Goal: Answer question/provide support: Share knowledge or assist other users

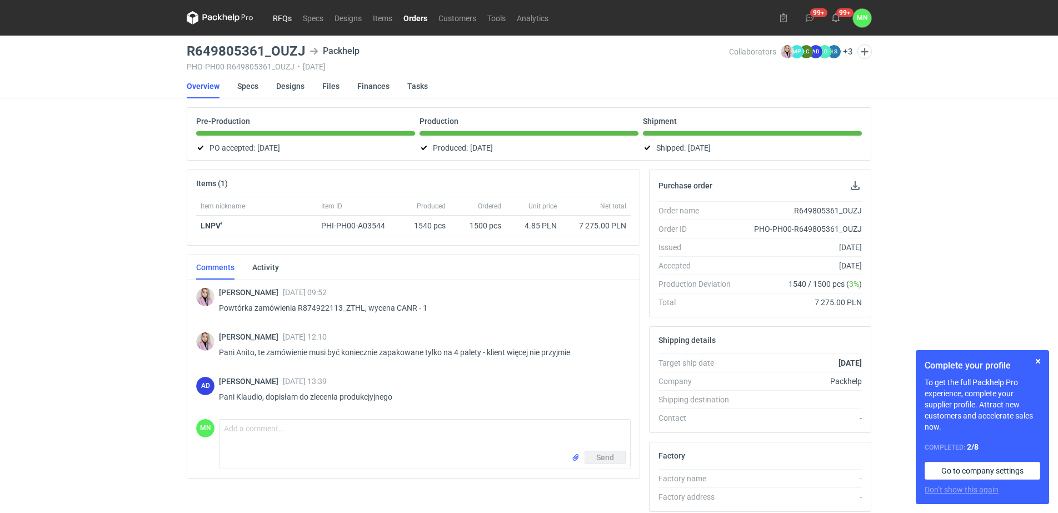
click at [292, 18] on link "RFQs" at bounding box center [282, 17] width 30 height 13
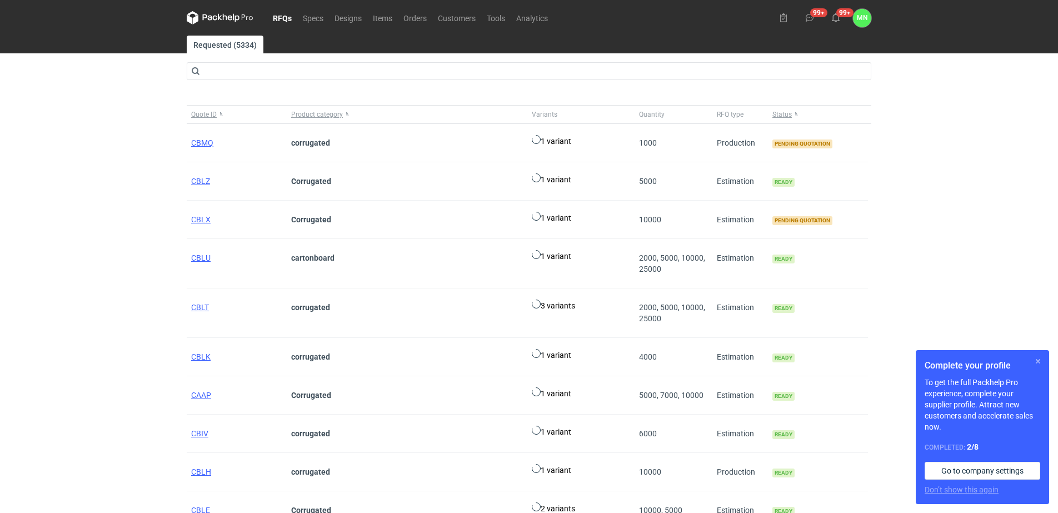
click at [1039, 356] on button "button" at bounding box center [1038, 361] width 13 height 13
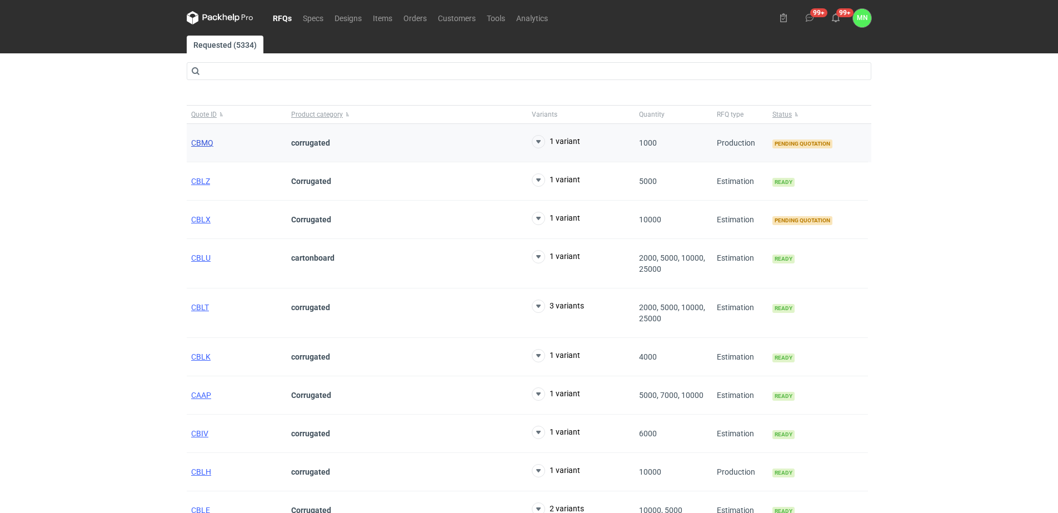
click at [195, 145] on span "CBMQ" at bounding box center [202, 142] width 22 height 9
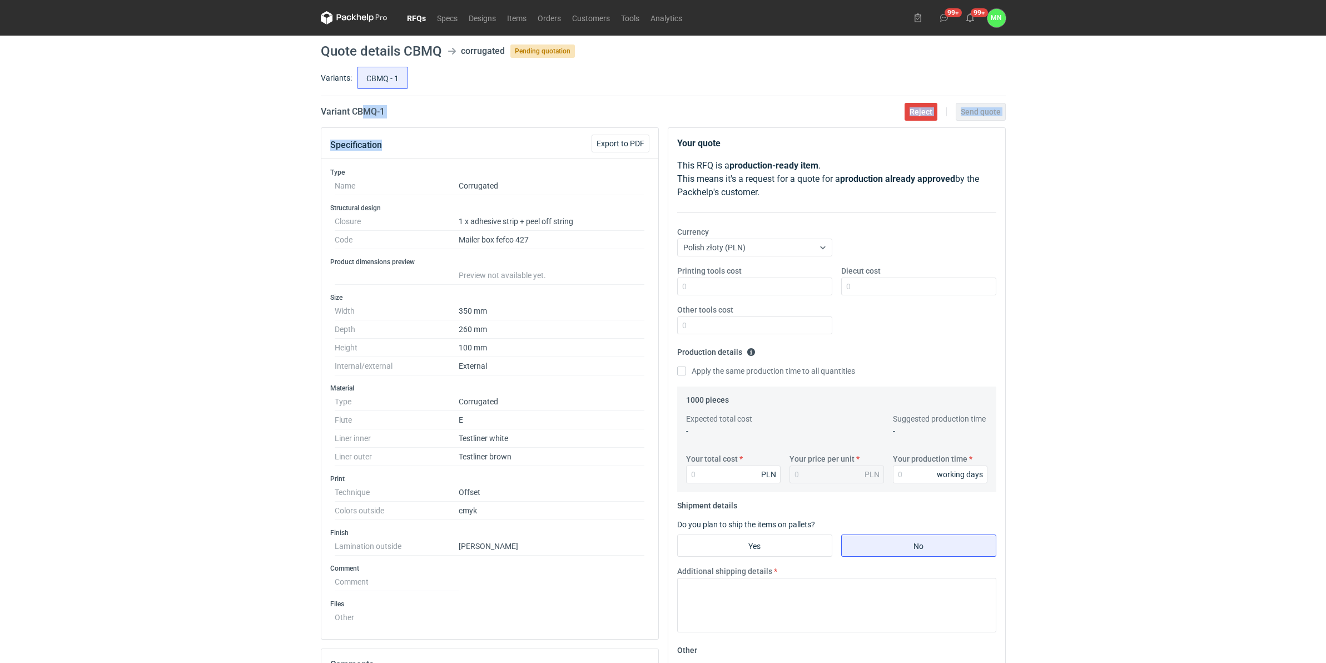
drag, startPoint x: 403, startPoint y: 117, endPoint x: 366, endPoint y: 110, distance: 37.8
click at [366, 110] on main "Quote details CBMQ corrugated Pending quotation Variants: CBMQ - 1 Variant CBMQ…" at bounding box center [663, 475] width 694 height 879
drag, startPoint x: 366, startPoint y: 110, endPoint x: 439, endPoint y: 118, distance: 73.8
click at [439, 118] on main "Quote details CBMQ corrugated Pending quotation Variants: CBMQ - 1 Variant CBMQ…" at bounding box center [663, 475] width 694 height 879
drag, startPoint x: 412, startPoint y: 114, endPoint x: 352, endPoint y: 114, distance: 60.6
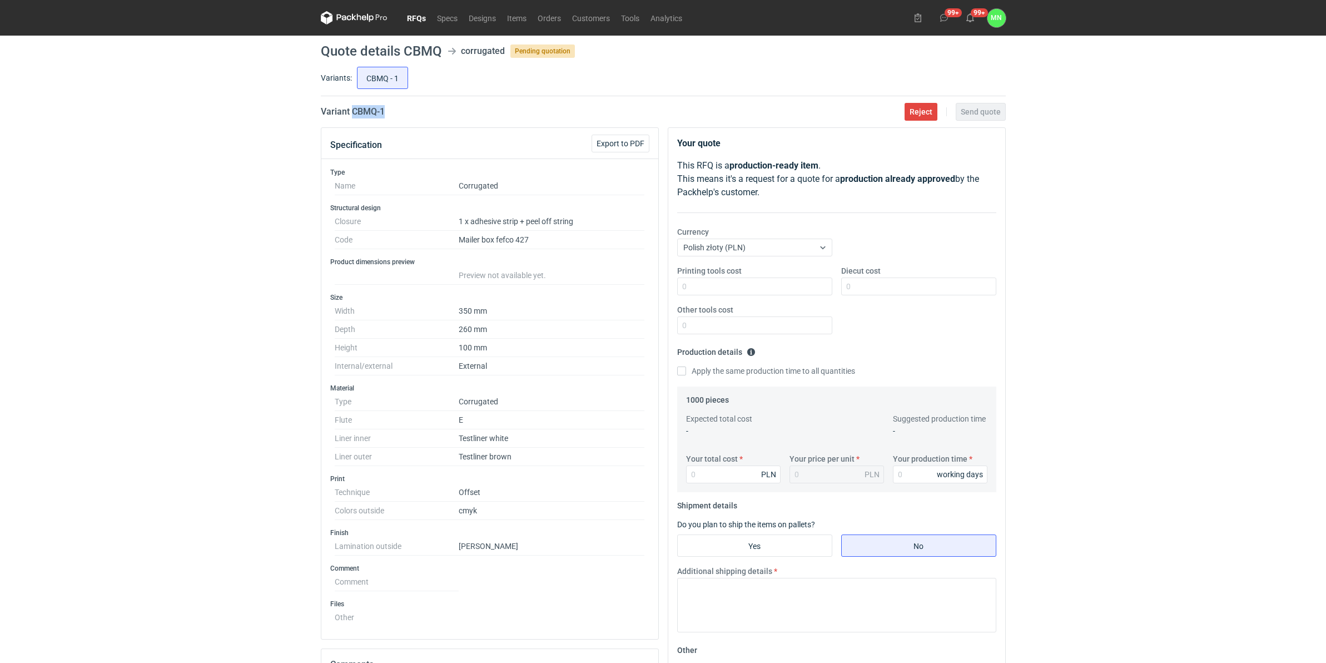
click at [352, 114] on div "Variant CBMQ - 1 Reject Send quote" at bounding box center [663, 111] width 685 height 13
copy h2 "CBMQ - 1"
click at [704, 469] on input "Your total cost" at bounding box center [733, 474] width 94 height 18
type input "7050"
type input "7.05"
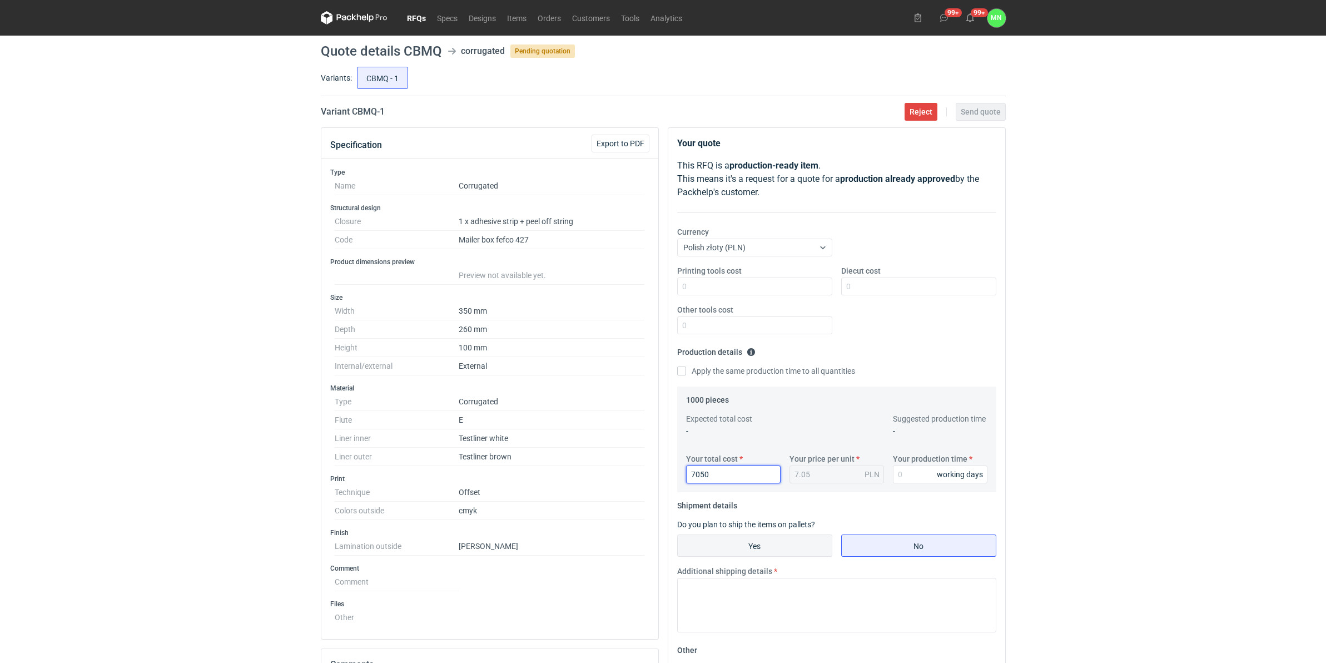
type input "7050"
click at [760, 512] on input "Yes" at bounding box center [755, 545] width 154 height 21
radio input "true"
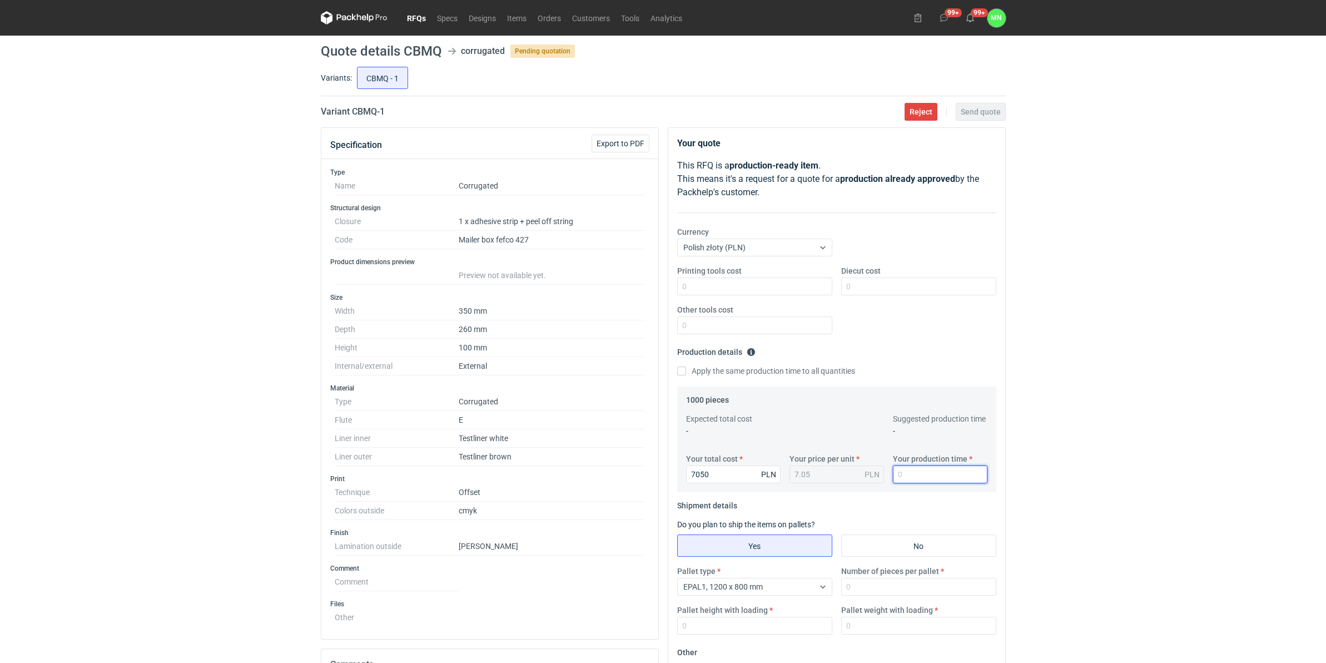
click at [922, 473] on input "Your production time" at bounding box center [940, 474] width 94 height 18
type input "15"
click at [891, 512] on input "Number of pieces per pallet" at bounding box center [918, 586] width 155 height 18
type input "825"
type input "1800"
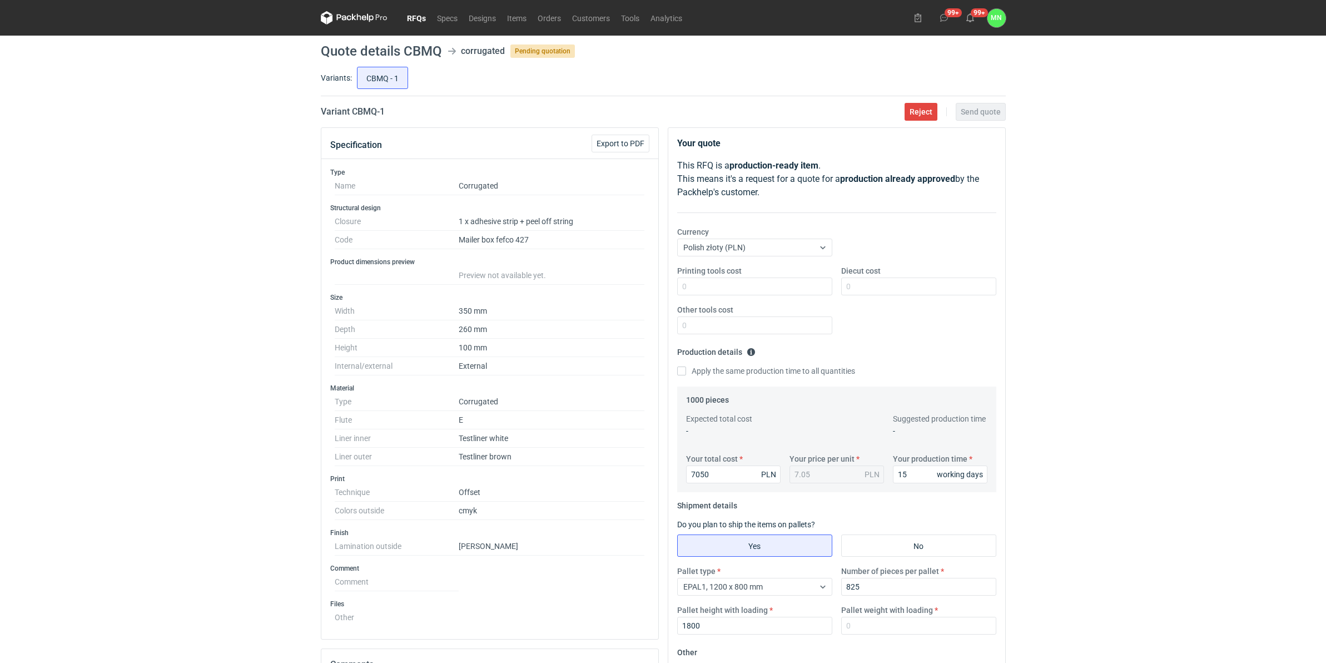
click at [282, 420] on div "RFQs Specs Designs Items Orders Customers Tools Analytics 99+ 99+ MN Małgorzata…" at bounding box center [663, 331] width 1326 height 663
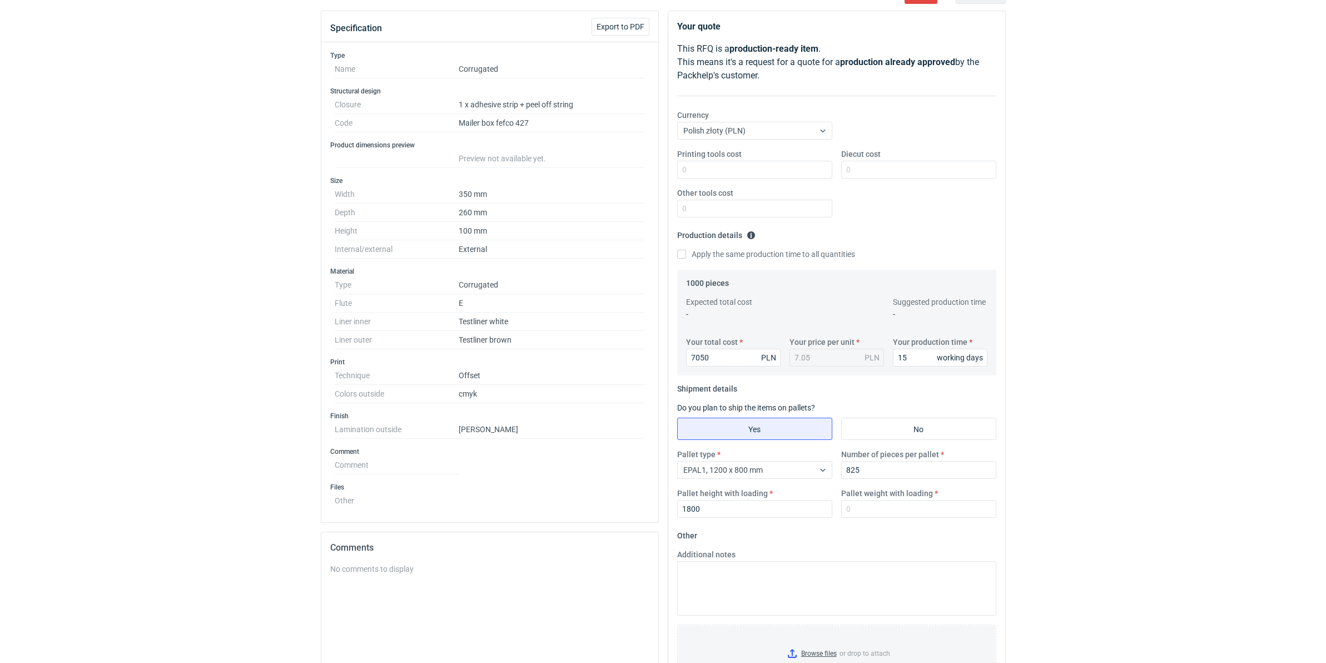
scroll to position [139, 0]
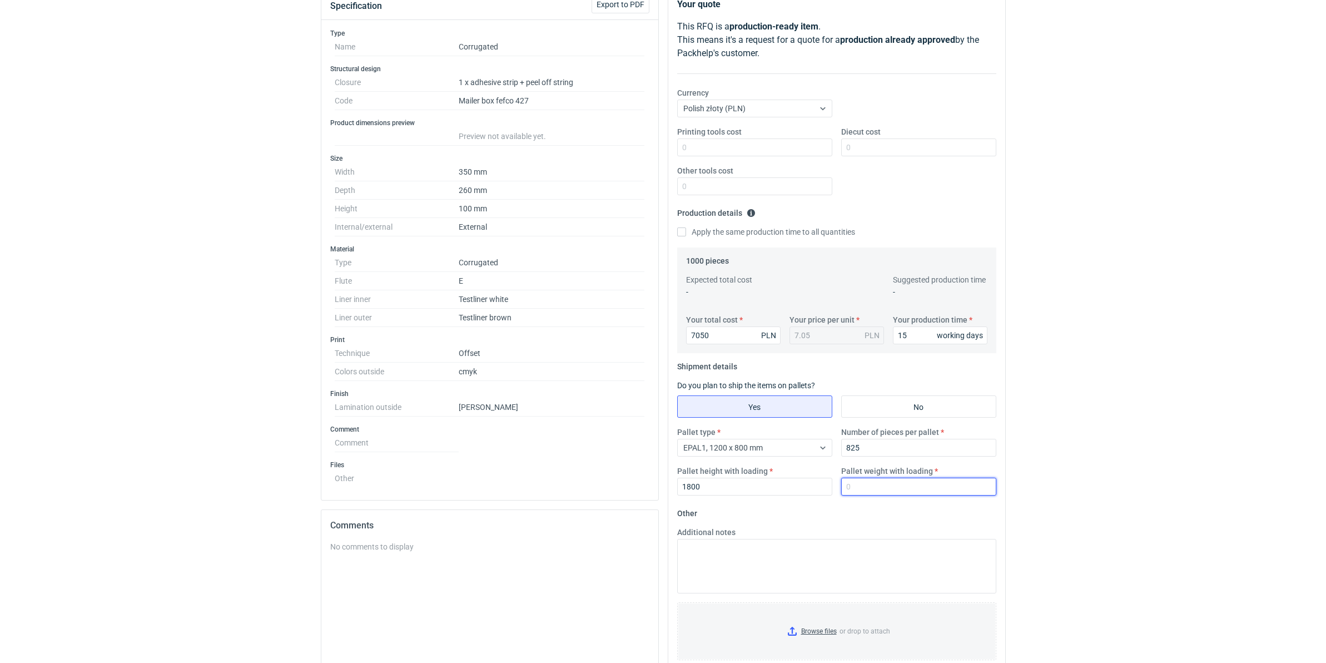
click at [863, 492] on input "Pallet weight with loading" at bounding box center [918, 486] width 155 height 18
type input "320"
click at [819, 512] on input "Browse files or drop to attach" at bounding box center [836, 631] width 317 height 56
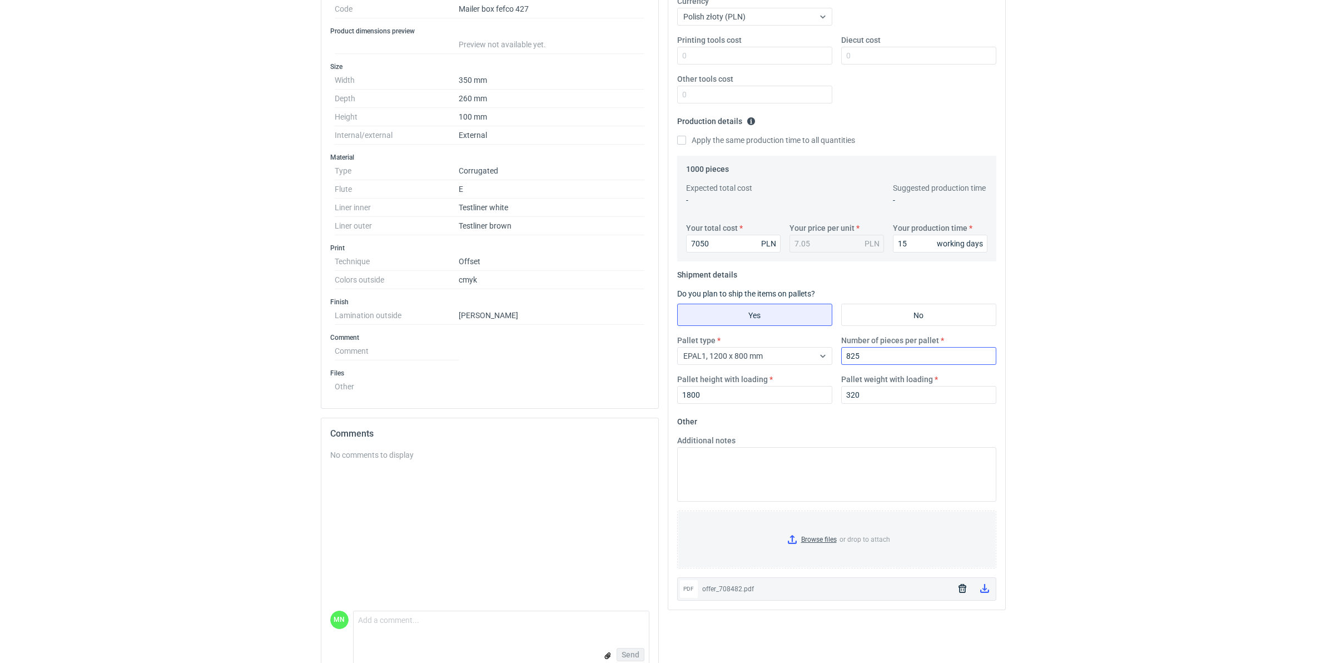
scroll to position [254, 0]
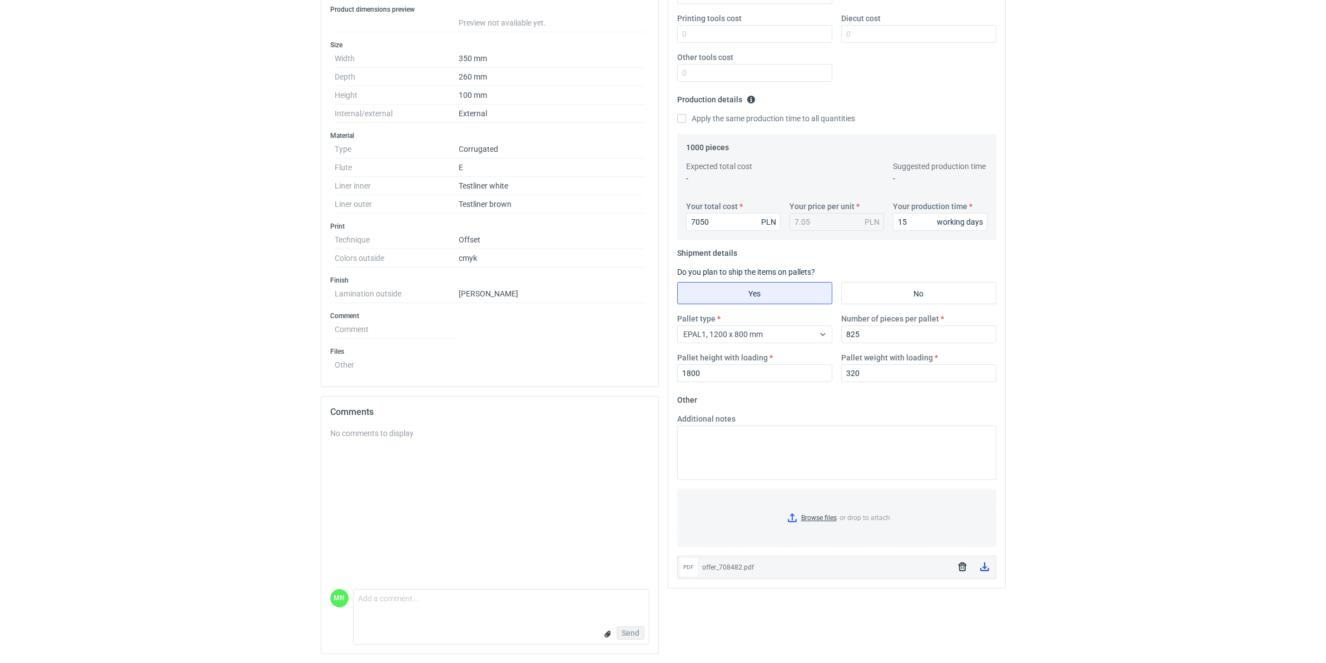
click at [987, 512] on icon at bounding box center [984, 566] width 9 height 9
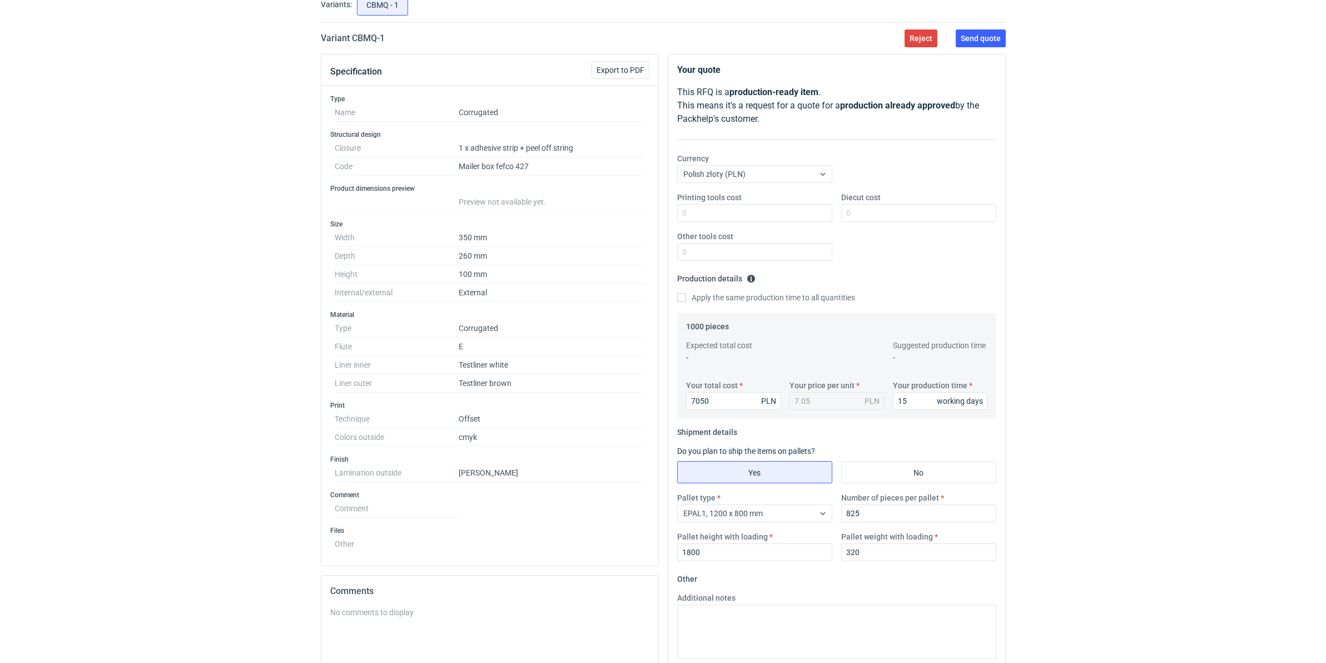
scroll to position [0, 0]
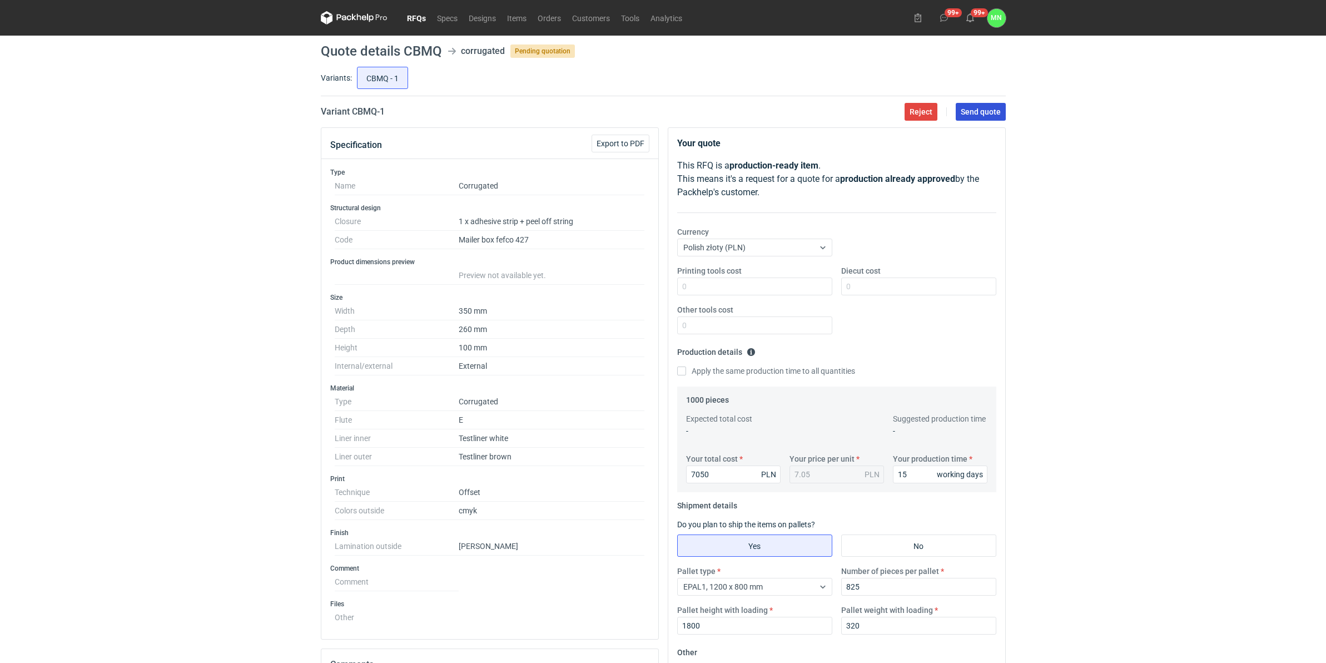
drag, startPoint x: 965, startPoint y: 111, endPoint x: 943, endPoint y: 112, distance: 21.7
click at [965, 111] on span "Send quote" at bounding box center [980, 112] width 40 height 8
click at [410, 16] on link "RFQs" at bounding box center [416, 17] width 30 height 13
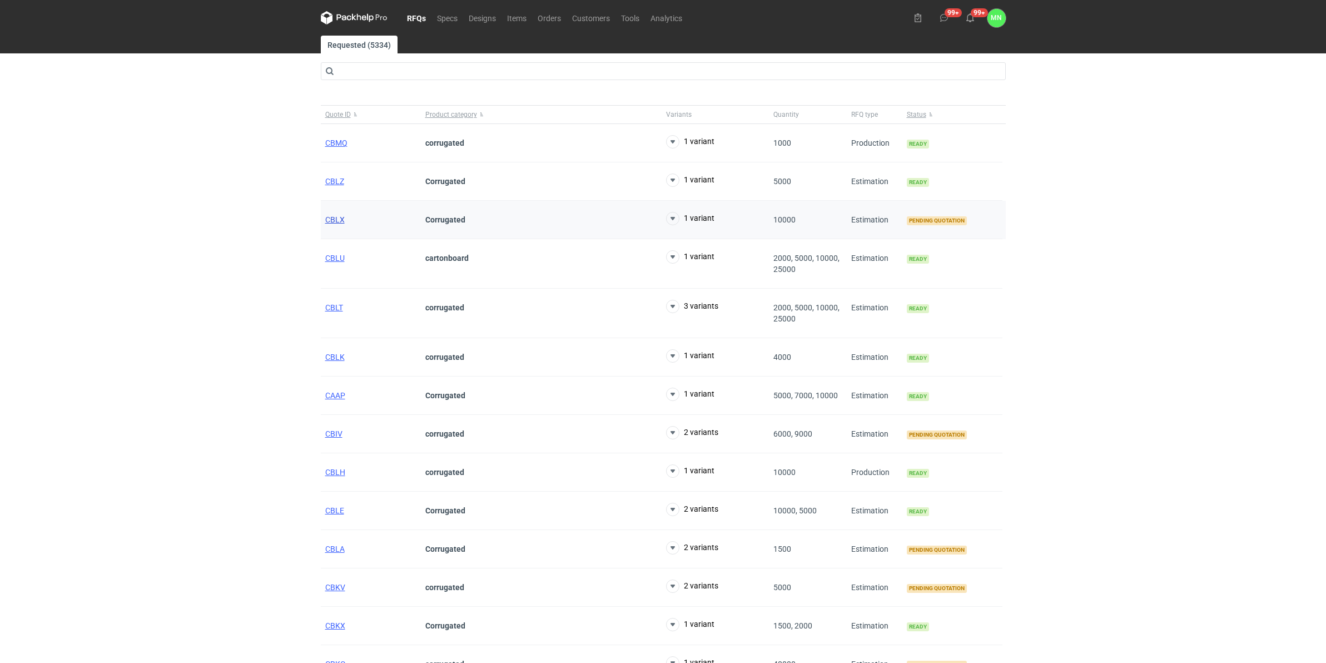
click at [328, 224] on span "CBLX" at bounding box center [334, 219] width 19 height 9
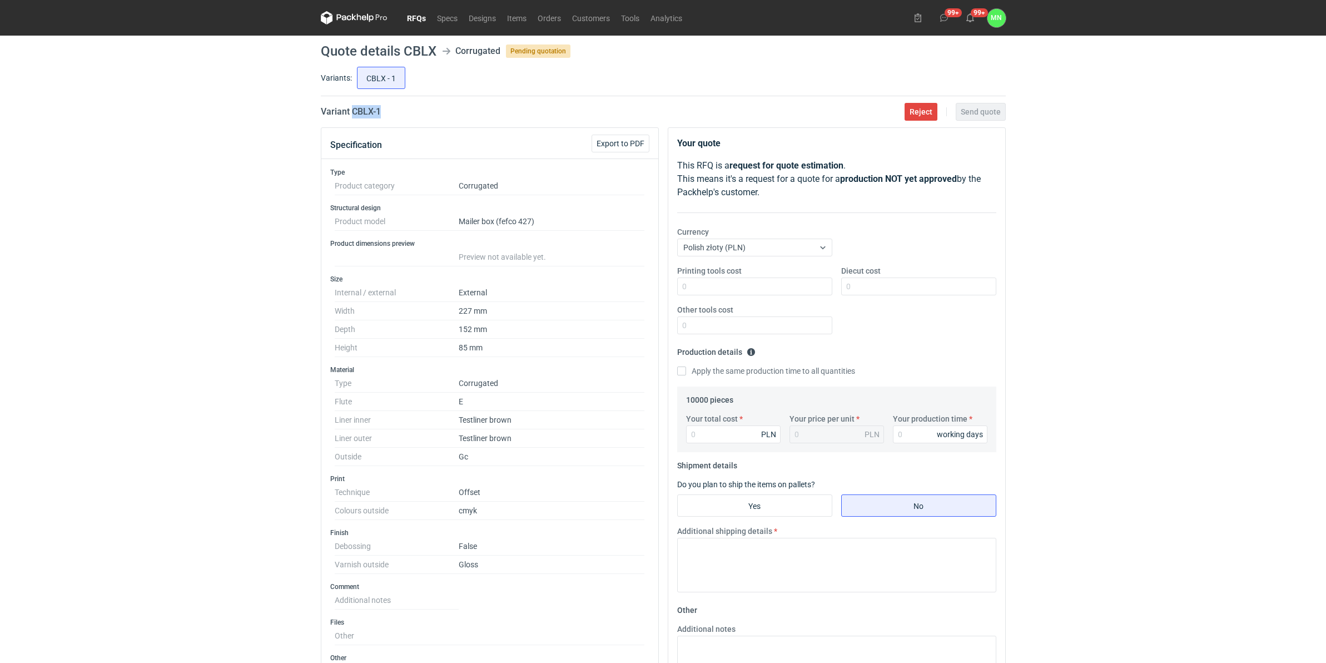
drag, startPoint x: 376, startPoint y: 113, endPoint x: 353, endPoint y: 112, distance: 22.8
click at [353, 112] on div "Variant CBLX - 1 Reject Send quote" at bounding box center [663, 111] width 685 height 13
copy h2 "CBLX - 1"
drag, startPoint x: 89, startPoint y: 509, endPoint x: 109, endPoint y: 510, distance: 20.0
click at [89, 509] on div "RFQs Specs Designs Items Orders Customers Tools Analytics 99+ 99+ MN Małgorzata…" at bounding box center [663, 331] width 1326 height 663
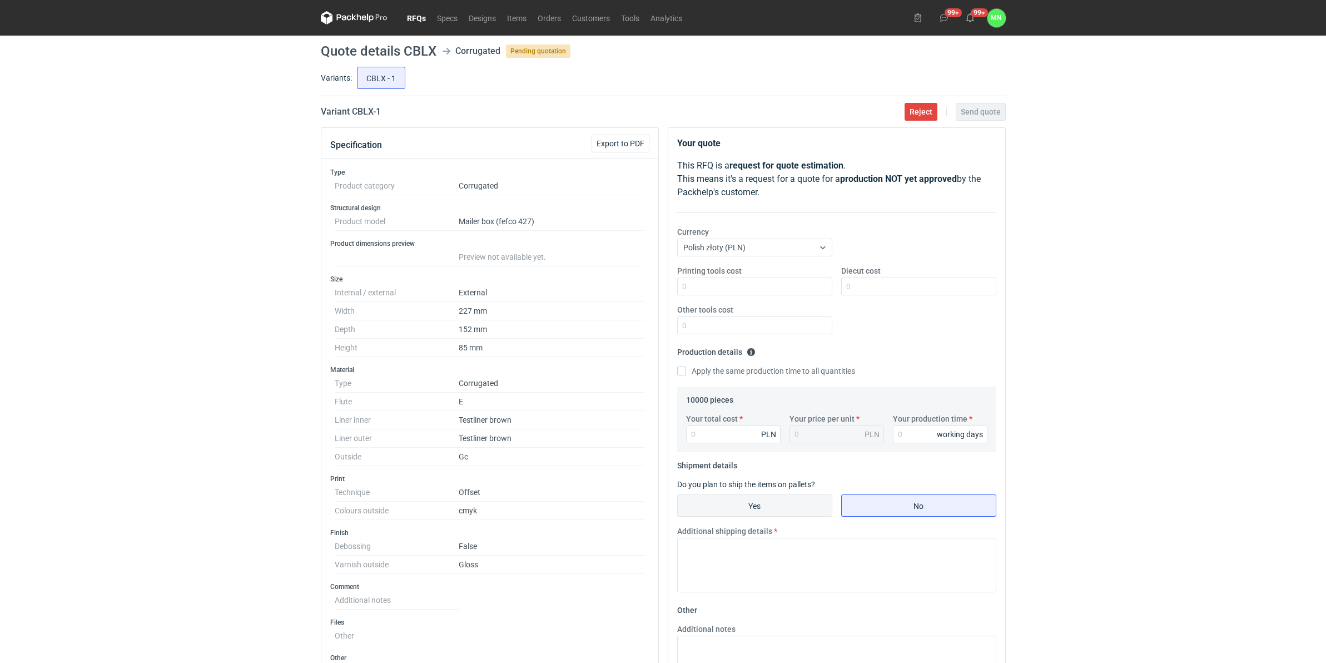
click at [735, 505] on input "Yes" at bounding box center [755, 505] width 154 height 21
radio input "true"
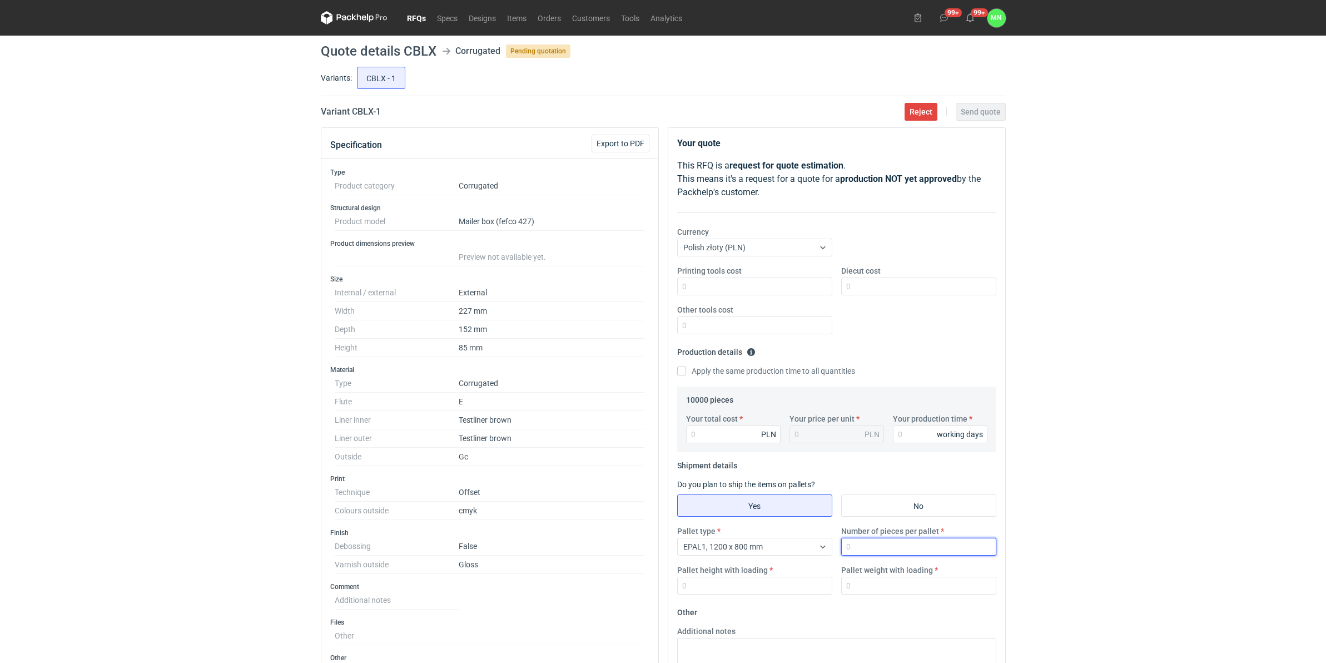
click at [898, 512] on input "Number of pieces per pallet" at bounding box center [918, 546] width 155 height 18
type input "1650"
type input "1800"
click at [923, 434] on input "Your production time" at bounding box center [940, 434] width 94 height 18
type input "12"
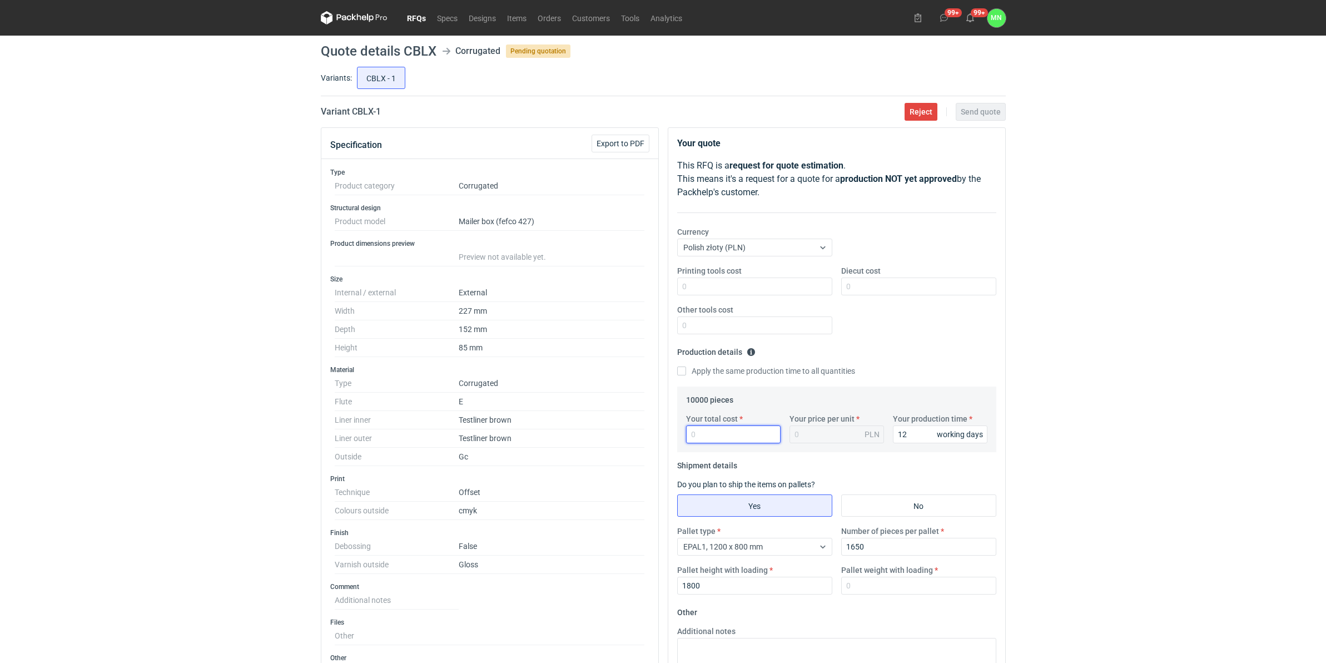
click at [707, 434] on input "Your total cost" at bounding box center [733, 434] width 94 height 18
click at [754, 512] on textarea "Additional notes" at bounding box center [836, 665] width 319 height 54
type textarea "wycena na KEMI"
click at [873, 278] on input "Diecut cost" at bounding box center [918, 286] width 155 height 18
type input "2080"
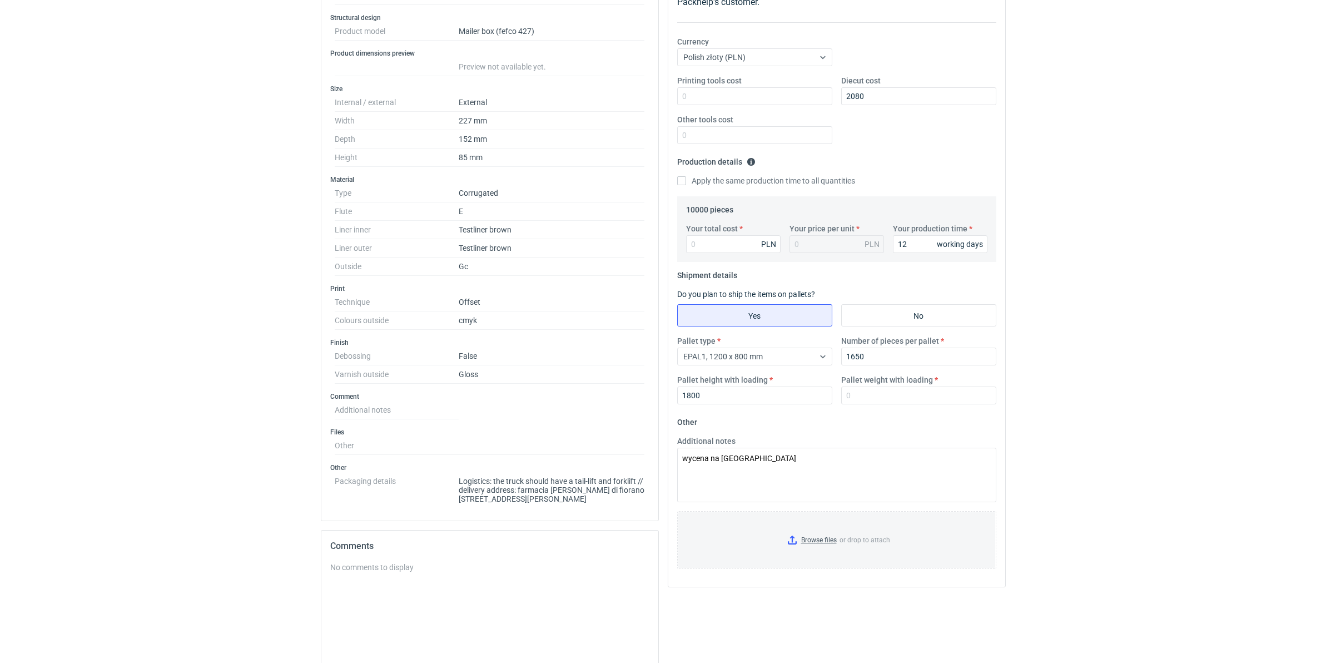
scroll to position [208, 0]
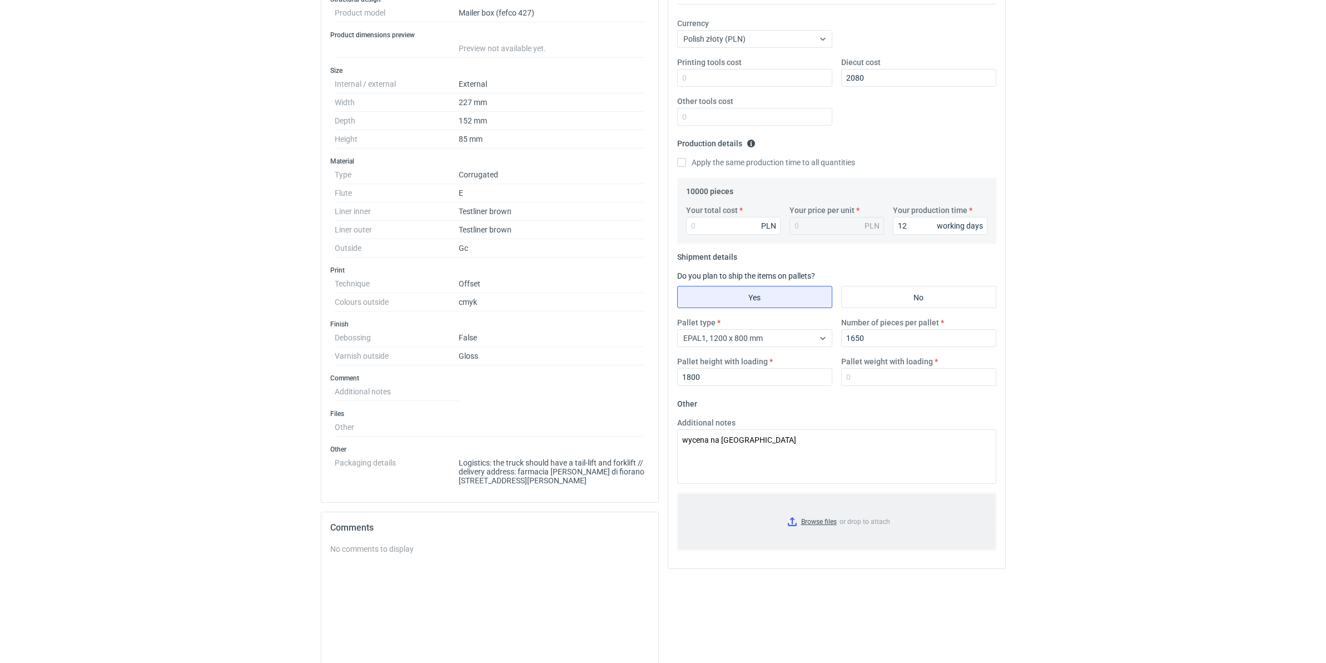
click at [808, 512] on input "Browse files or drop to attach" at bounding box center [836, 522] width 317 height 56
click at [292, 384] on div "RFQs Specs Designs Items Orders Customers Tools Analytics 99+ 99+ MN Małgorzata…" at bounding box center [663, 123] width 1326 height 663
click at [865, 381] on input "Pallet weight with loading" at bounding box center [918, 377] width 155 height 18
type input "320"
click at [1045, 304] on div "RFQs Specs Designs Items Orders Customers Tools Analytics 99+ 99+ MN Małgorzata…" at bounding box center [663, 123] width 1326 height 663
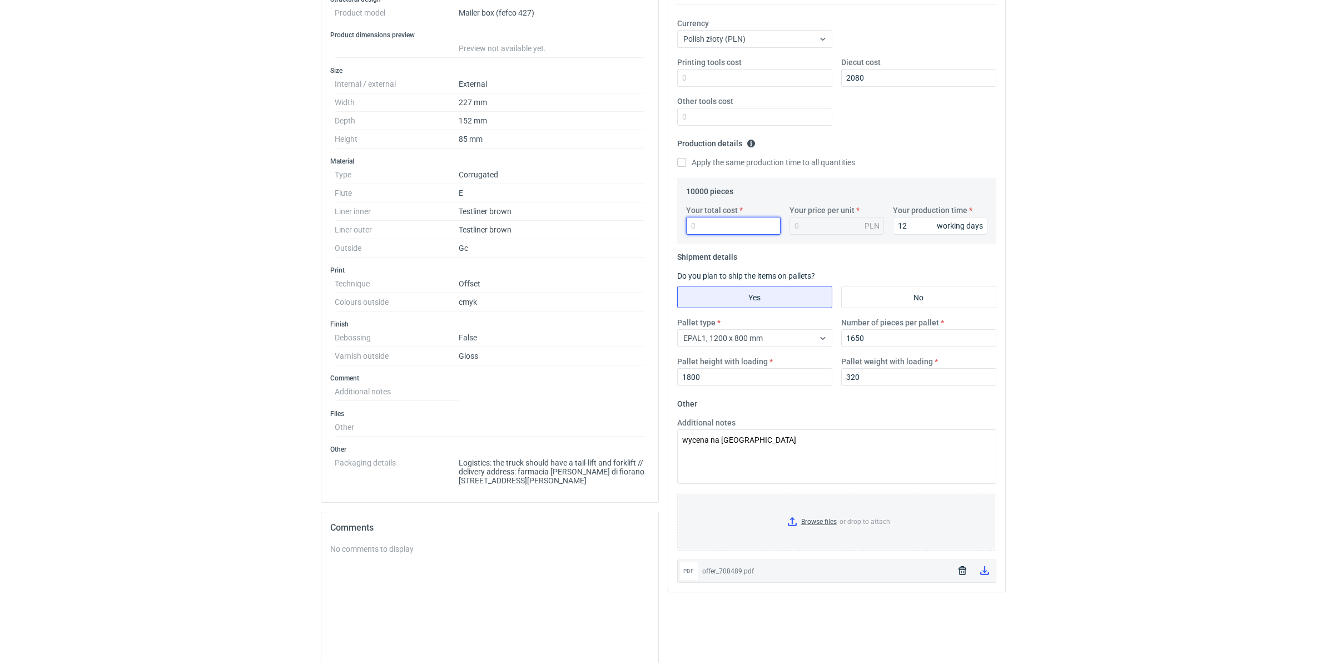
click at [746, 229] on input "Your total cost" at bounding box center [733, 226] width 94 height 18
click at [709, 230] on input "Your total cost" at bounding box center [733, 226] width 94 height 18
type input "16000"
type input "1.6"
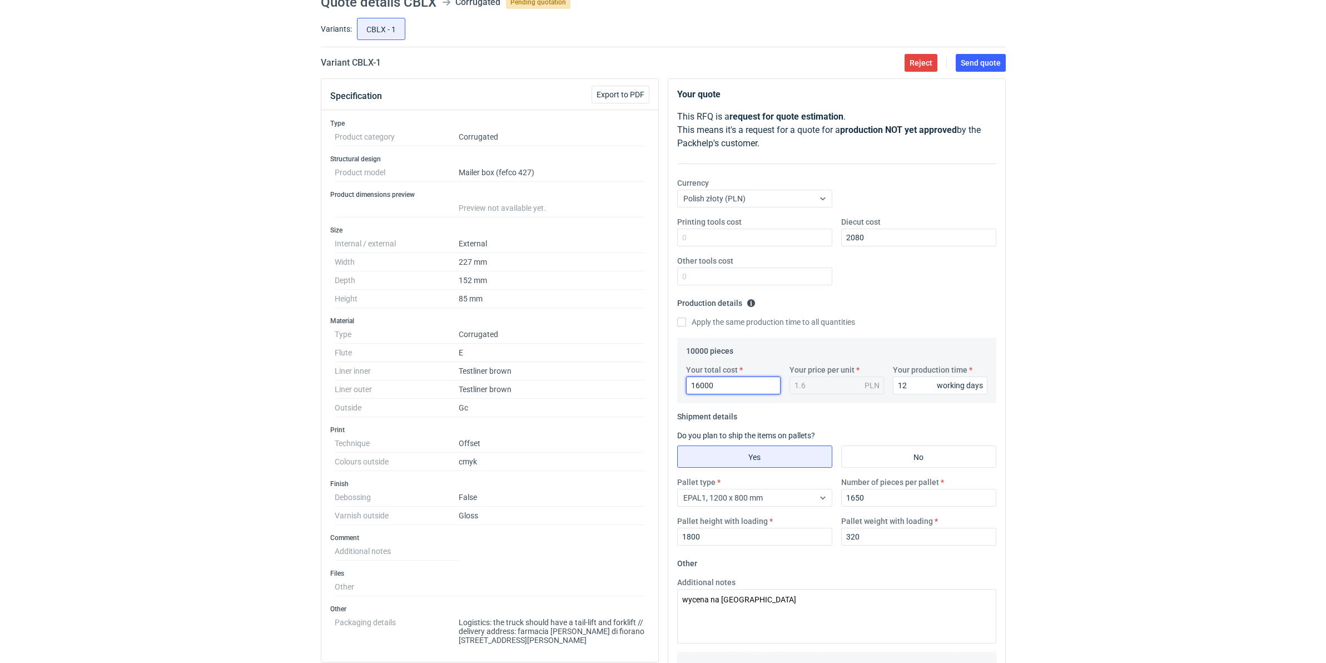
scroll to position [0, 0]
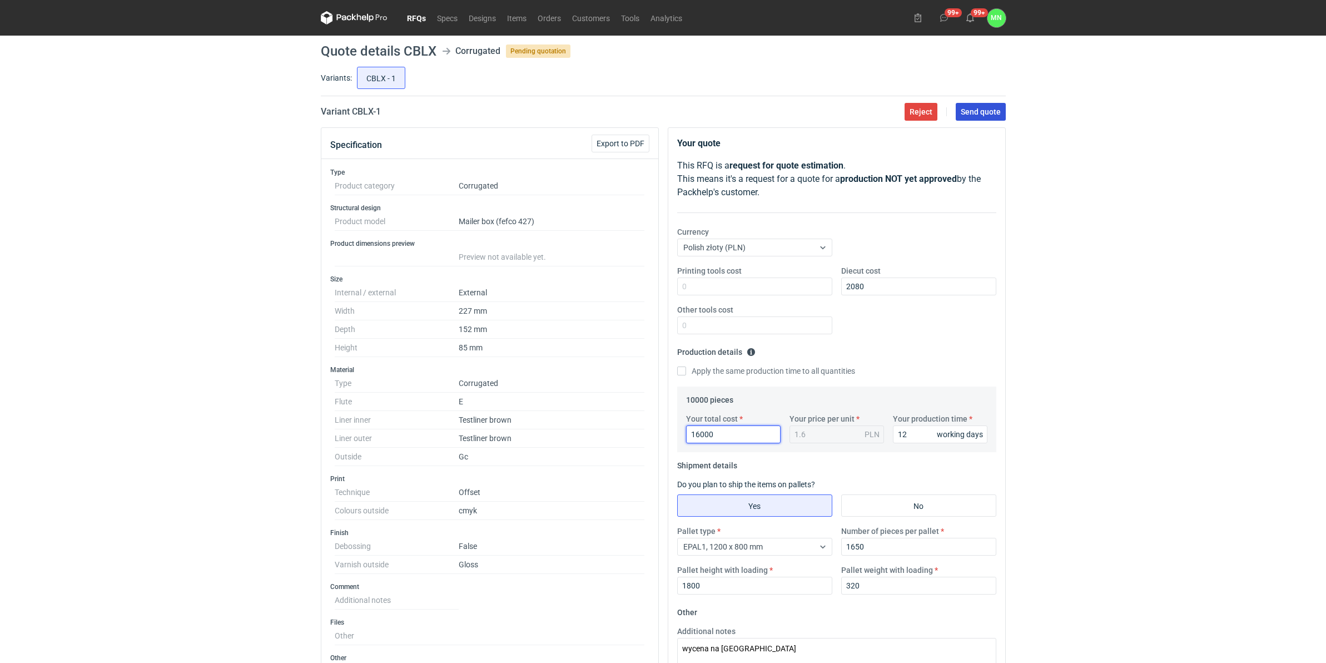
type input "16000"
click at [972, 108] on span "Send quote" at bounding box center [980, 112] width 40 height 8
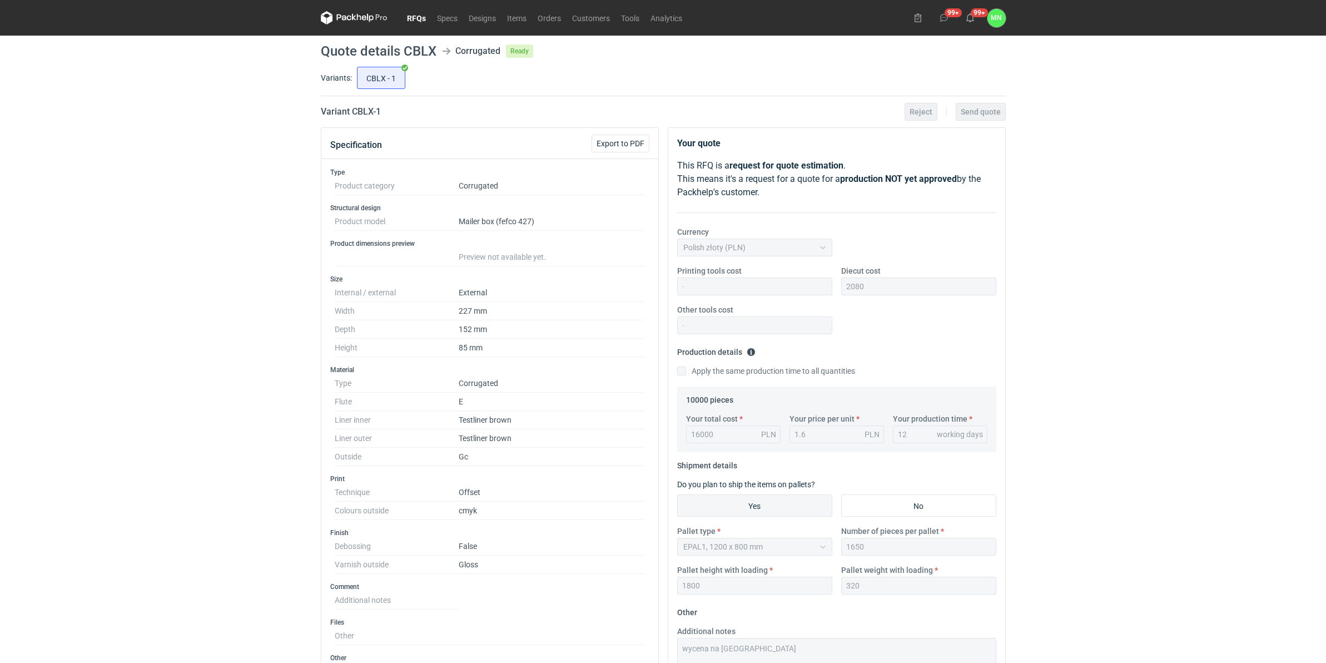
click at [416, 8] on nav "RFQs Specs Designs Items Orders Customers Tools Analytics" at bounding box center [504, 18] width 367 height 36
click at [405, 11] on link "RFQs" at bounding box center [416, 17] width 30 height 13
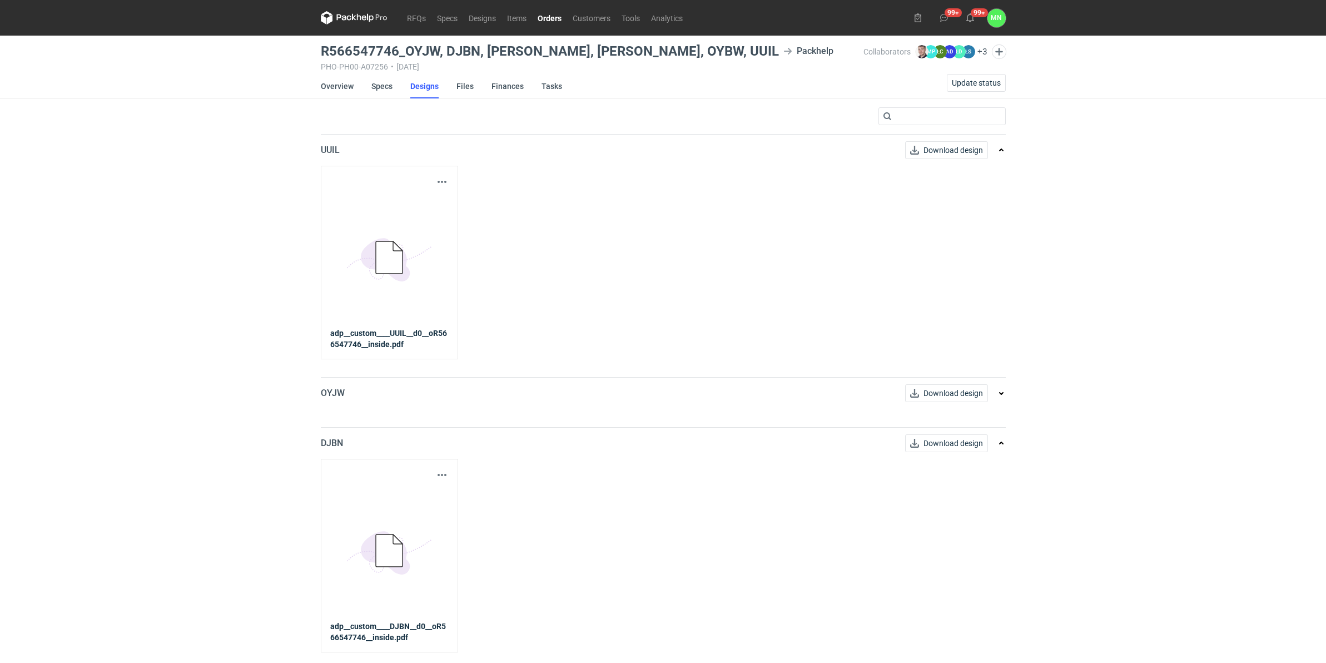
click at [414, 9] on nav "RFQs Specs Designs Items Orders Customers Tools Analytics" at bounding box center [504, 18] width 367 height 36
click at [404, 9] on nav "RFQs Specs Designs Items Orders Customers Tools Analytics" at bounding box center [504, 18] width 367 height 36
click at [405, 14] on link "RFQs" at bounding box center [416, 17] width 30 height 13
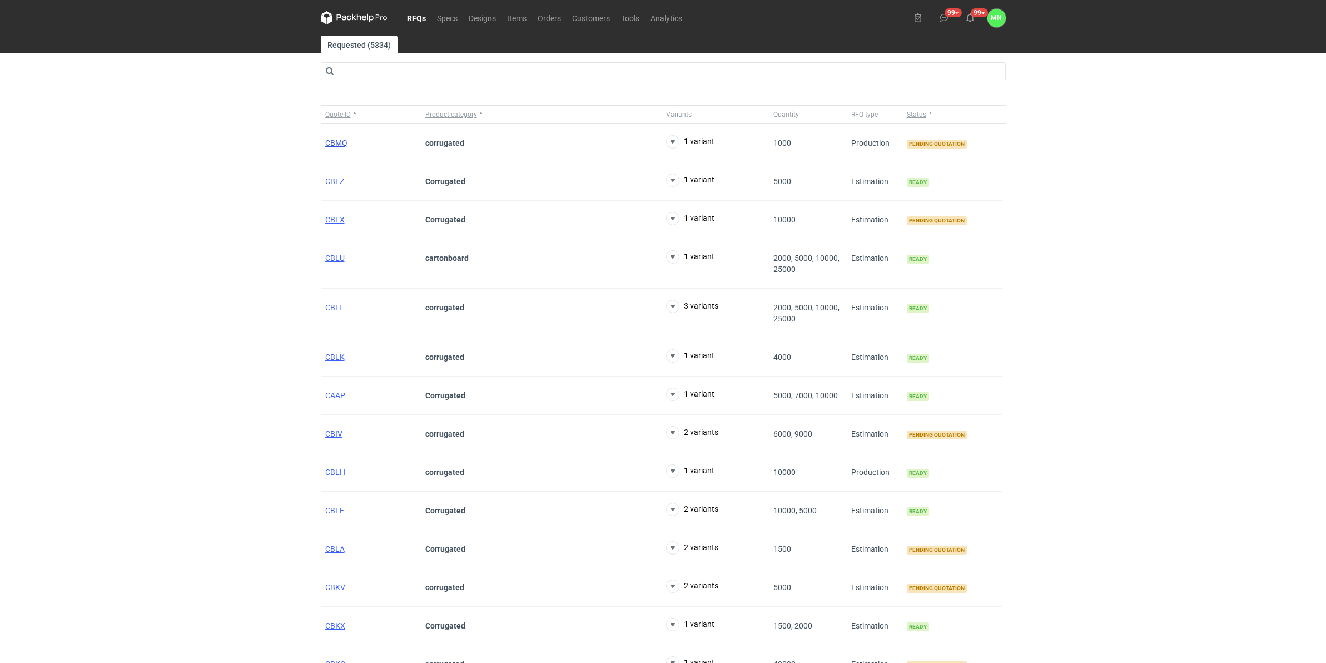
click at [341, 143] on span "CBMQ" at bounding box center [336, 142] width 22 height 9
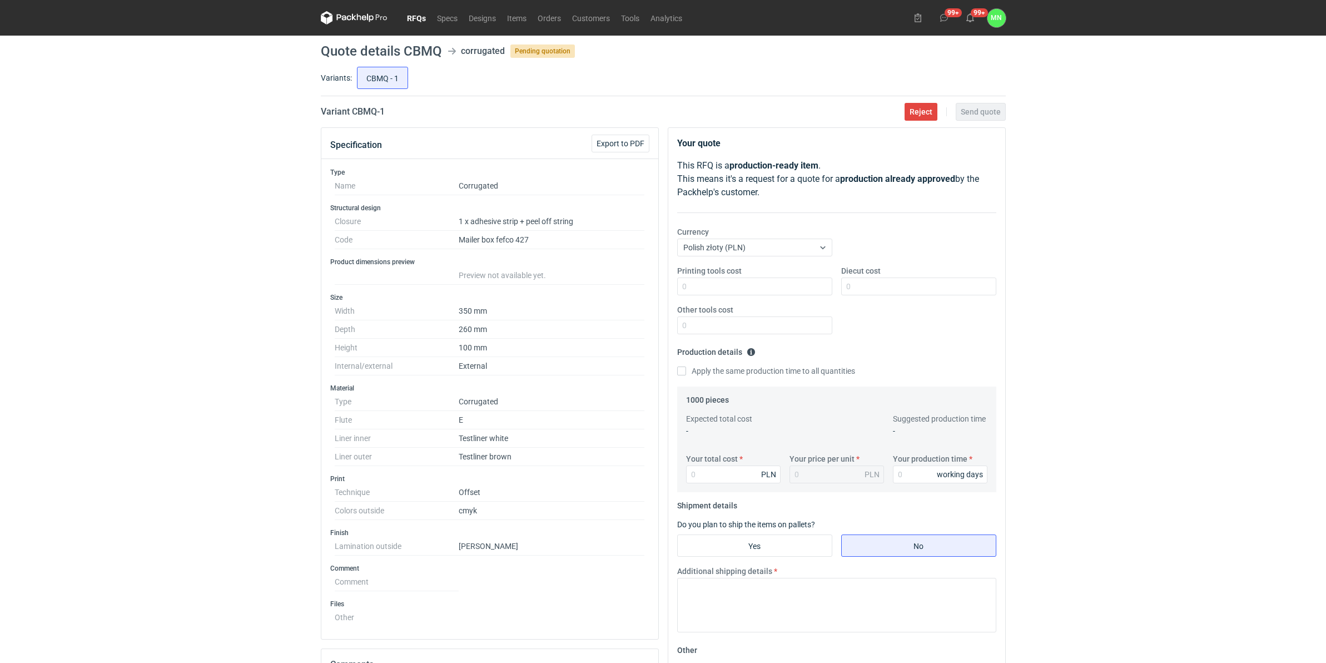
click at [242, 370] on div "RFQs Specs Designs Items Orders Customers Tools Analytics 99+ 99+ MN Małgorzata…" at bounding box center [663, 331] width 1326 height 663
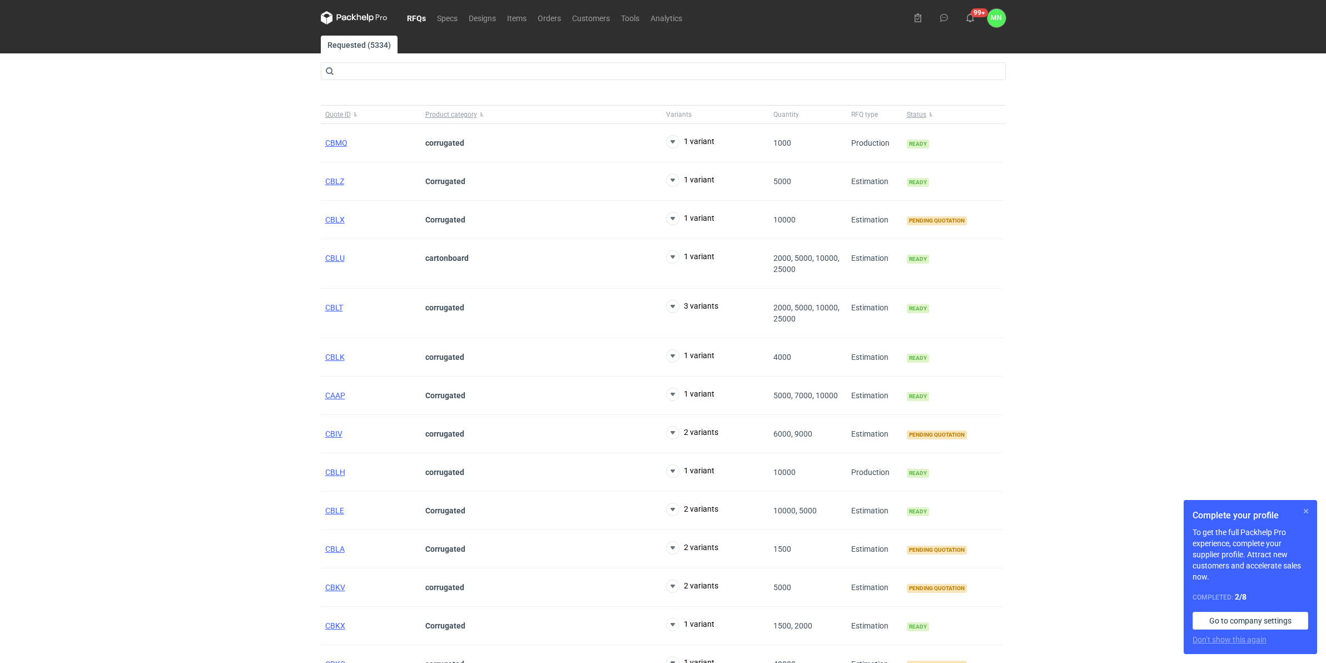
click at [1307, 511] on button "button" at bounding box center [1305, 510] width 13 height 13
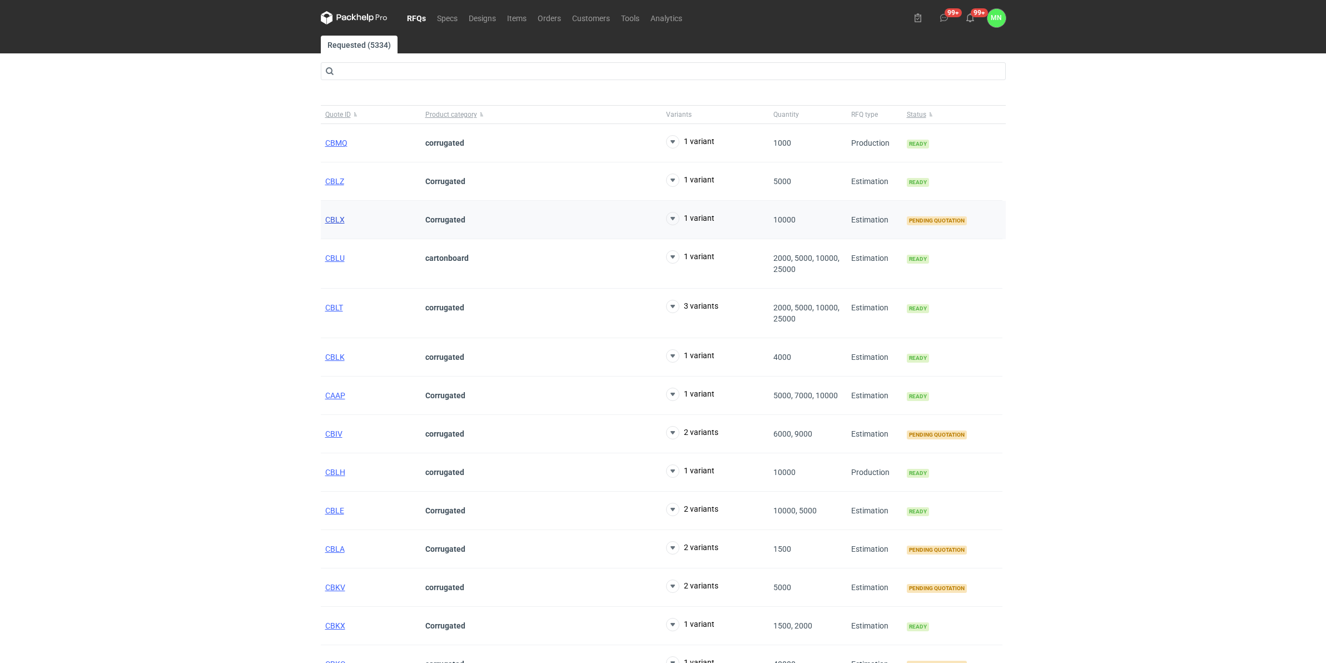
click at [335, 220] on span "CBLX" at bounding box center [334, 219] width 19 height 9
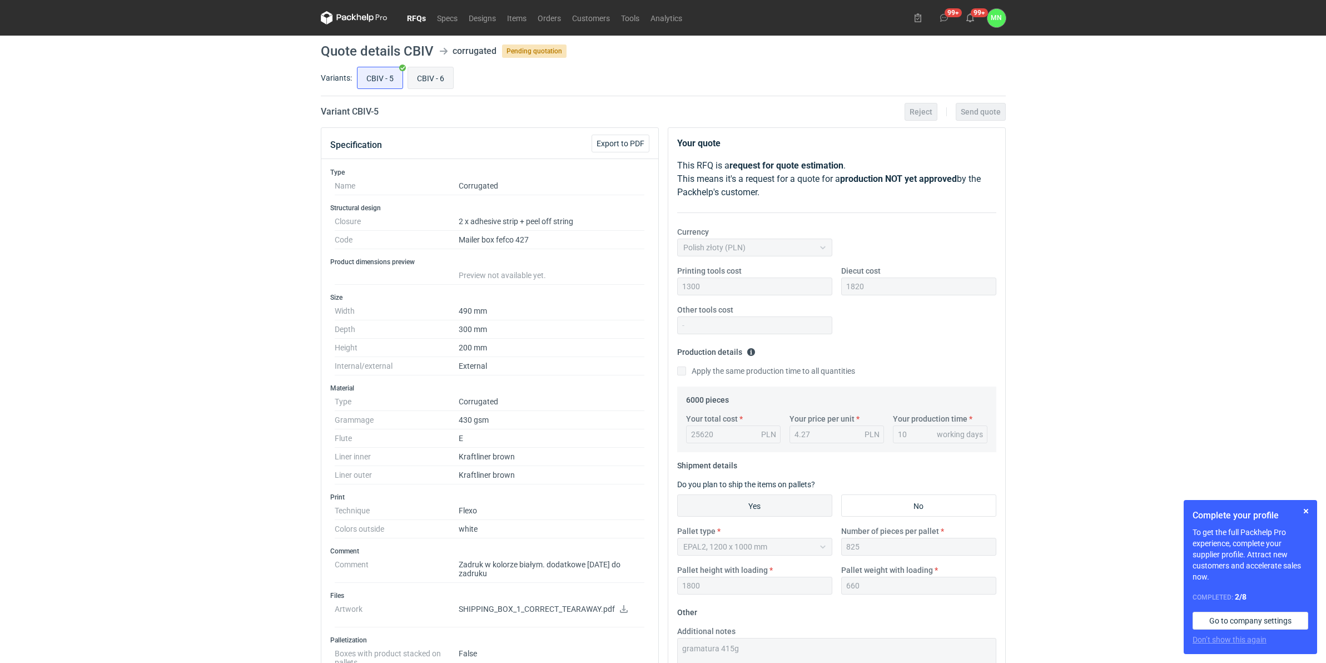
click at [427, 73] on input "CBIV - 6" at bounding box center [430, 77] width 45 height 21
radio input "true"
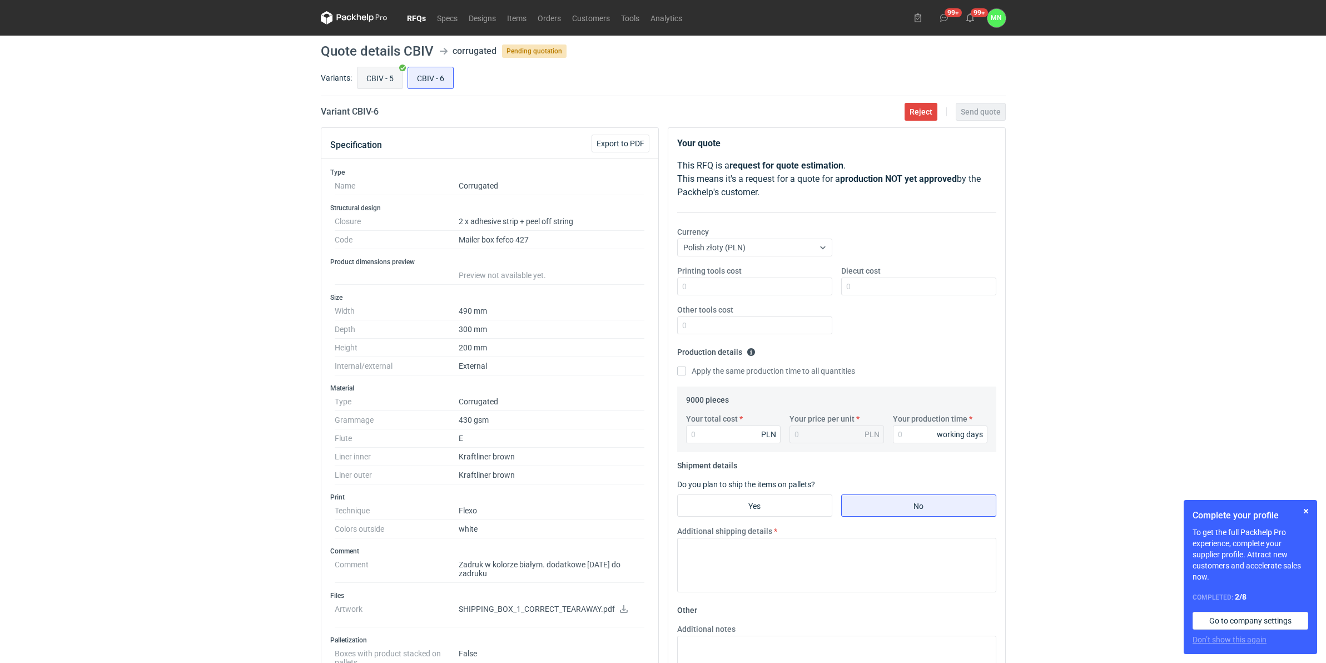
click at [366, 71] on input "CBIV - 5" at bounding box center [379, 77] width 45 height 21
radio input "true"
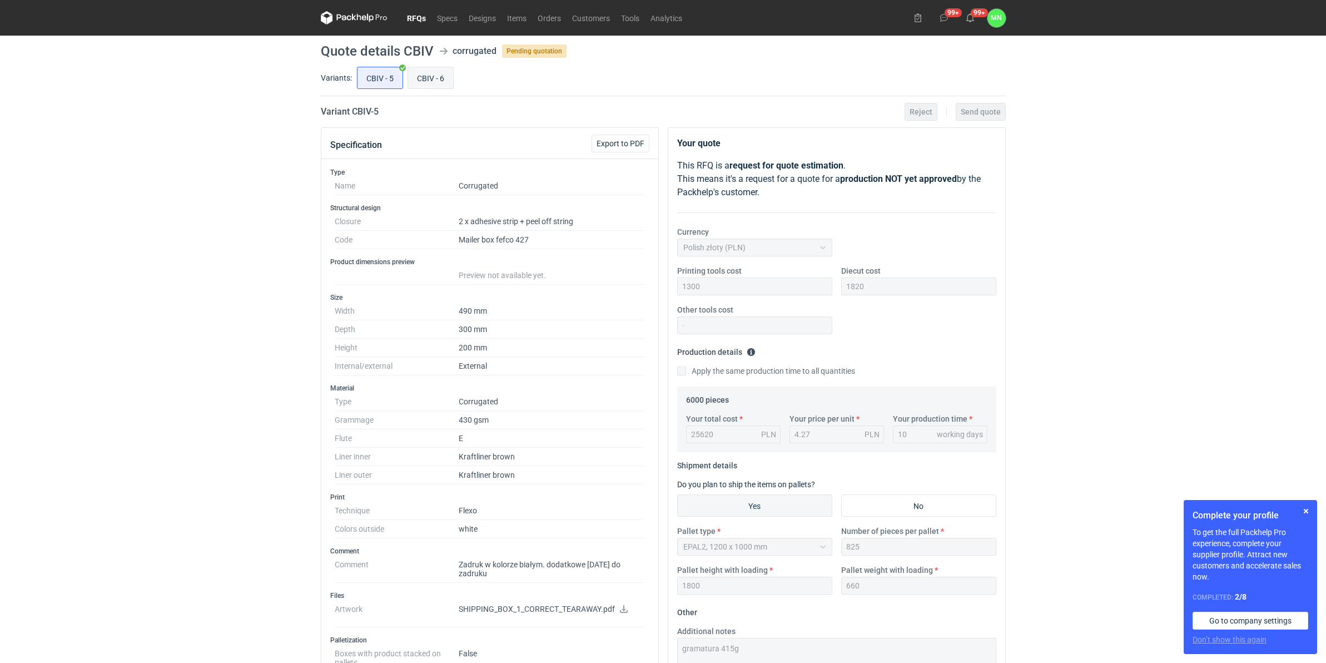
click at [410, 73] on input "CBIV - 6" at bounding box center [430, 77] width 45 height 21
radio input "true"
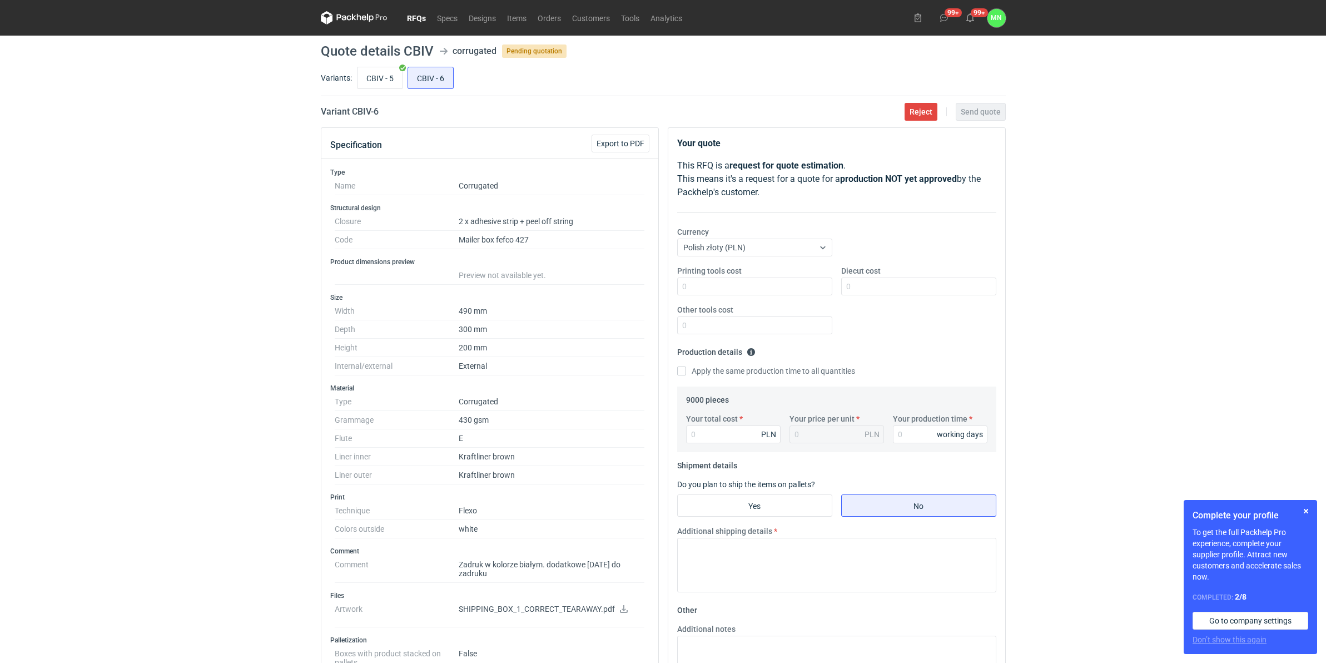
click at [350, 66] on div "Variants: CBIV - 5 CBIV - 6" at bounding box center [663, 80] width 685 height 32
click at [371, 78] on input "CBIV - 5" at bounding box center [379, 77] width 45 height 21
radio input "true"
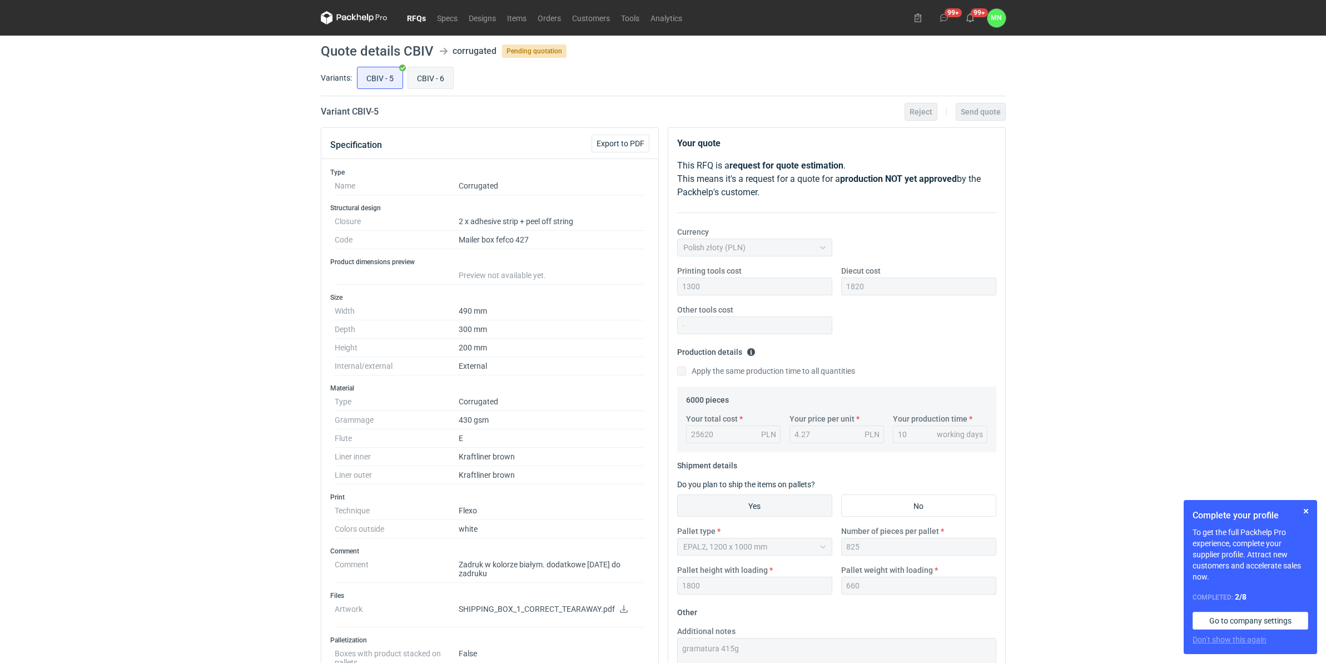
click at [440, 81] on input "CBIV - 6" at bounding box center [430, 77] width 45 height 21
radio input "true"
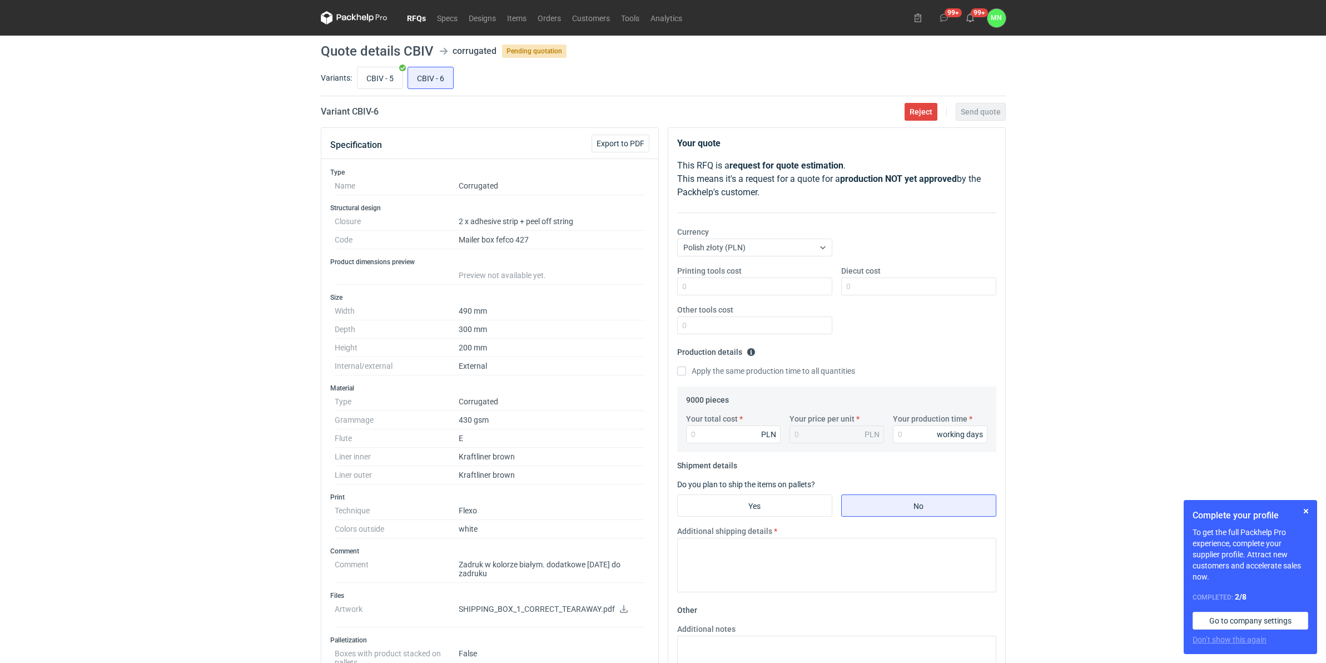
click at [367, 112] on h2 "Variant CBIV - 6" at bounding box center [350, 111] width 58 height 13
click at [360, 109] on h2 "Variant CBIV - 6" at bounding box center [350, 111] width 58 height 13
drag, startPoint x: 398, startPoint y: 112, endPoint x: 352, endPoint y: 112, distance: 46.1
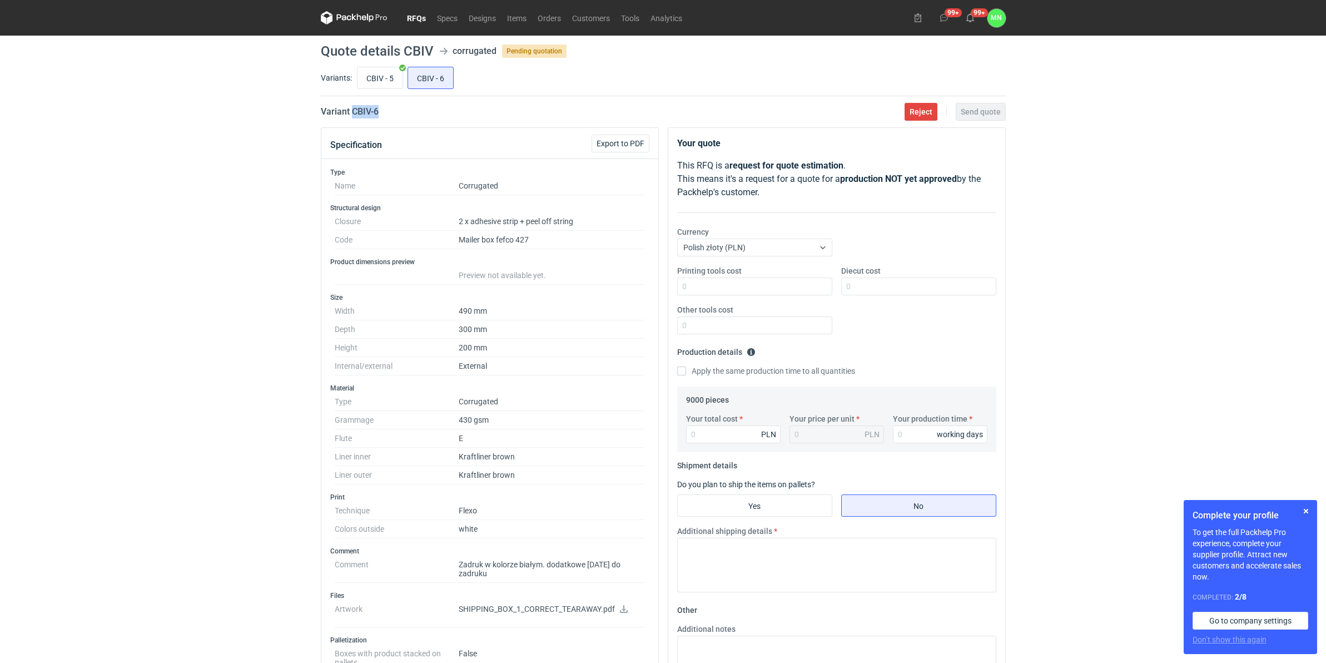
click at [352, 112] on div "Variant CBIV - 6 Reject Send quote" at bounding box center [663, 111] width 685 height 13
copy h2 "CBIV - 6"
click at [376, 78] on input "CBIV - 5" at bounding box center [379, 77] width 45 height 21
radio input "true"
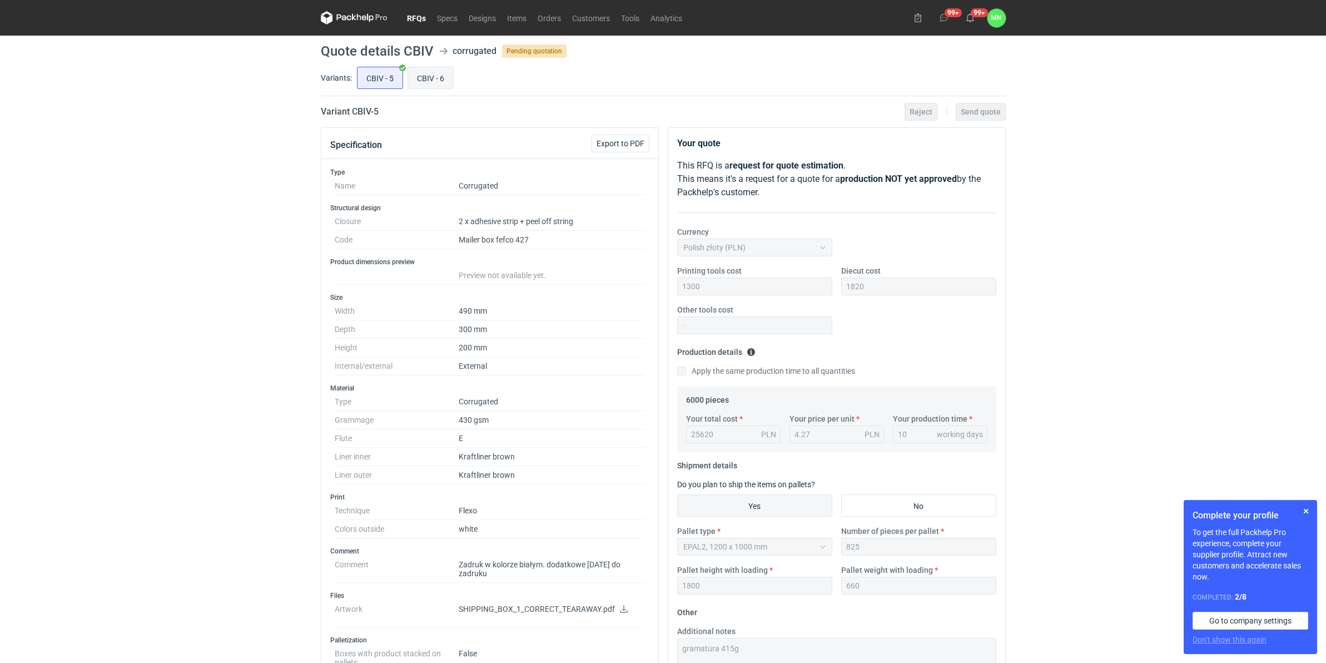
click at [411, 78] on input "CBIV - 6" at bounding box center [430, 77] width 45 height 21
radio input "true"
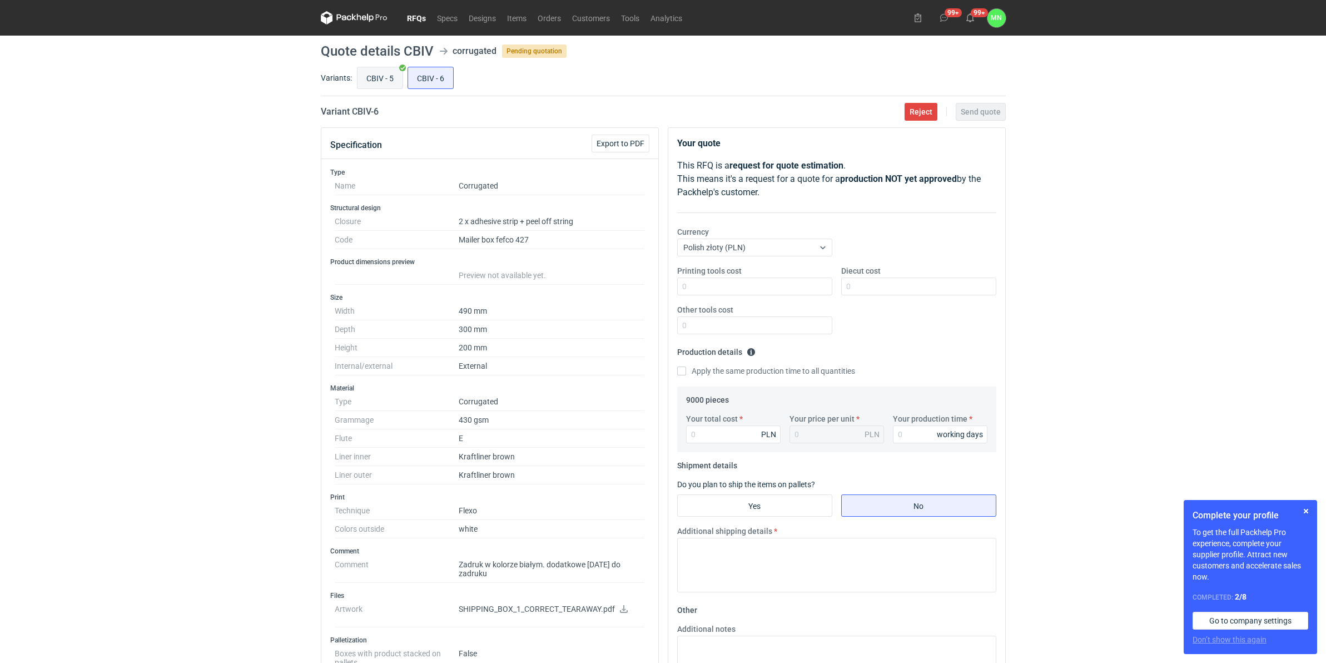
click at [365, 81] on input "CBIV - 5" at bounding box center [379, 77] width 45 height 21
radio input "true"
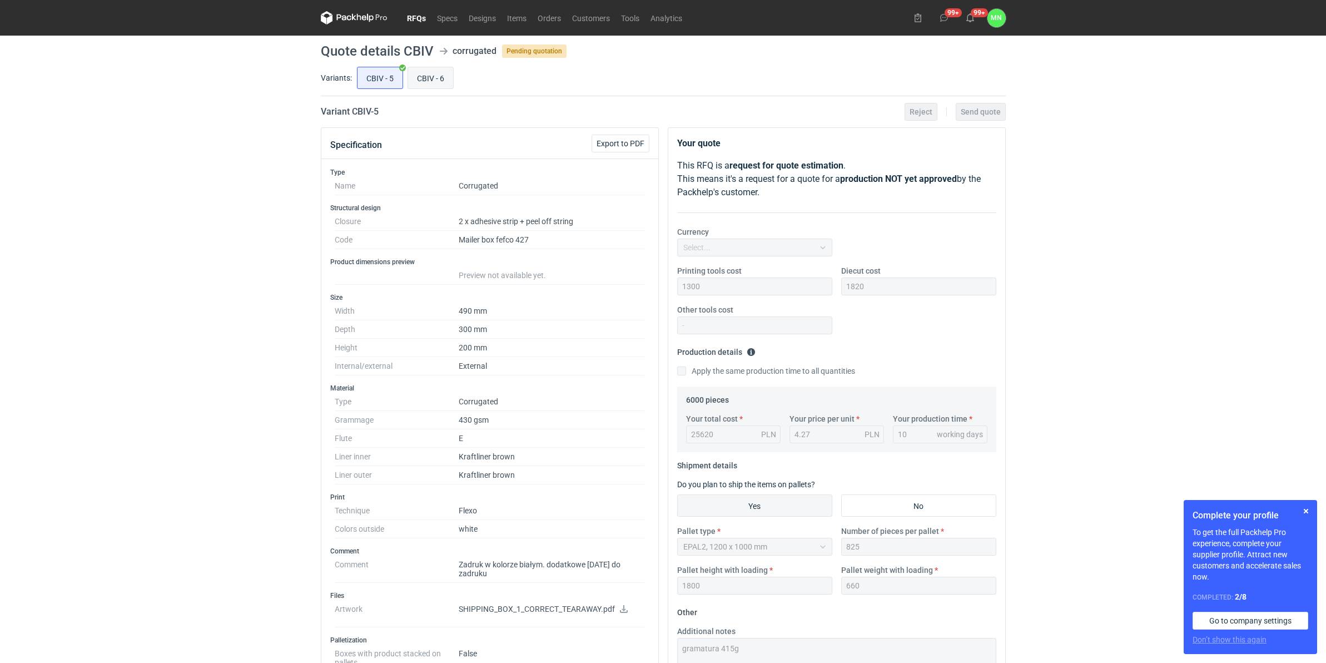
click at [410, 84] on input "CBIV - 6" at bounding box center [430, 77] width 45 height 21
radio input "true"
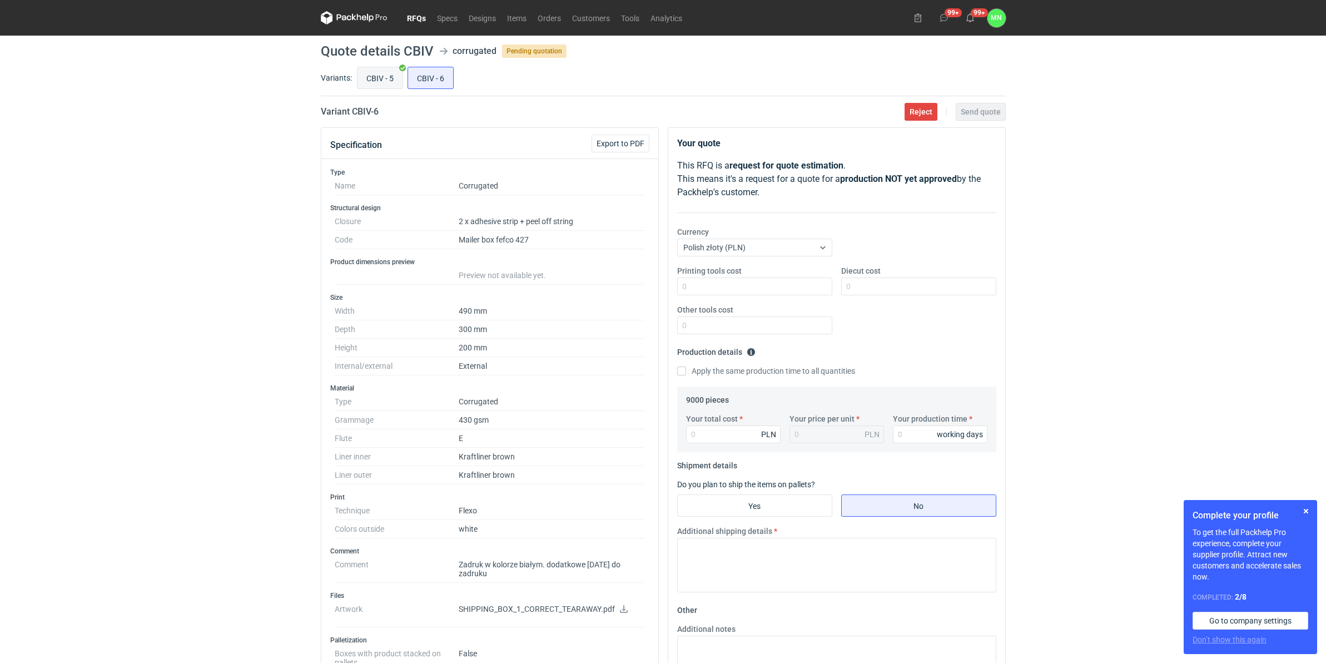
click at [368, 73] on input "CBIV - 5" at bounding box center [379, 77] width 45 height 21
radio input "true"
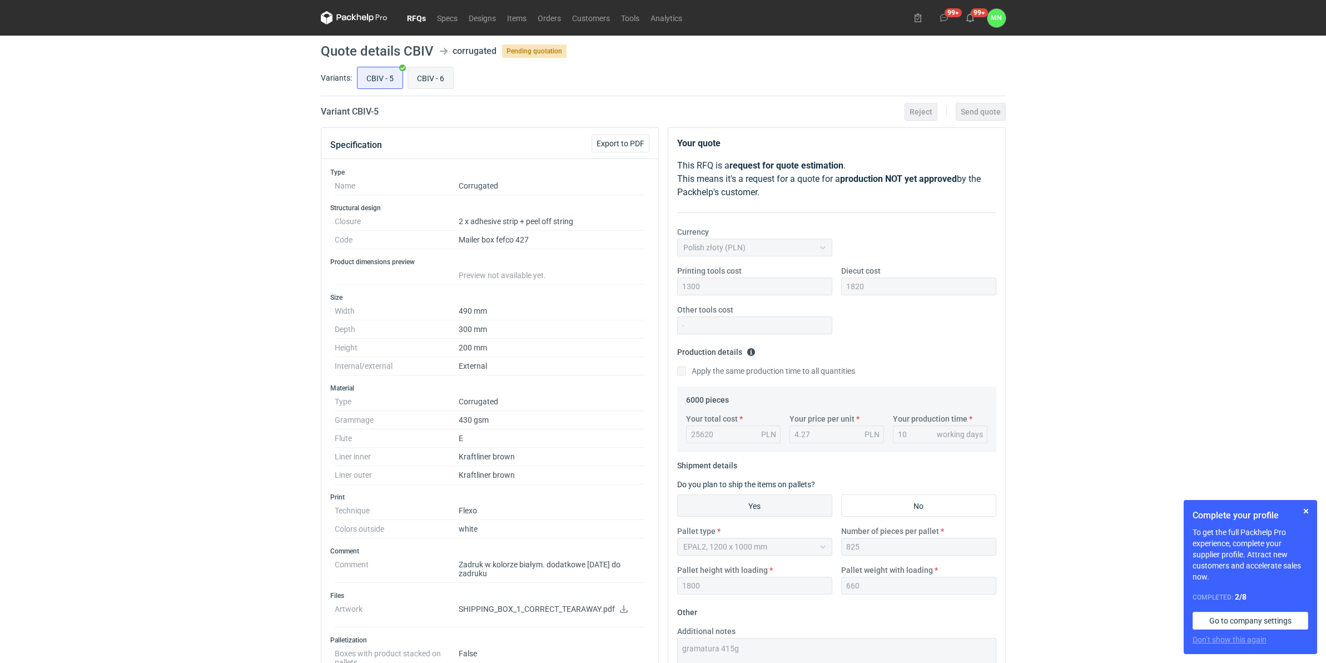
click at [421, 72] on input "CBIV - 6" at bounding box center [430, 77] width 45 height 21
radio input "true"
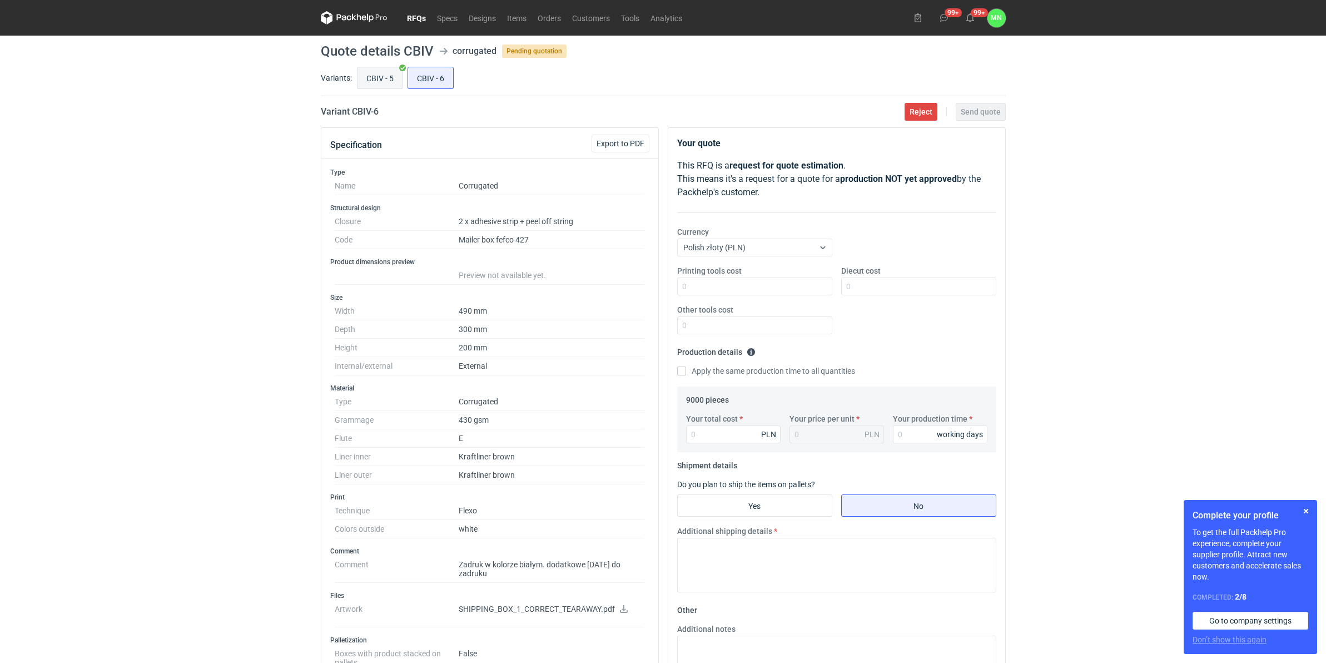
click at [381, 78] on input "CBIV - 5" at bounding box center [379, 77] width 45 height 21
radio input "true"
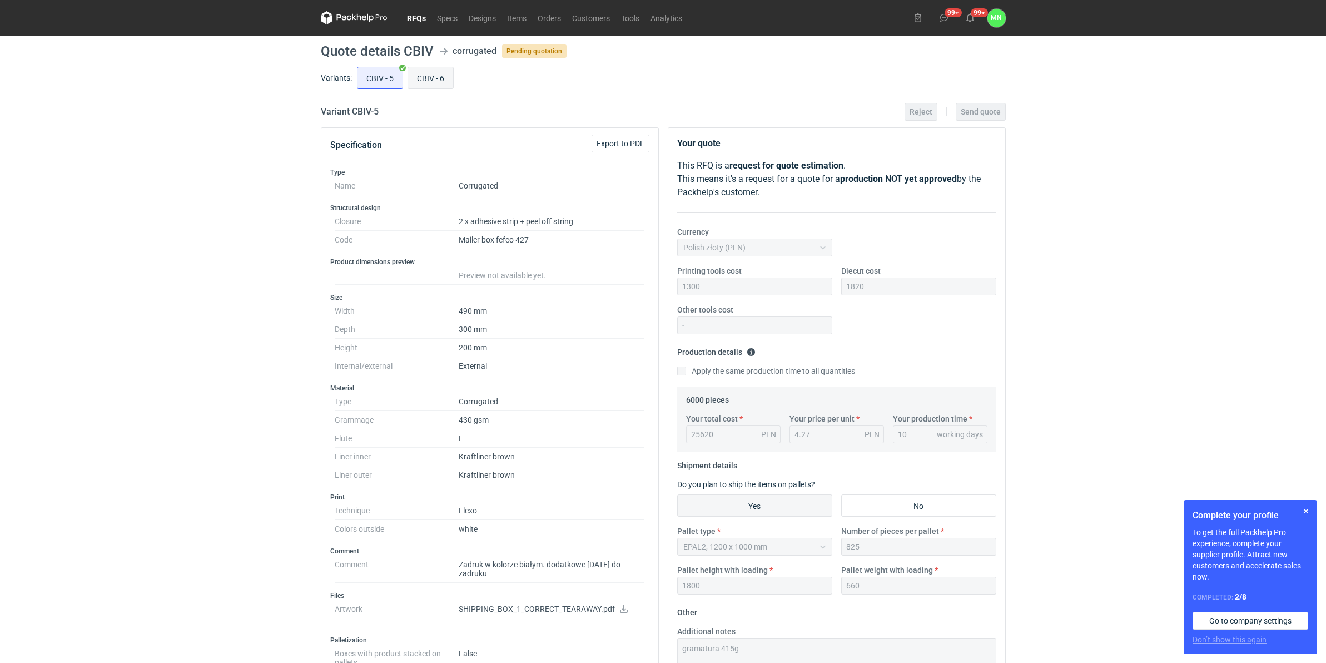
click at [436, 71] on input "CBIV - 6" at bounding box center [430, 77] width 45 height 21
radio input "true"
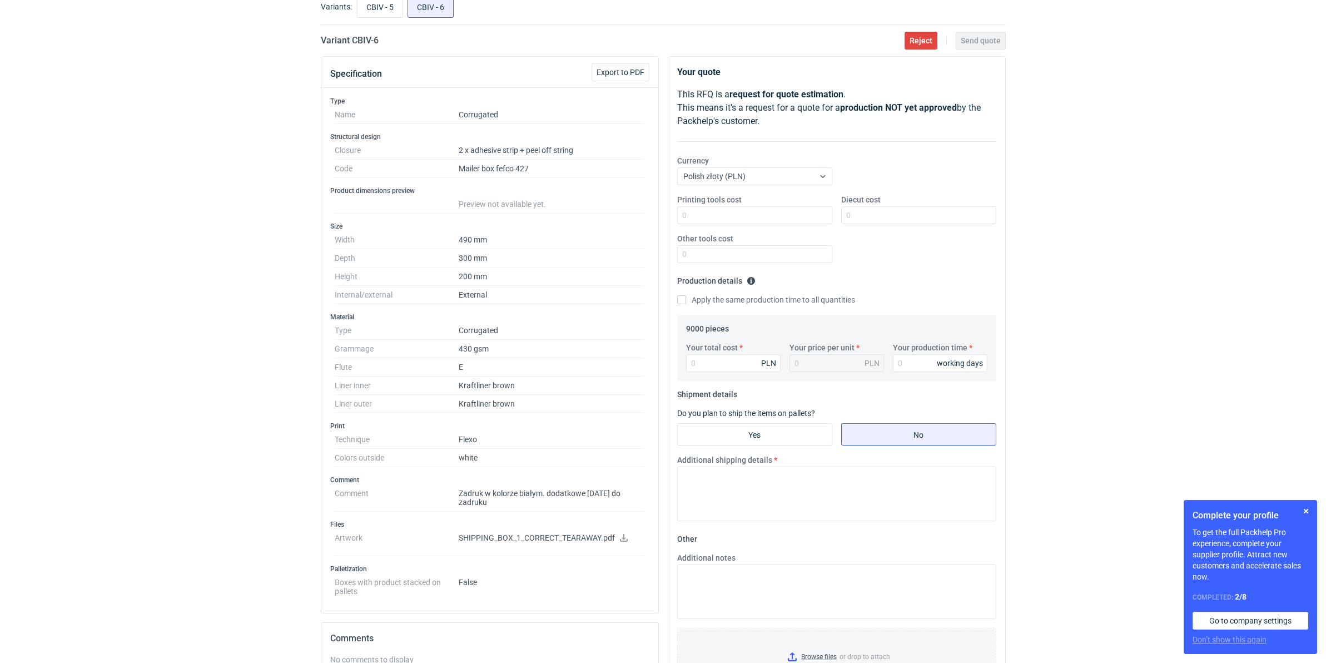
scroll to position [69, 0]
click at [704, 363] on input "Your total cost" at bounding box center [733, 365] width 94 height 18
type input "38250"
type input "4.25"
type input "38250"
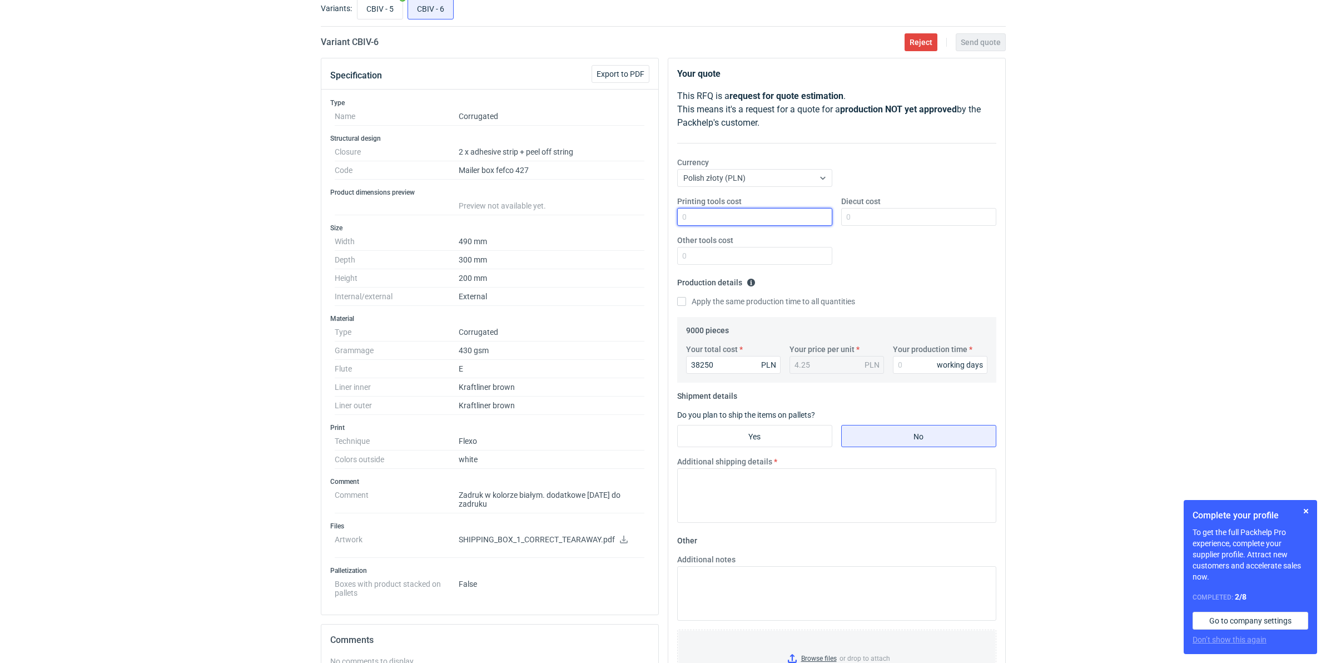
click at [759, 224] on input "Printing tools cost" at bounding box center [754, 217] width 155 height 18
type input "1300"
type input "1820"
drag, startPoint x: 765, startPoint y: 436, endPoint x: 761, endPoint y: 431, distance: 6.0
click at [763, 434] on input "Yes" at bounding box center [755, 435] width 154 height 21
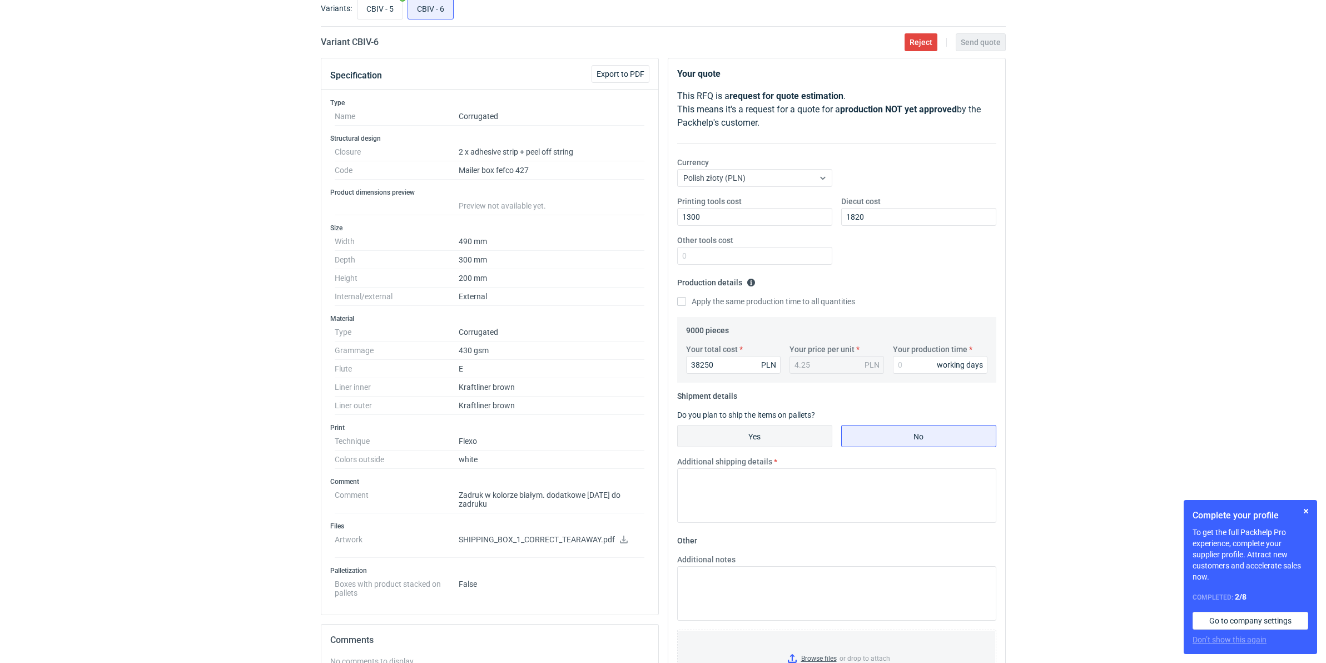
radio input "true"
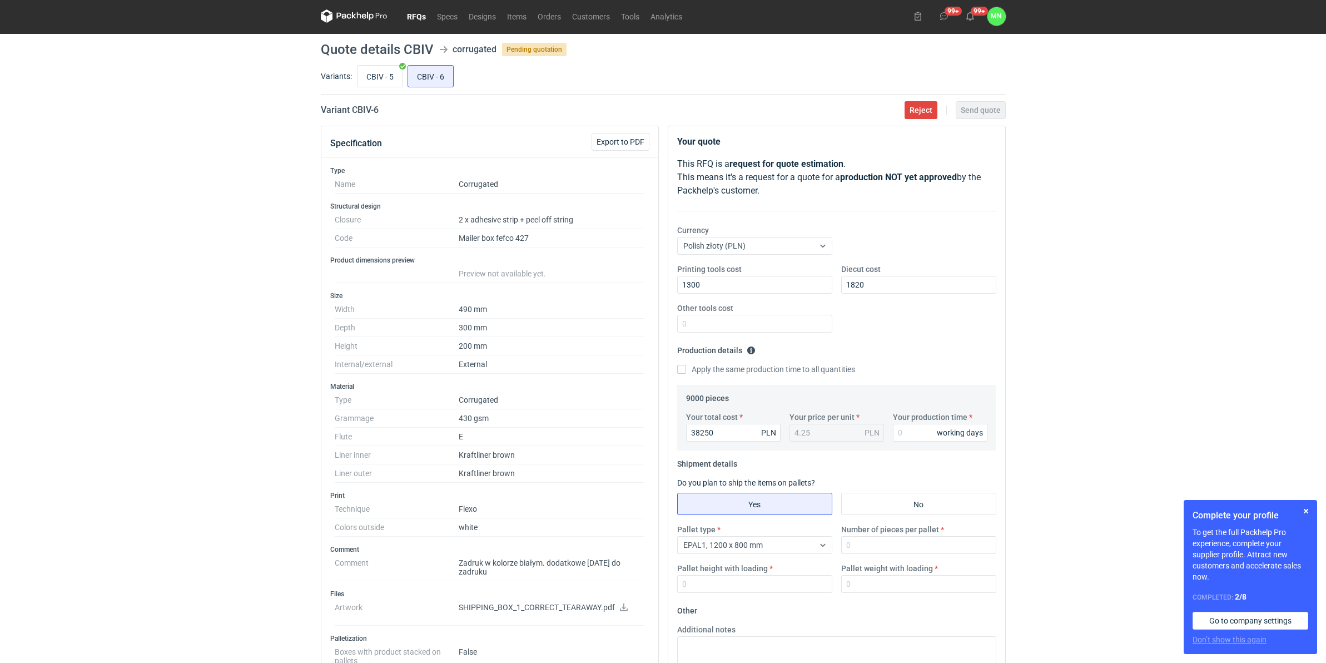
scroll to position [0, 0]
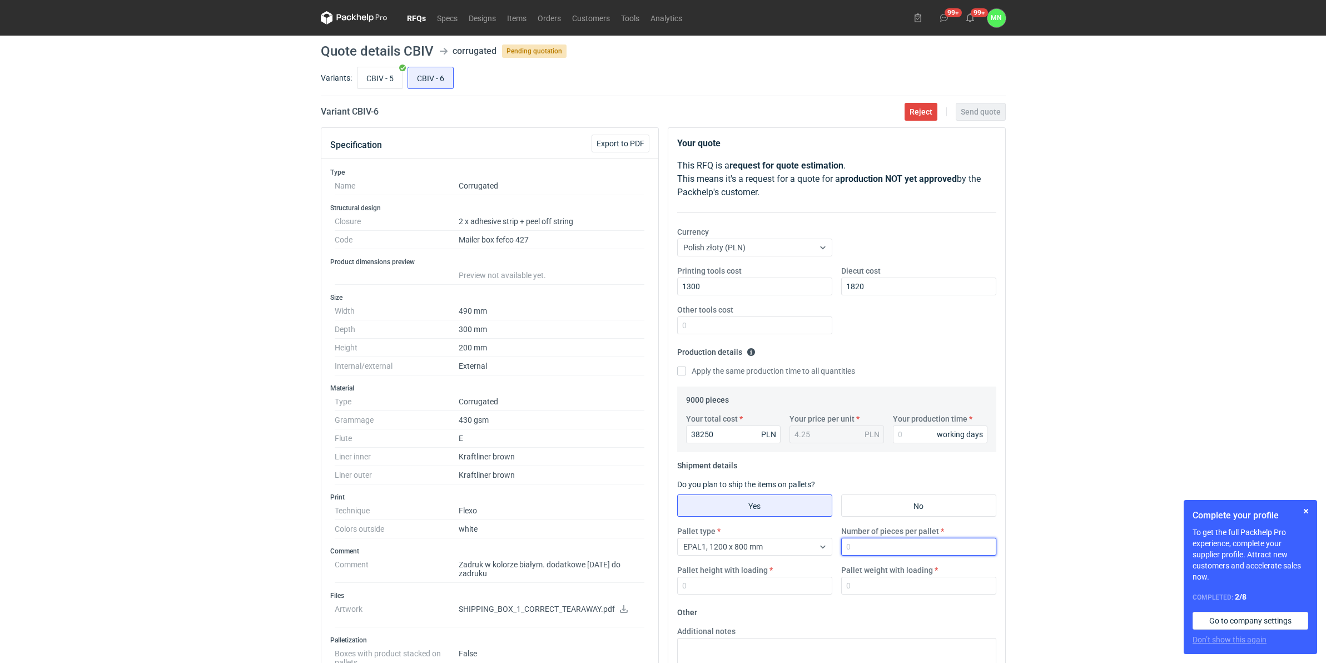
click at [854, 541] on input "Number of pieces per pallet" at bounding box center [918, 546] width 155 height 18
type input "825"
type input "1800"
type input "660"
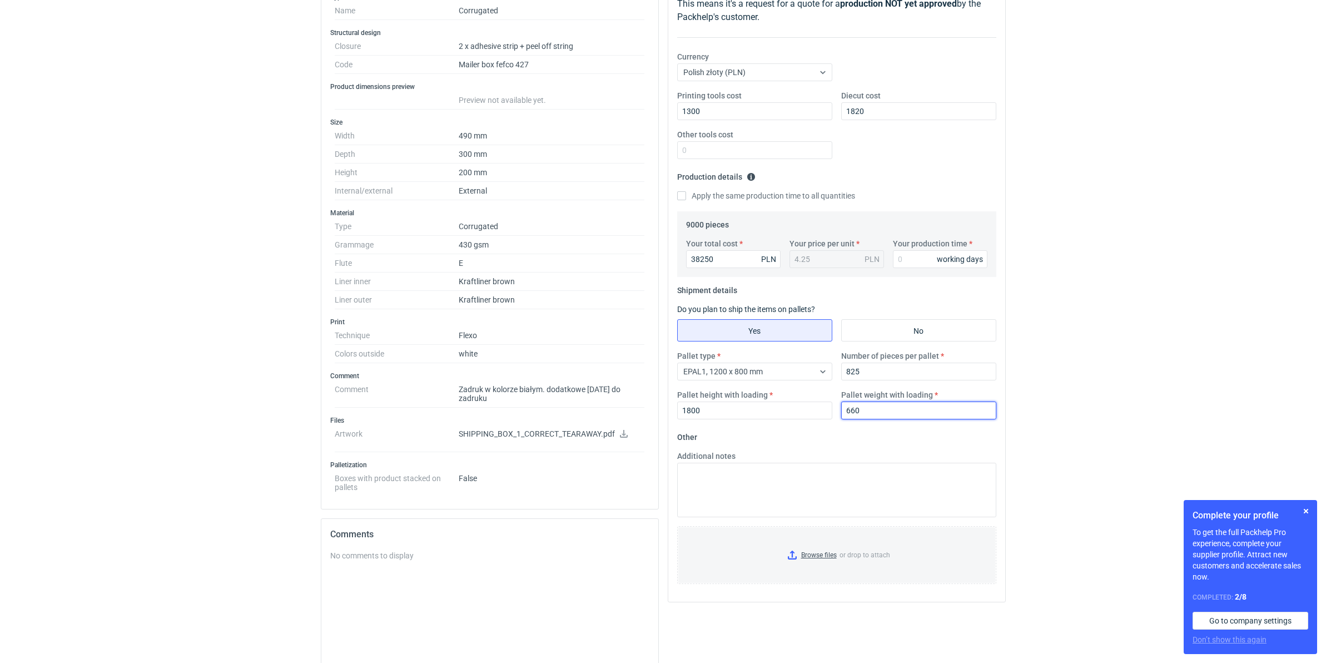
scroll to position [208, 0]
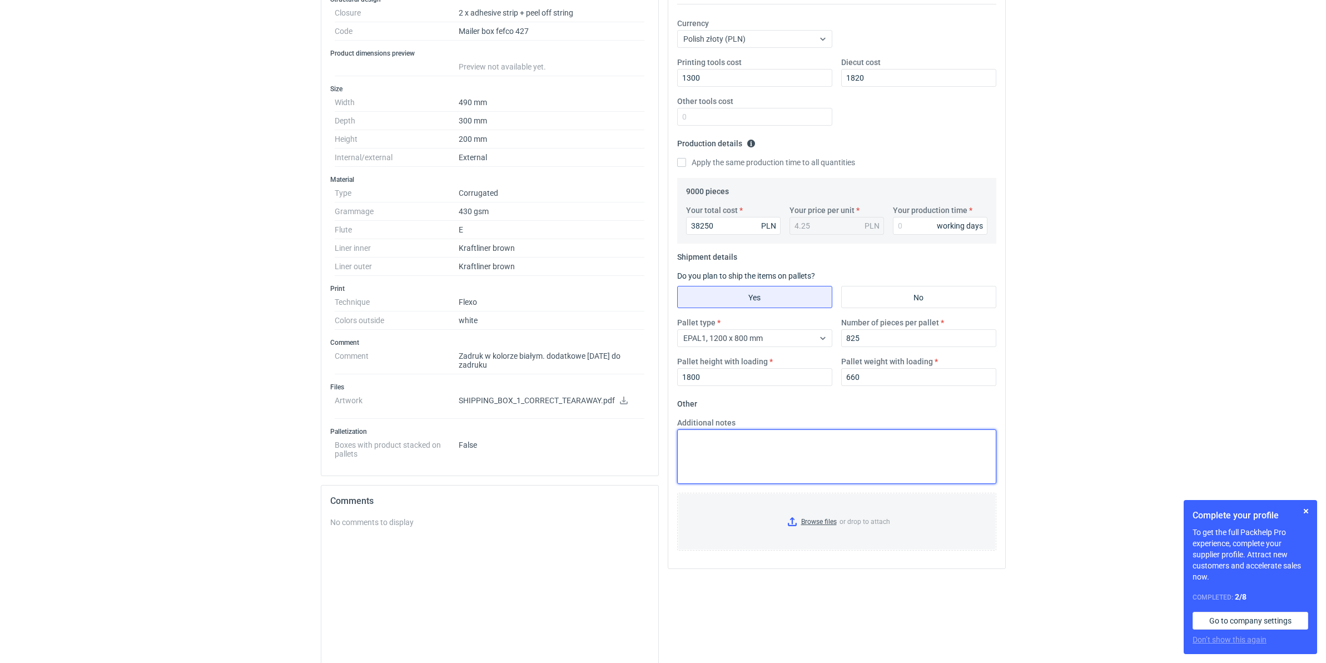
click at [737, 460] on textarea "Additional notes" at bounding box center [836, 456] width 319 height 54
paste textarea "gramatura 415g"
type textarea "gramatura 415g"
click at [826, 521] on input "Browse files or drop to attach" at bounding box center [836, 522] width 317 height 56
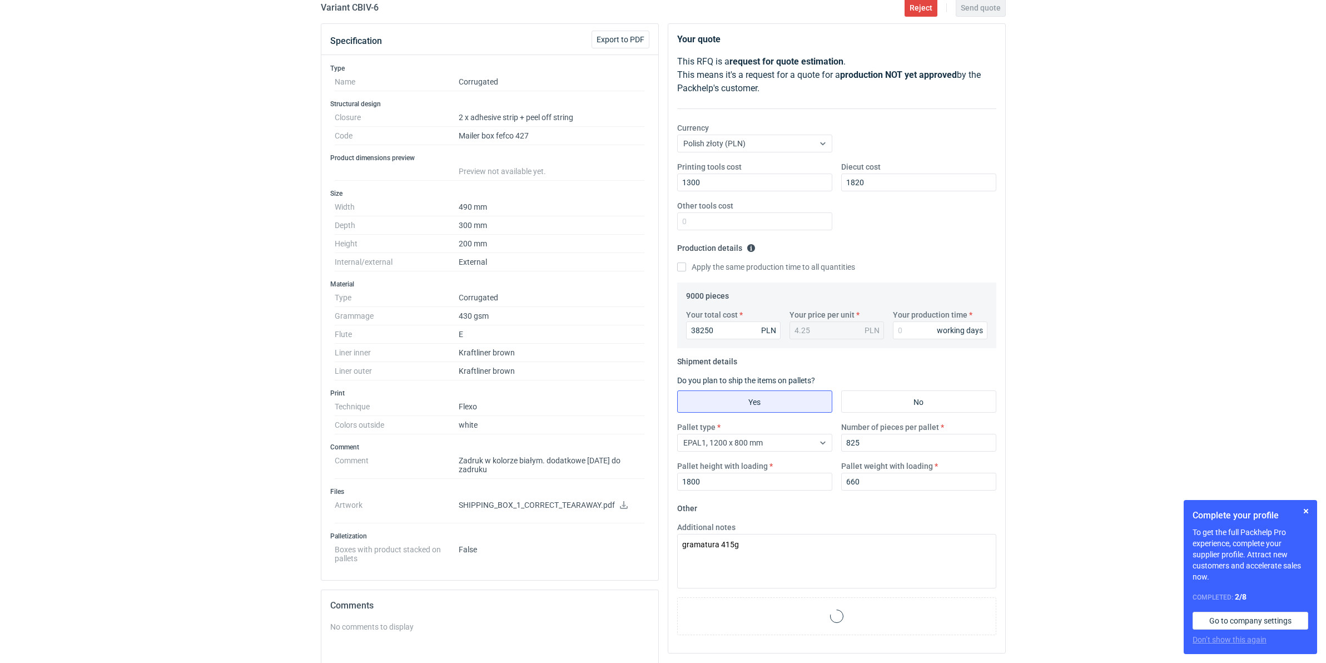
scroll to position [69, 0]
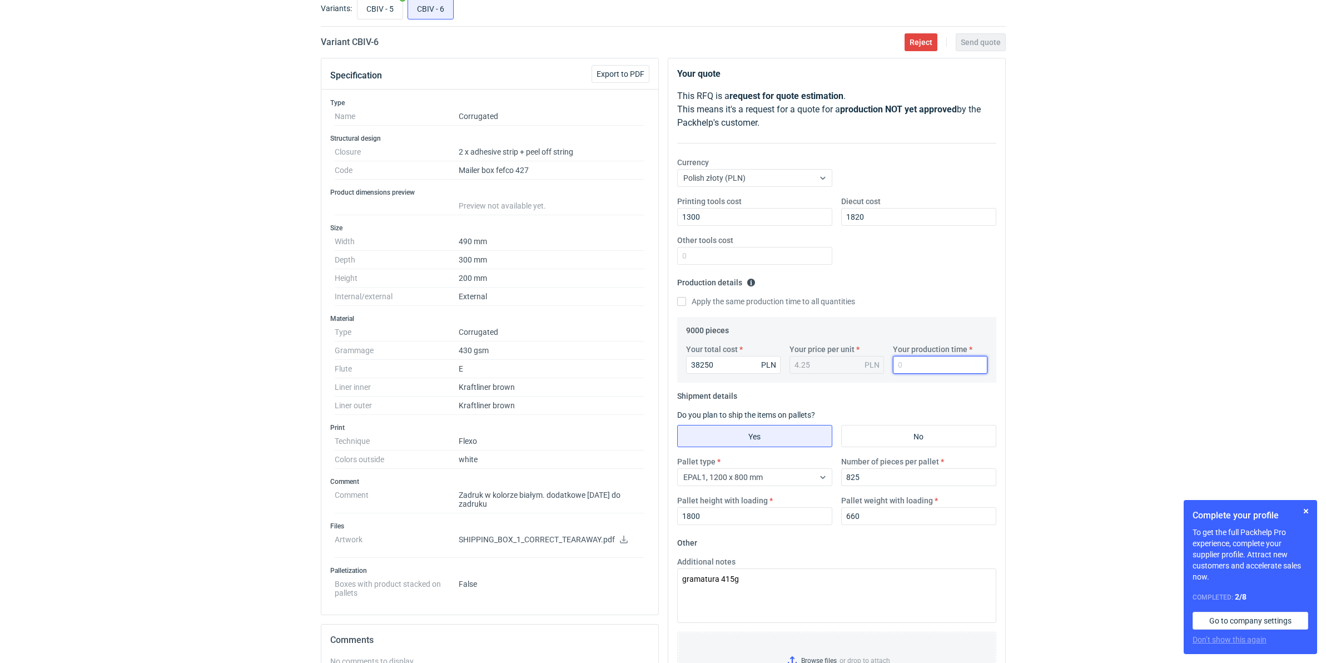
click at [905, 360] on input "Your production time" at bounding box center [940, 365] width 94 height 18
type input "10"
click at [974, 35] on button "Send quote" at bounding box center [980, 42] width 50 height 18
click at [1309, 507] on button "button" at bounding box center [1305, 510] width 13 height 13
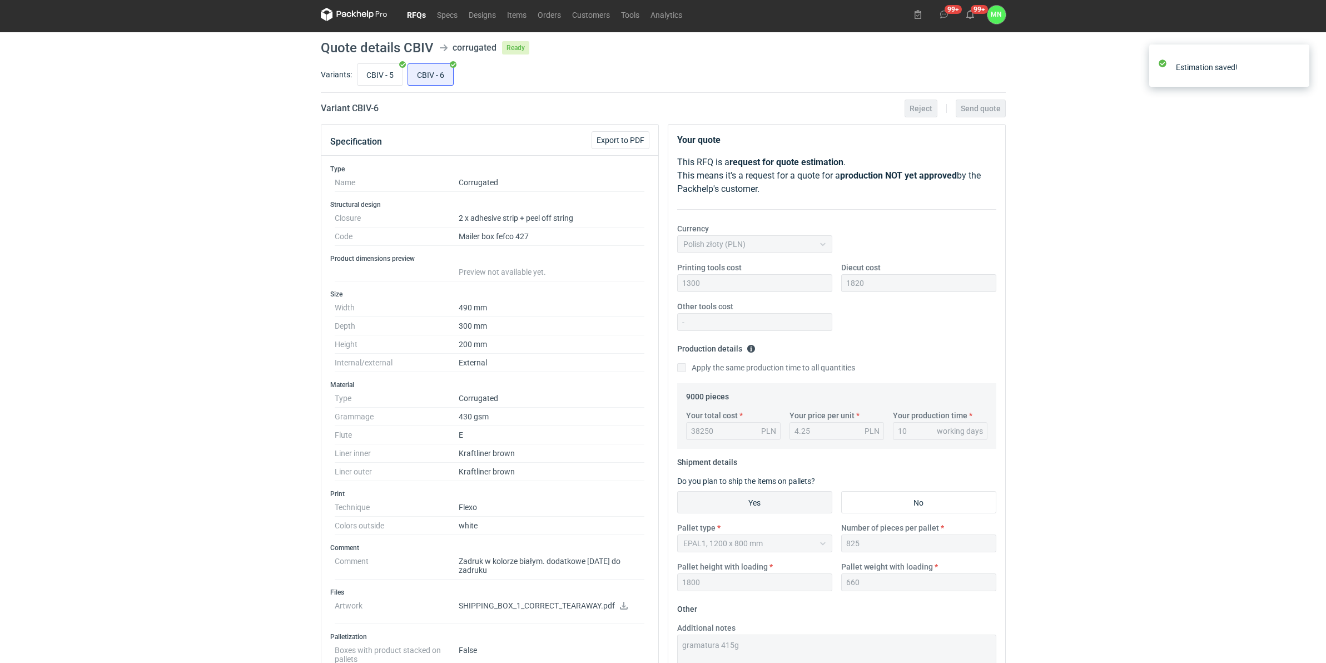
scroll to position [0, 0]
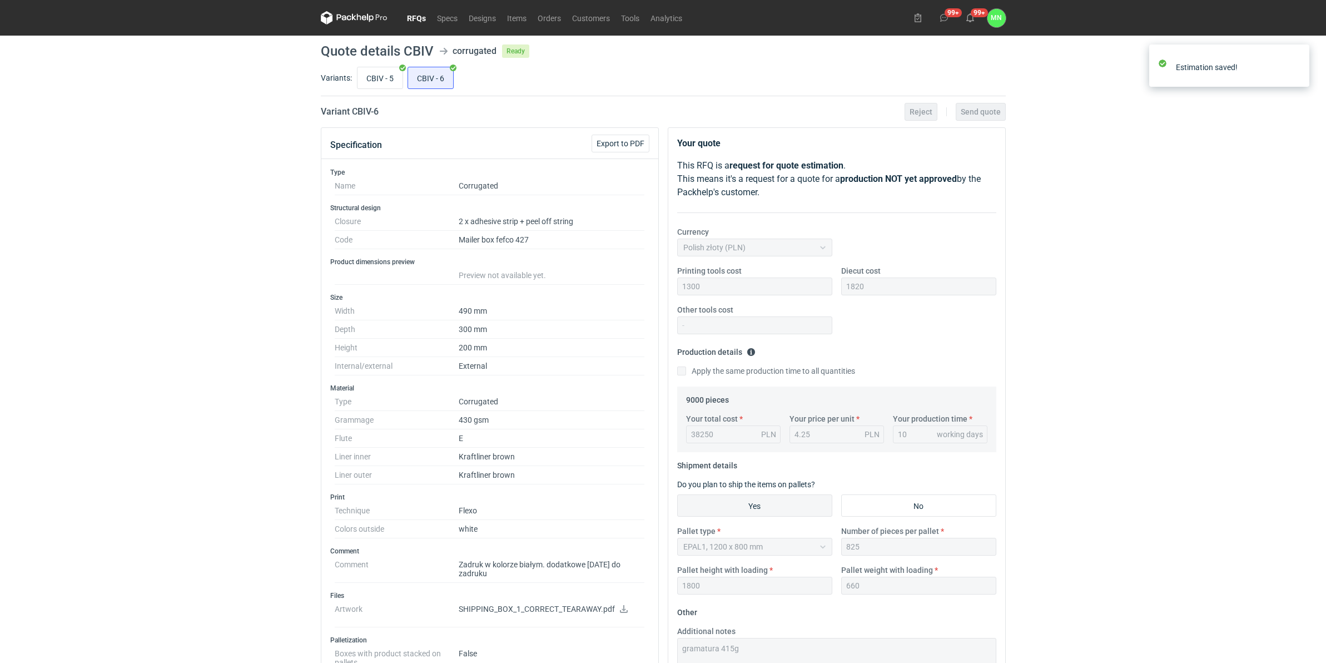
click at [411, 19] on link "RFQs" at bounding box center [416, 17] width 30 height 13
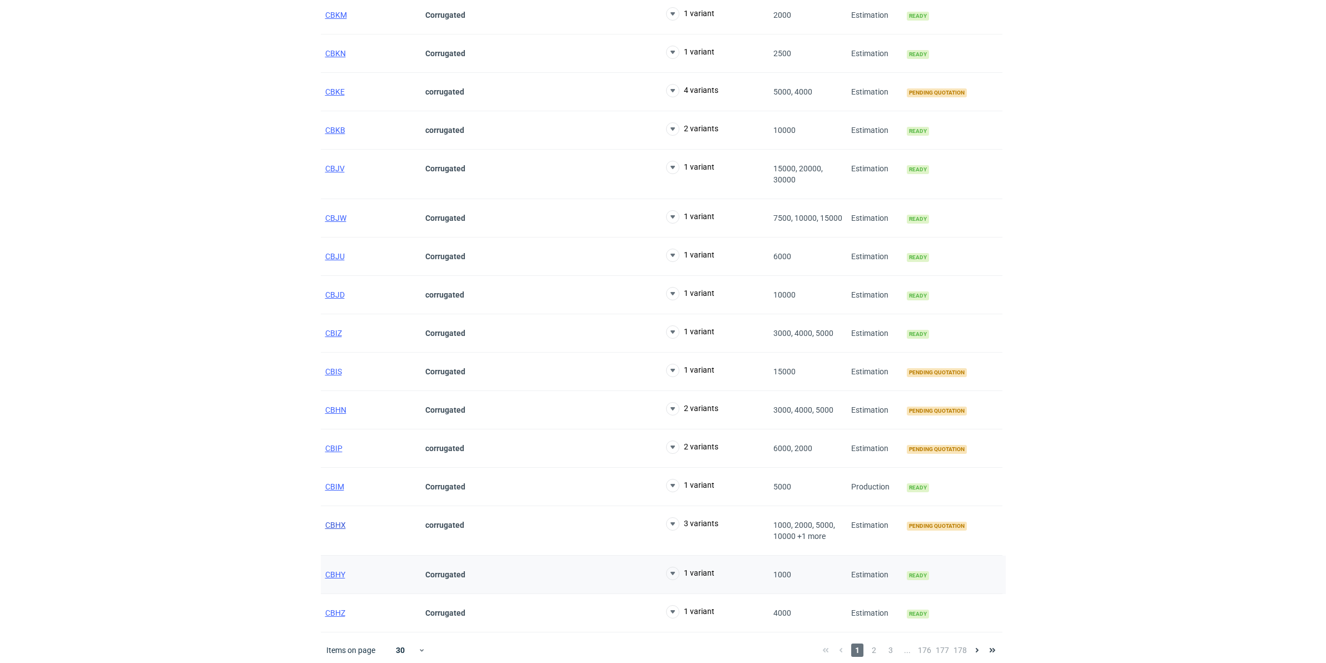
scroll to position [695, 0]
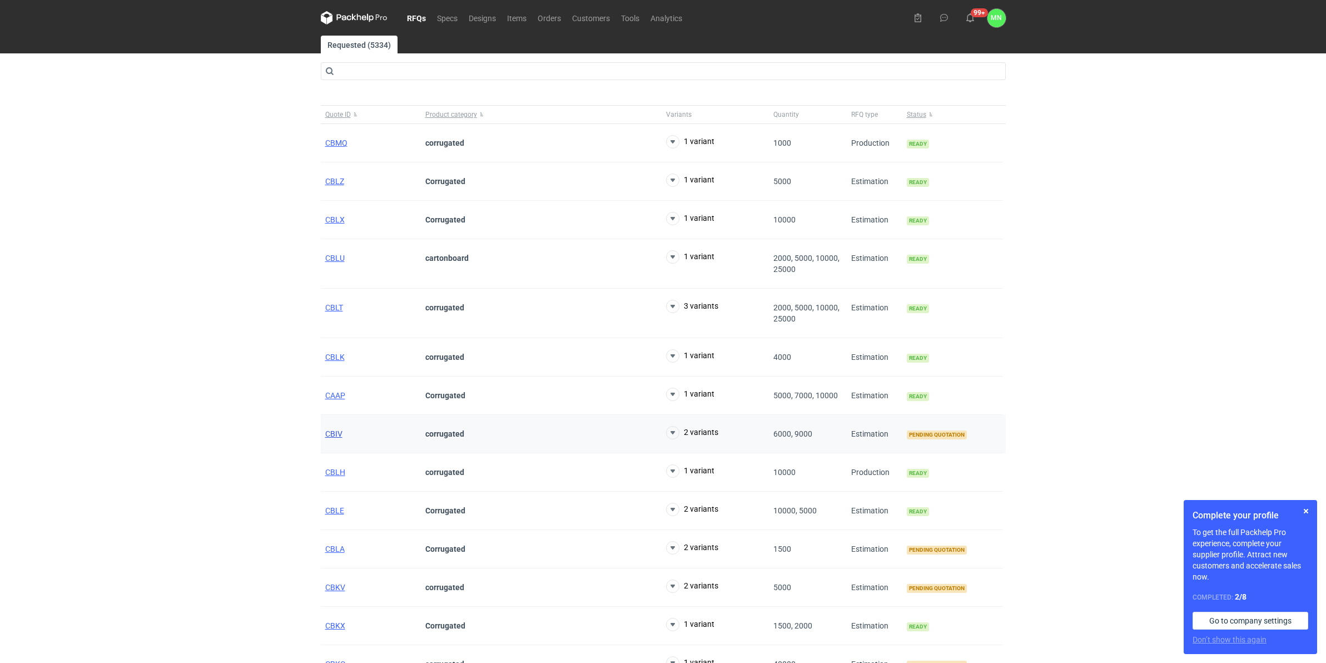
click at [332, 436] on span "CBIV" at bounding box center [333, 433] width 17 height 9
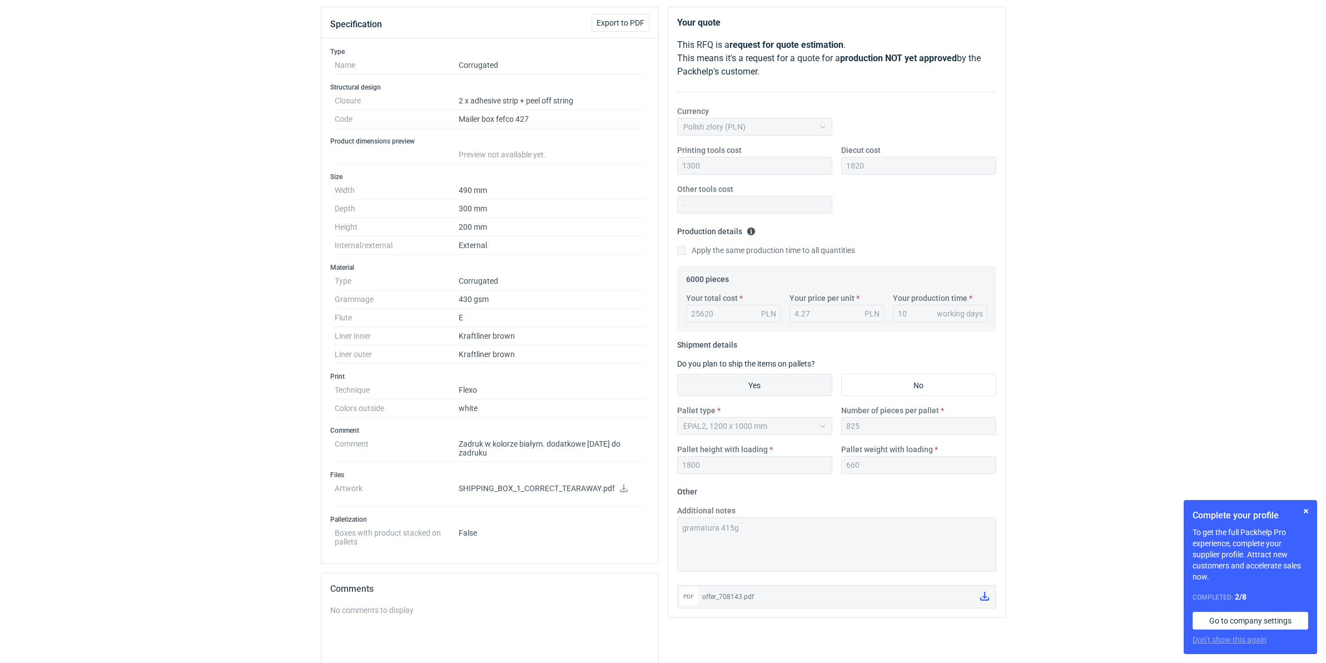
scroll to position [125, 0]
click at [679, 635] on div "Your quote This RFQ is a request for quote estimation . This means it's a reque…" at bounding box center [836, 418] width 347 height 833
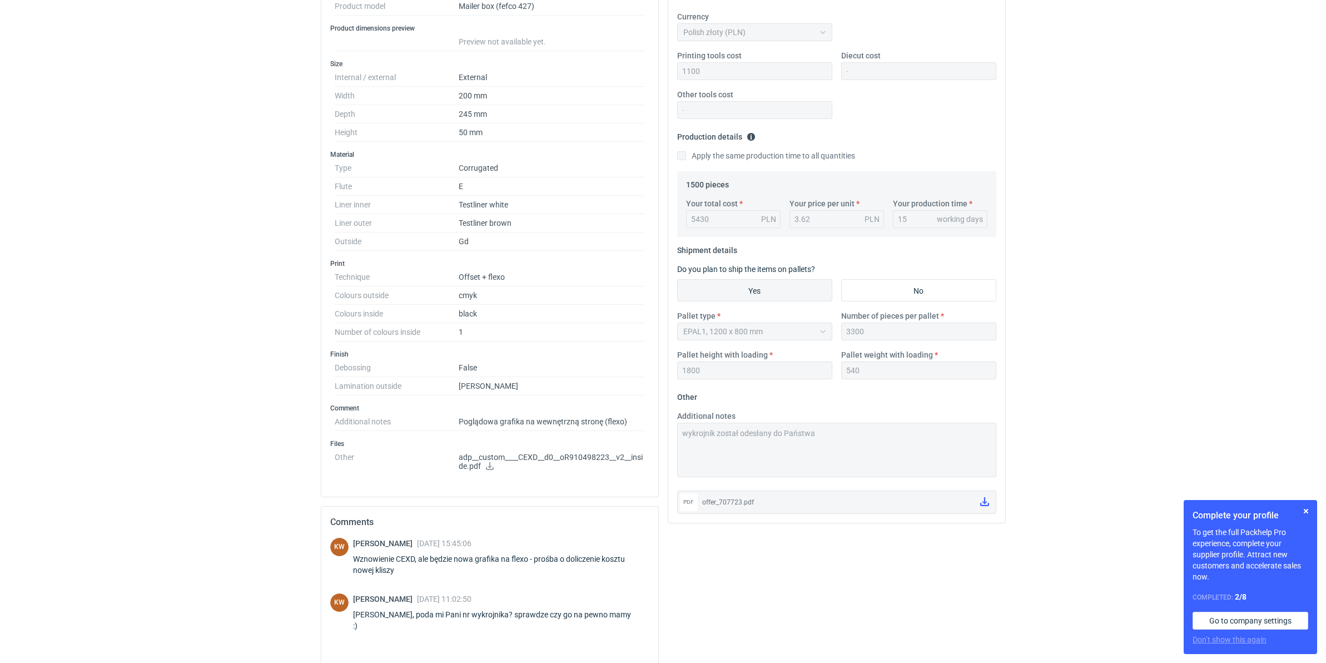
scroll to position [278, 0]
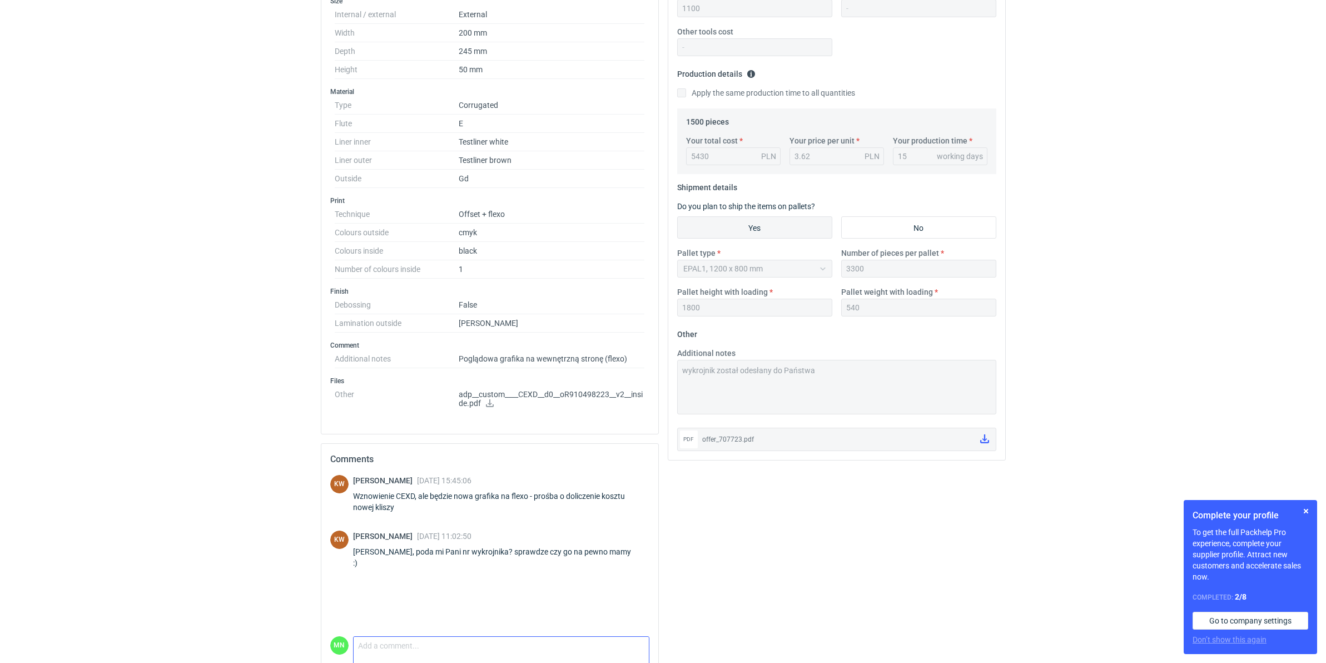
click at [370, 658] on textarea "Comment message" at bounding box center [500, 647] width 295 height 23
paste textarea "WP10232"
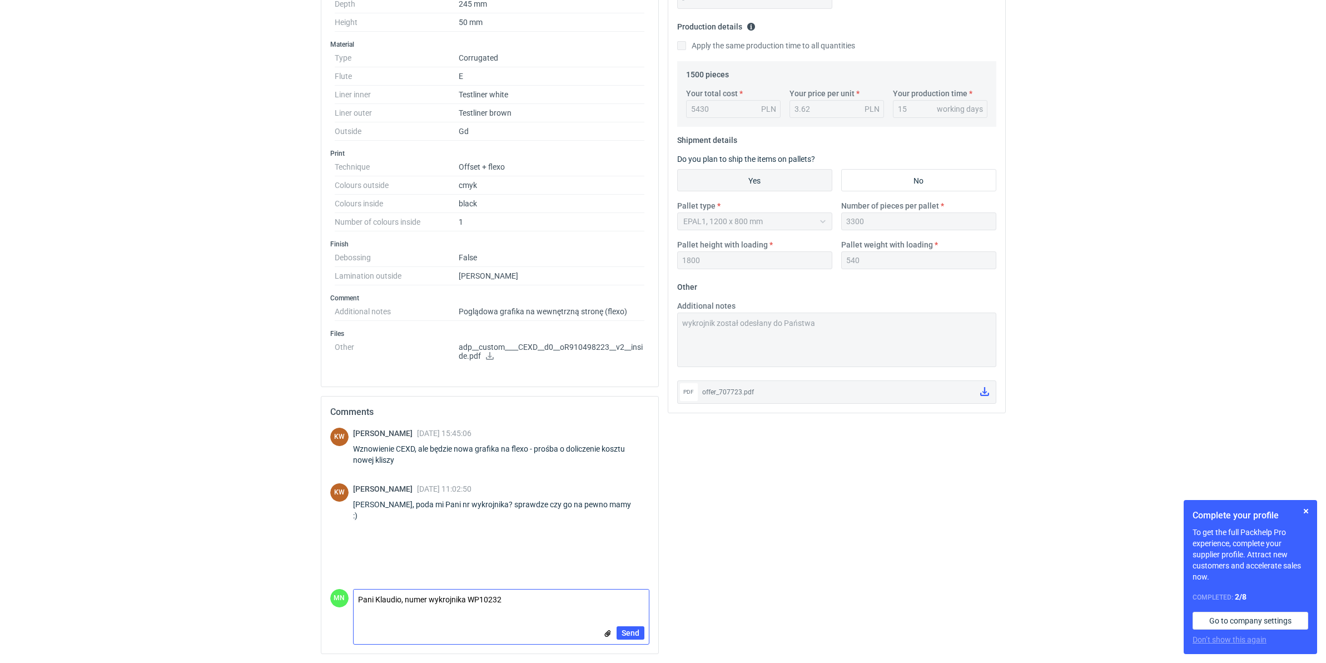
scroll to position [327, 0]
type textarea "Pani Klaudio, numer wykrojnika WP10232"
click at [629, 637] on button "Send" at bounding box center [630, 632] width 28 height 13
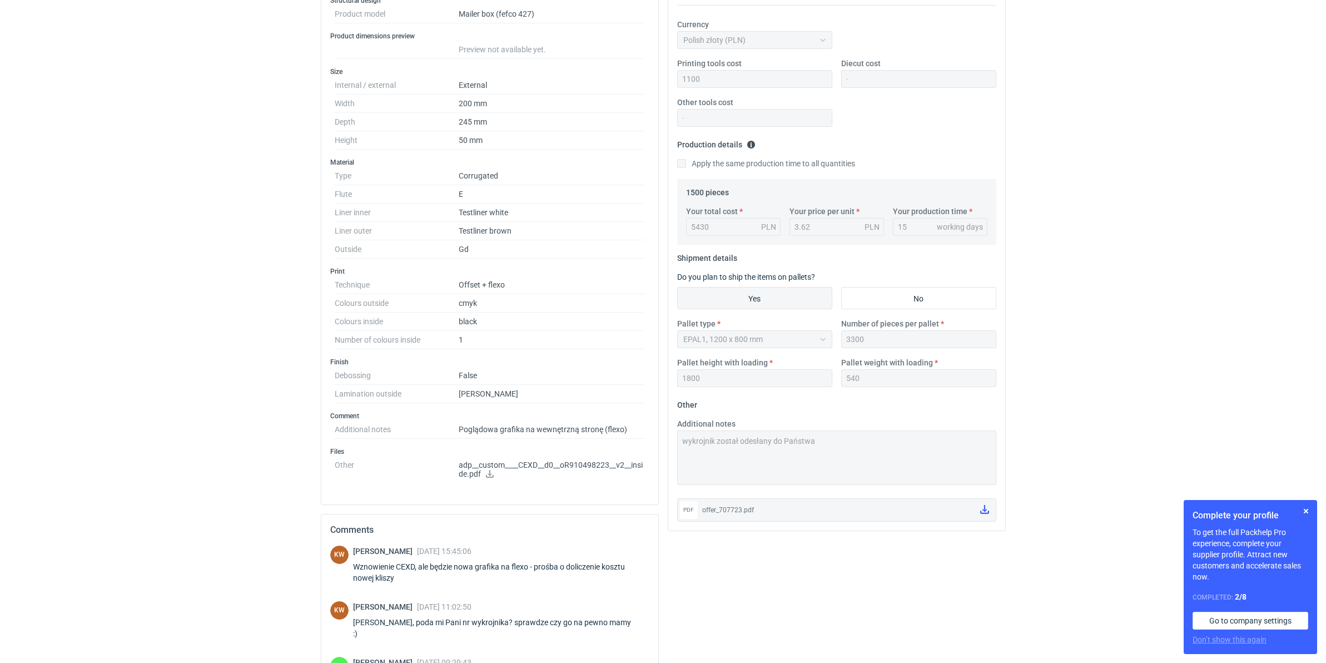
scroll to position [49, 0]
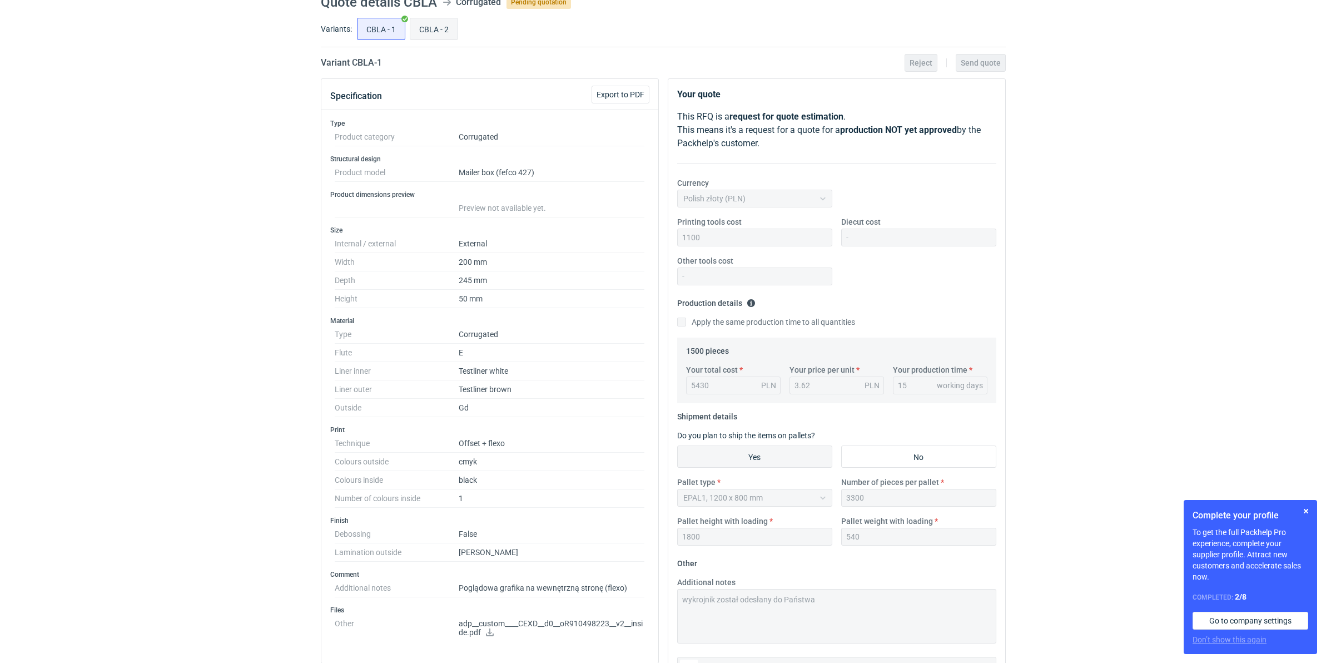
click at [437, 29] on input "CBLA - 2" at bounding box center [433, 28] width 47 height 21
radio input "true"
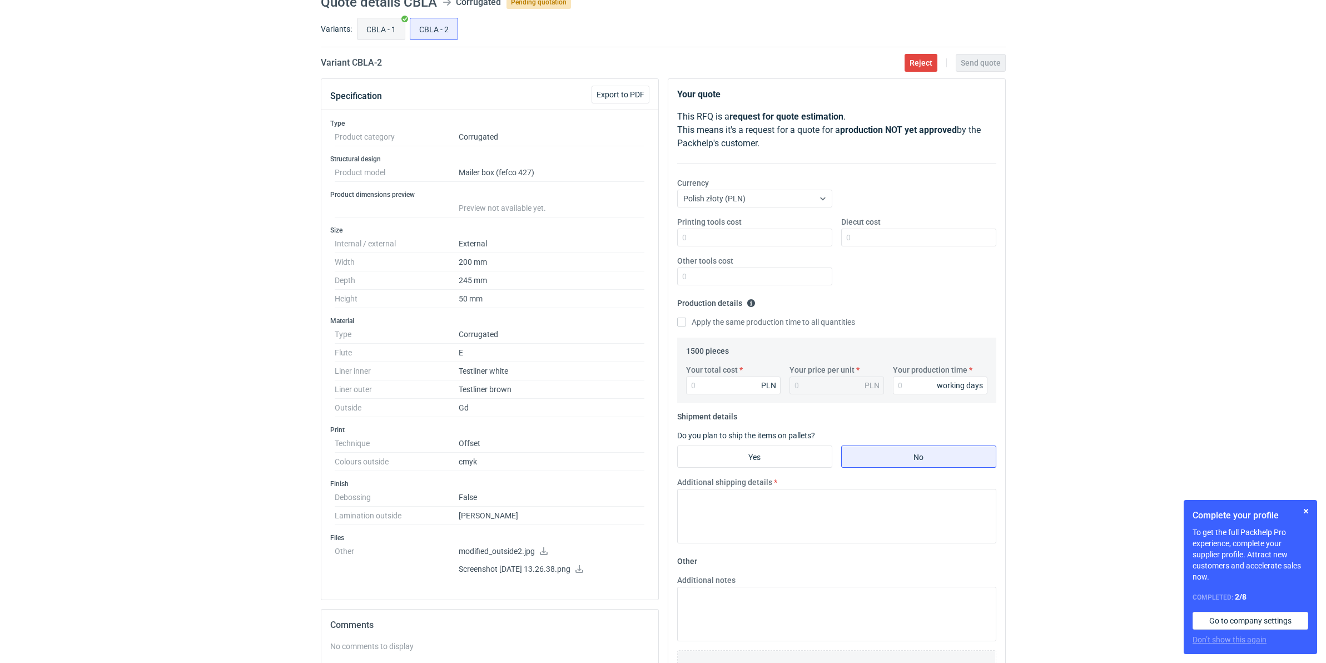
click at [376, 24] on input "CBLA - 1" at bounding box center [380, 28] width 47 height 21
radio input "true"
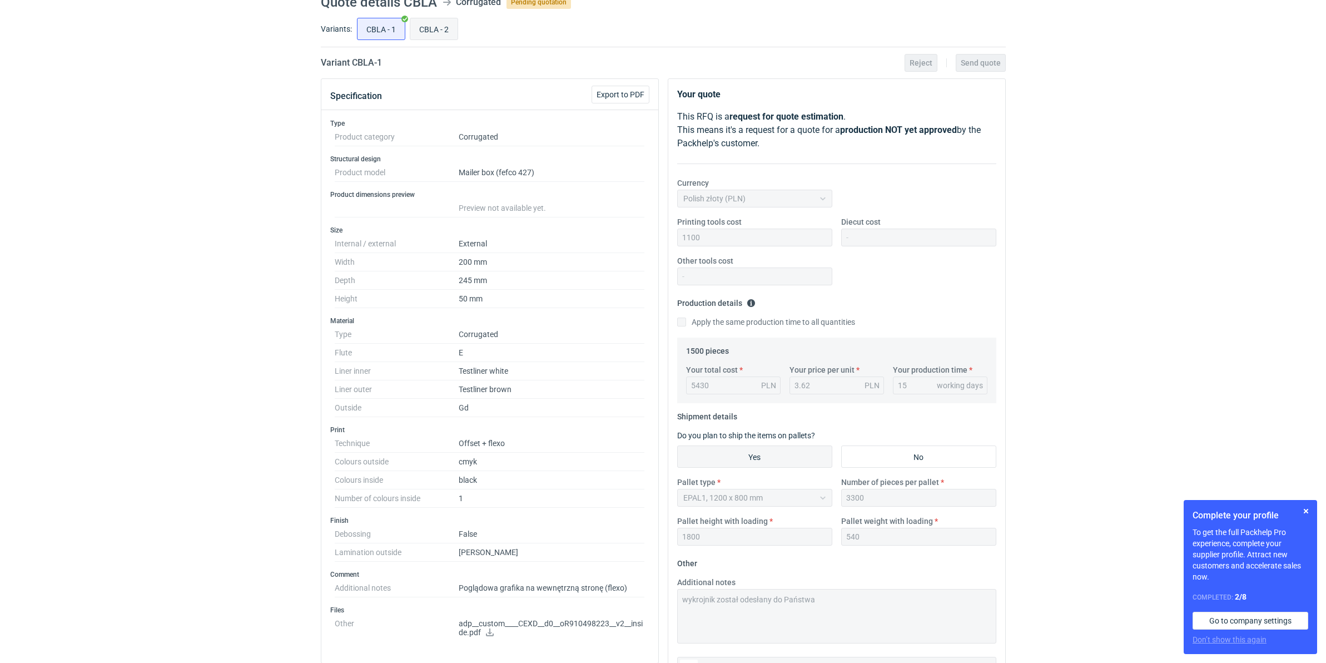
click at [442, 23] on input "CBLA - 2" at bounding box center [433, 28] width 47 height 21
radio input "true"
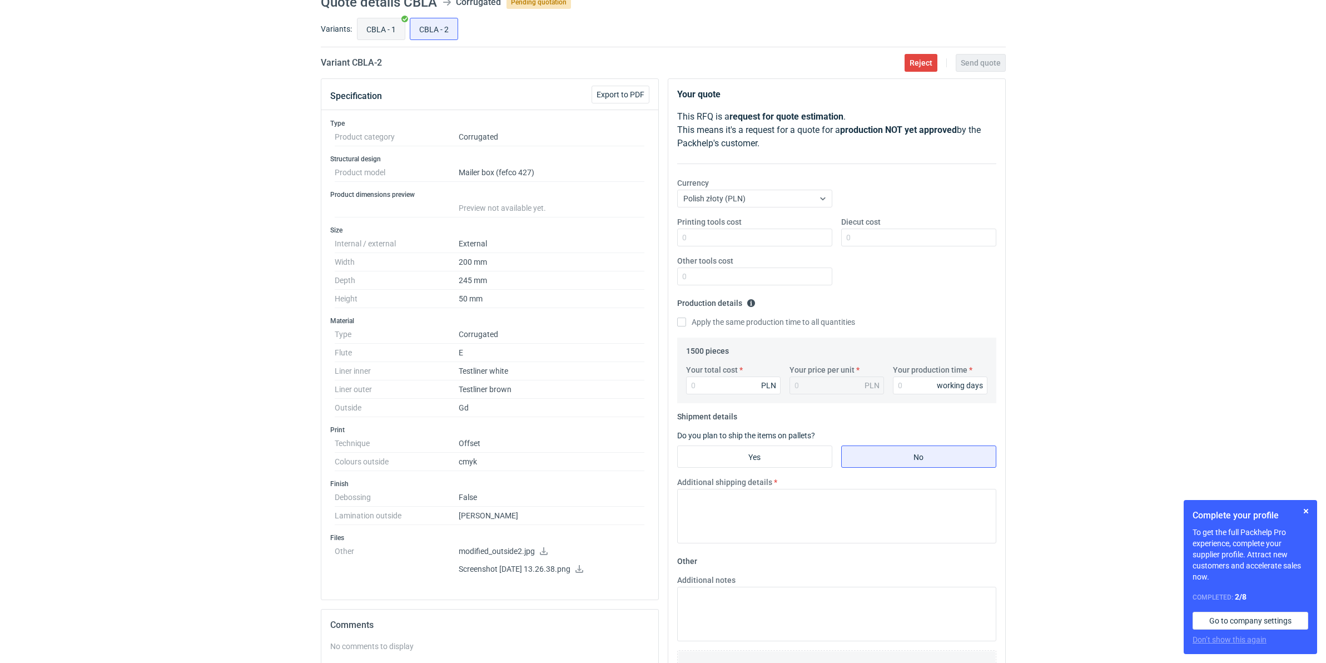
click at [370, 26] on input "CBLA - 1" at bounding box center [380, 28] width 47 height 21
radio input "true"
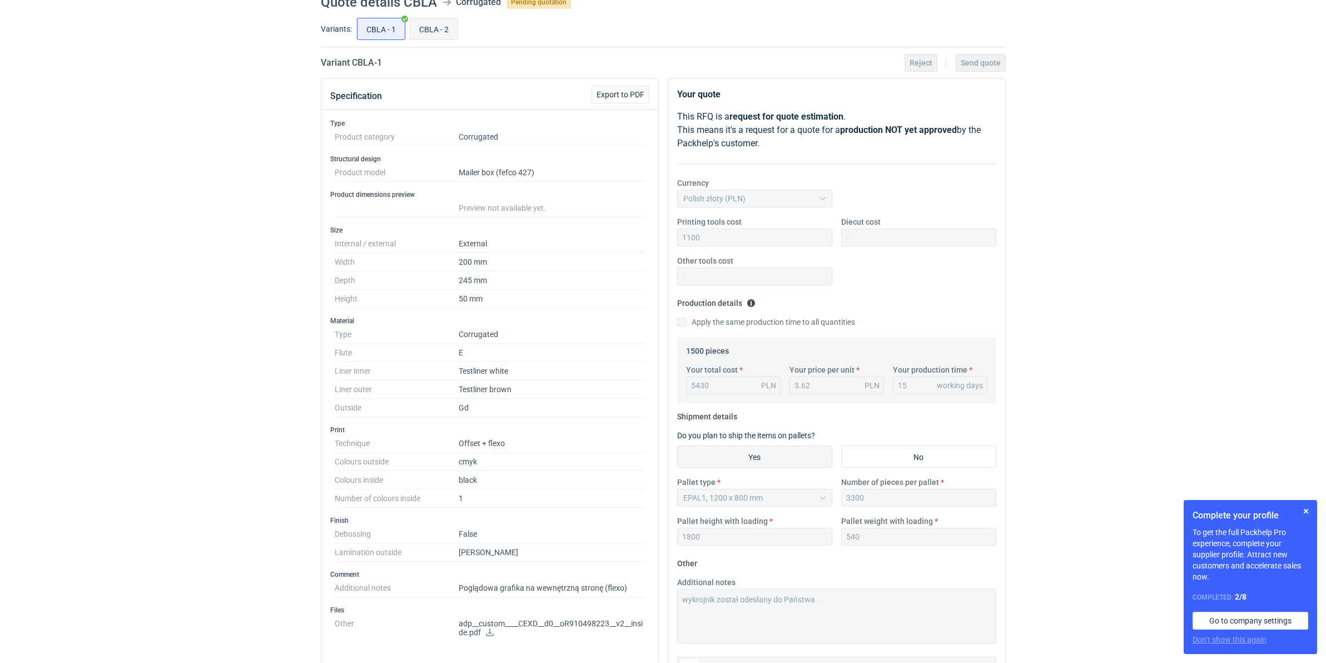
click at [432, 39] on label "CBLA - 2" at bounding box center [434, 29] width 48 height 22
click at [432, 39] on input "CBLA - 2" at bounding box center [433, 28] width 47 height 21
radio input "true"
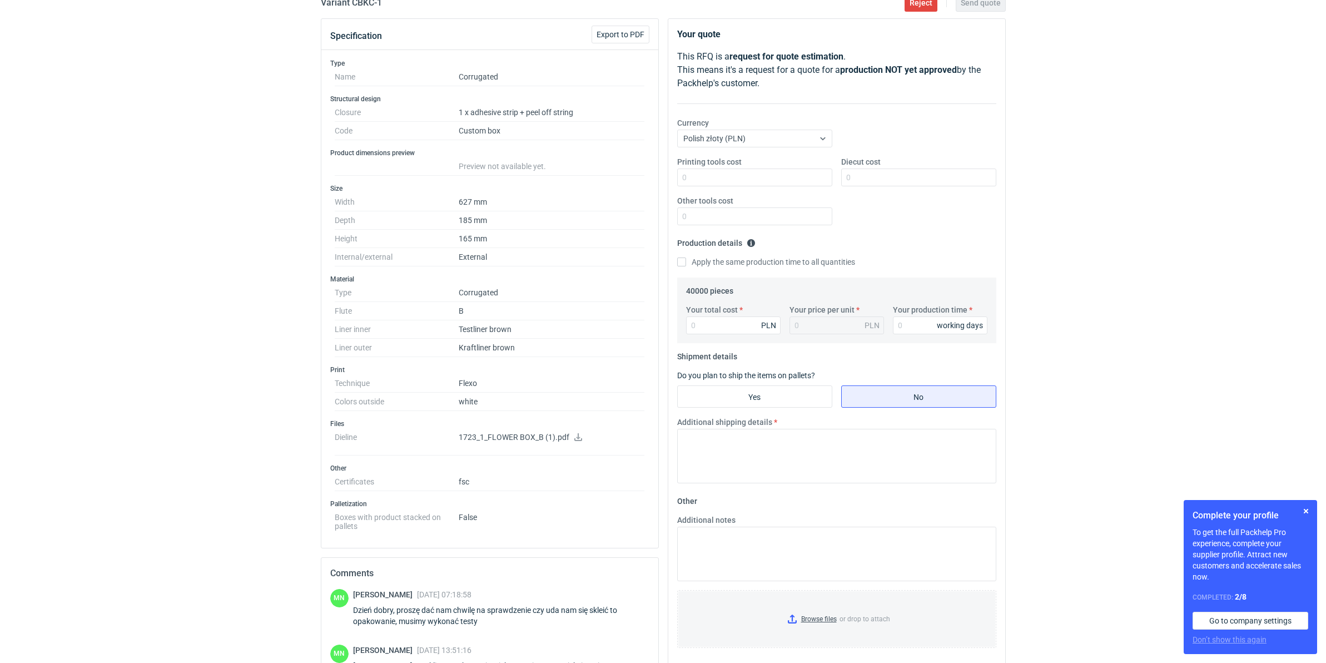
scroll to position [208, 0]
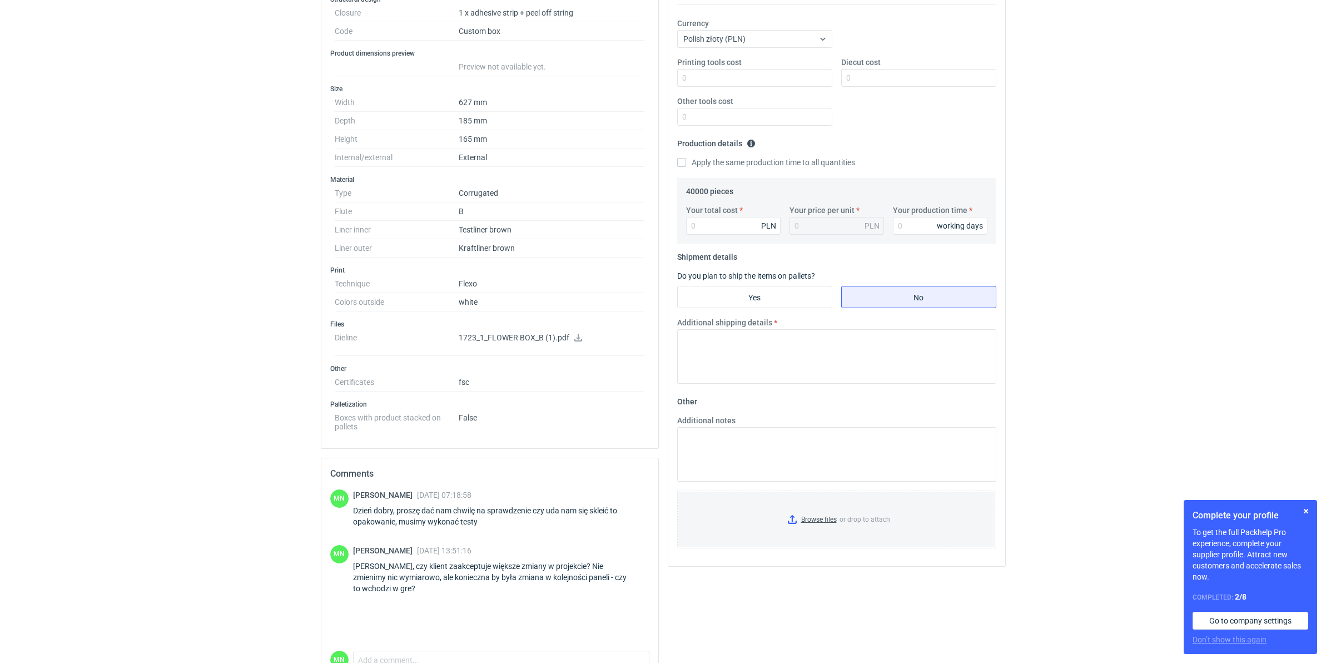
click at [404, 650] on div "MN Małgorzata Nowotna 15 Sep 2025 07:18:58 Dzień dobry, proszę dać nam chwilę n…" at bounding box center [489, 569] width 319 height 161
click at [404, 655] on textarea "Comment message" at bounding box center [500, 662] width 295 height 23
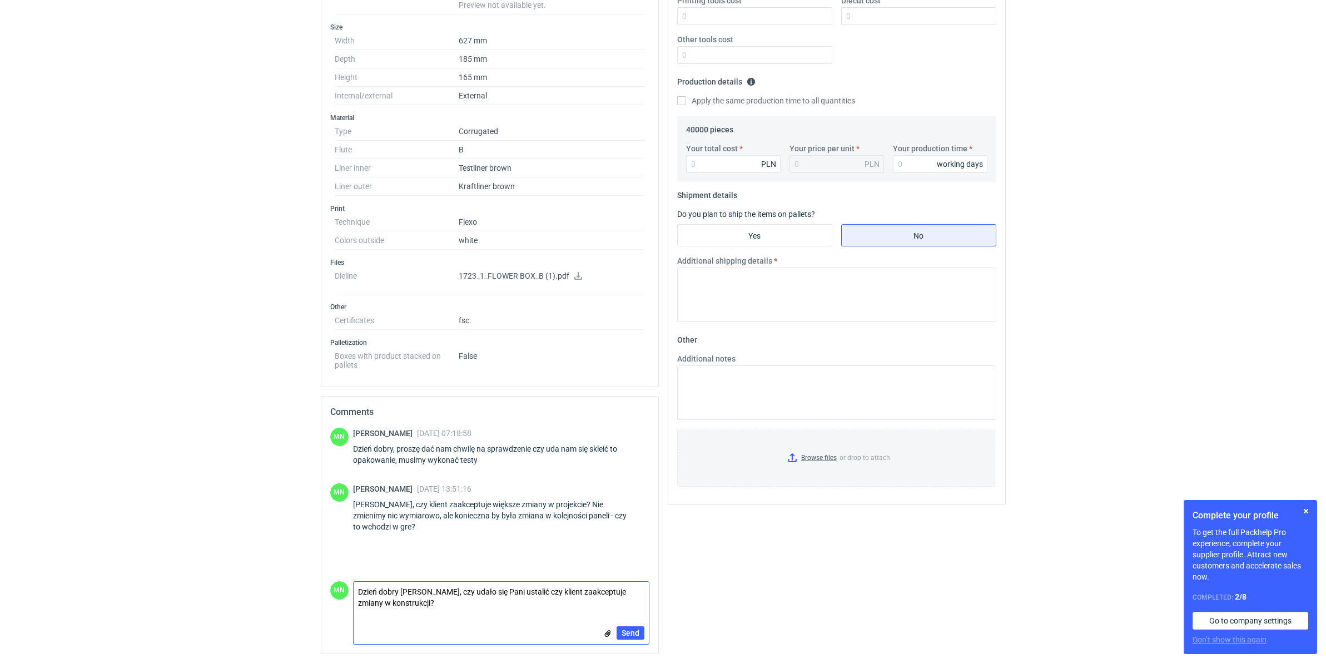
scroll to position [272, 0]
type textarea "Dzień dobry Pani Klaudio, czy udało się Pani ustalić czy klient zaakceptuje zmi…"
click at [621, 631] on span "Send" at bounding box center [630, 633] width 18 height 8
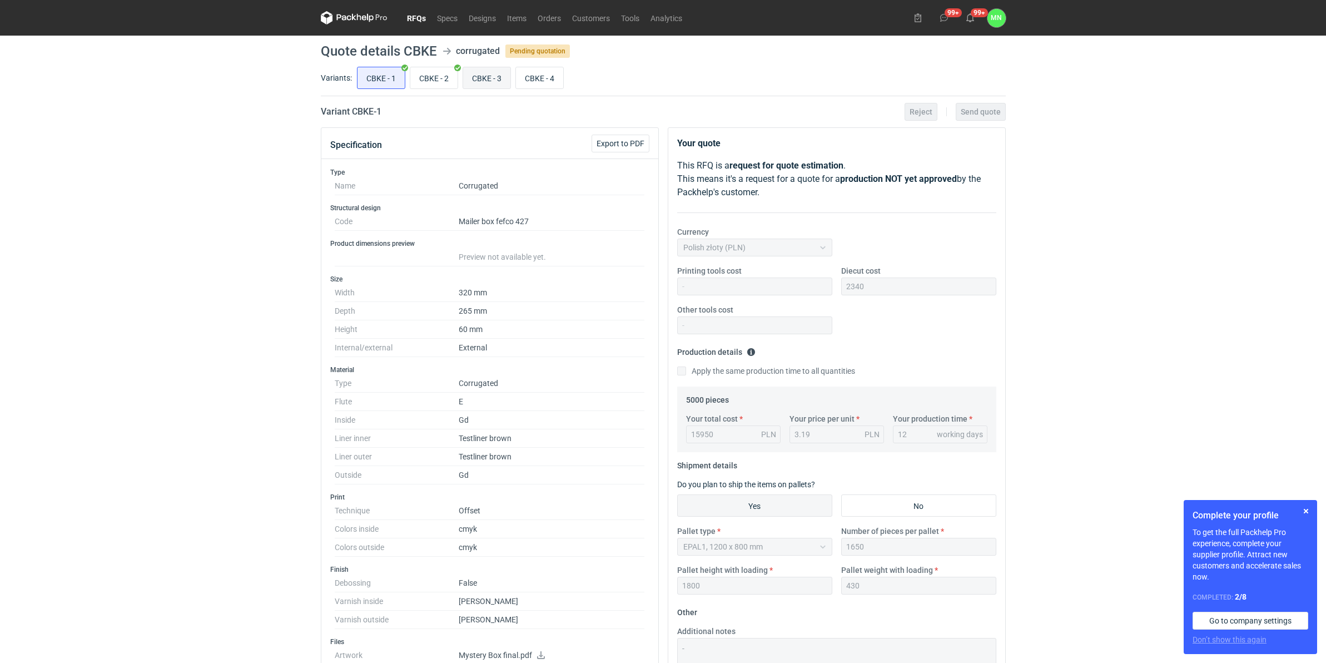
click at [478, 81] on input "CBKE - 3" at bounding box center [486, 77] width 47 height 21
radio input "true"
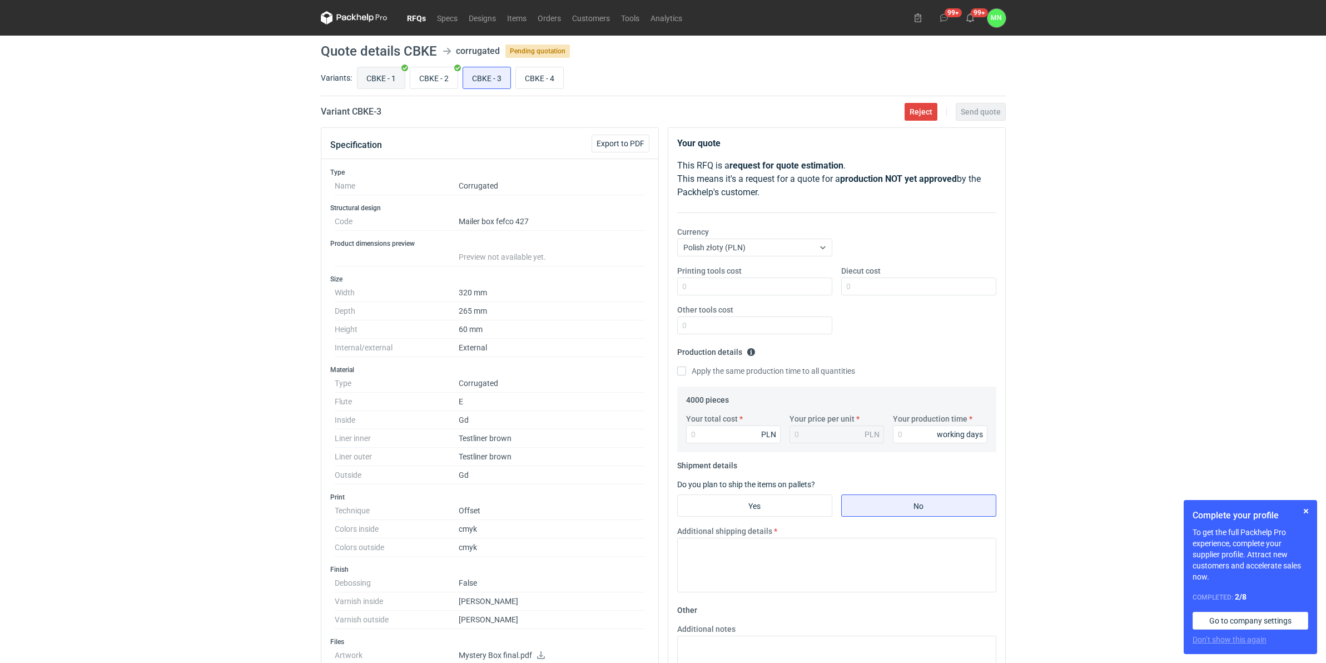
click at [392, 84] on input "CBKE - 1" at bounding box center [380, 77] width 47 height 21
radio input "true"
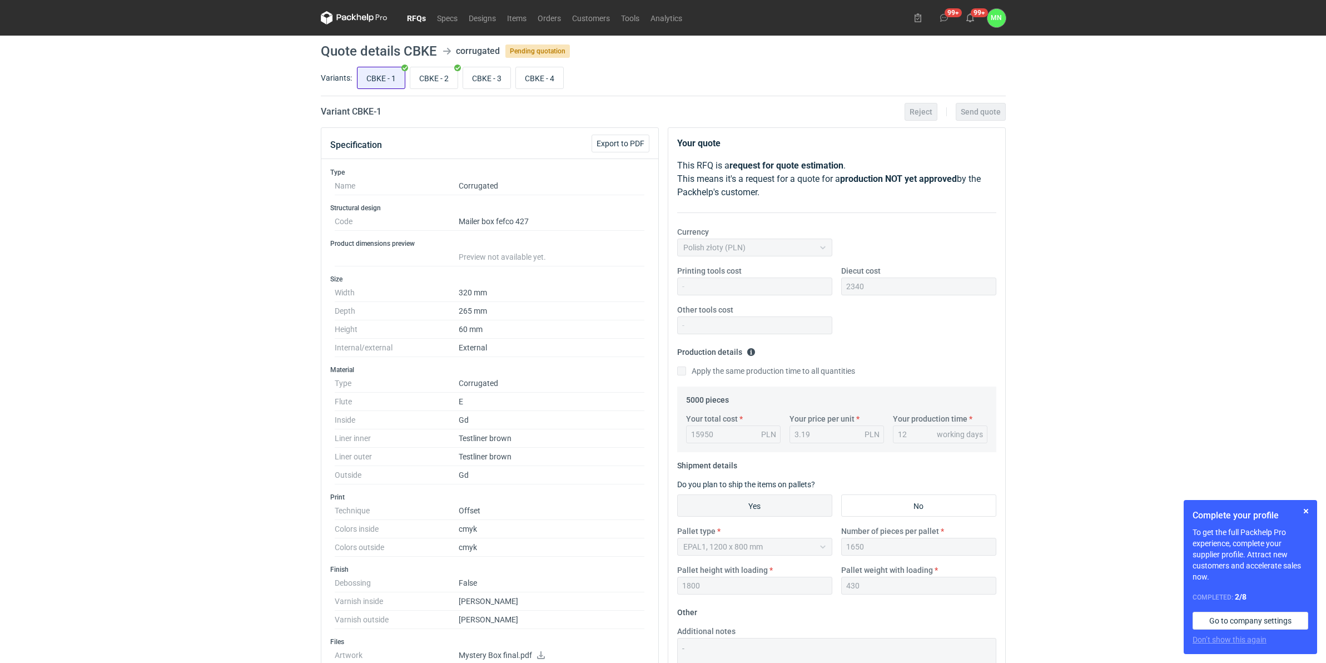
click at [375, 77] on input "CBKE - 1" at bounding box center [380, 77] width 47 height 21
click at [495, 73] on input "CBKE - 3" at bounding box center [486, 77] width 47 height 21
radio input "true"
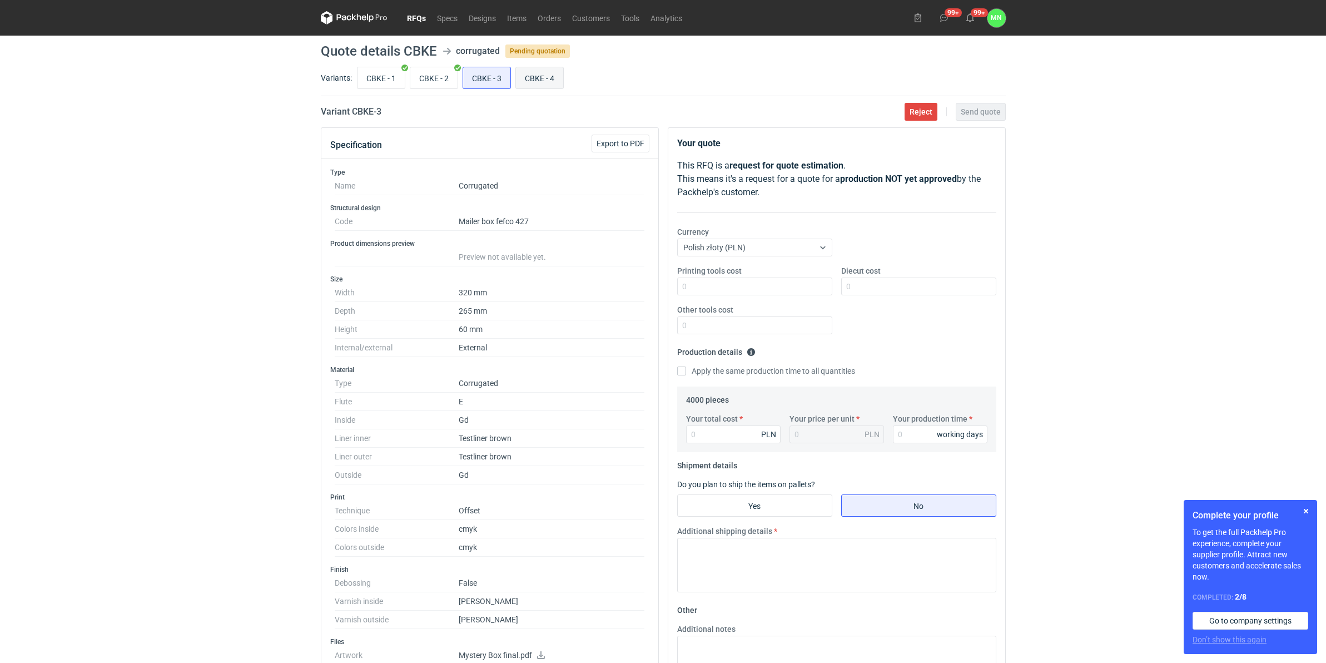
click at [535, 76] on input "CBKE - 4" at bounding box center [539, 77] width 47 height 21
radio input "true"
click at [471, 86] on input "CBKE - 3" at bounding box center [486, 77] width 47 height 21
radio input "true"
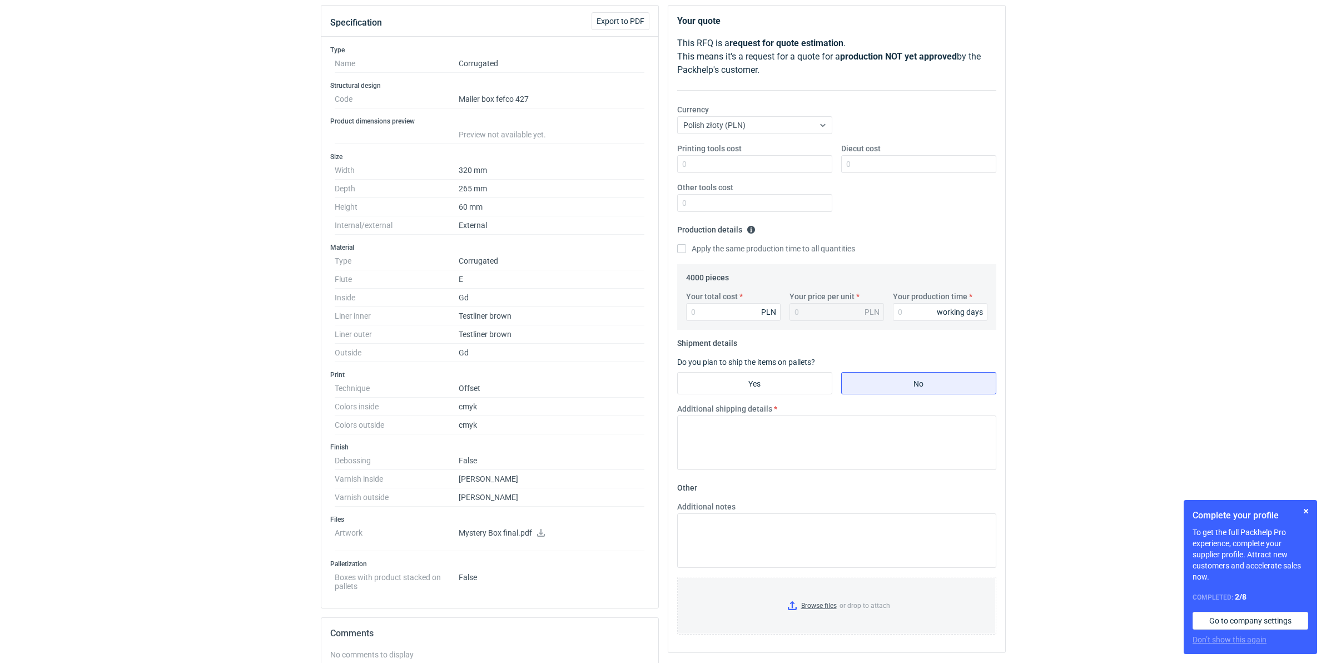
scroll to position [68, 0]
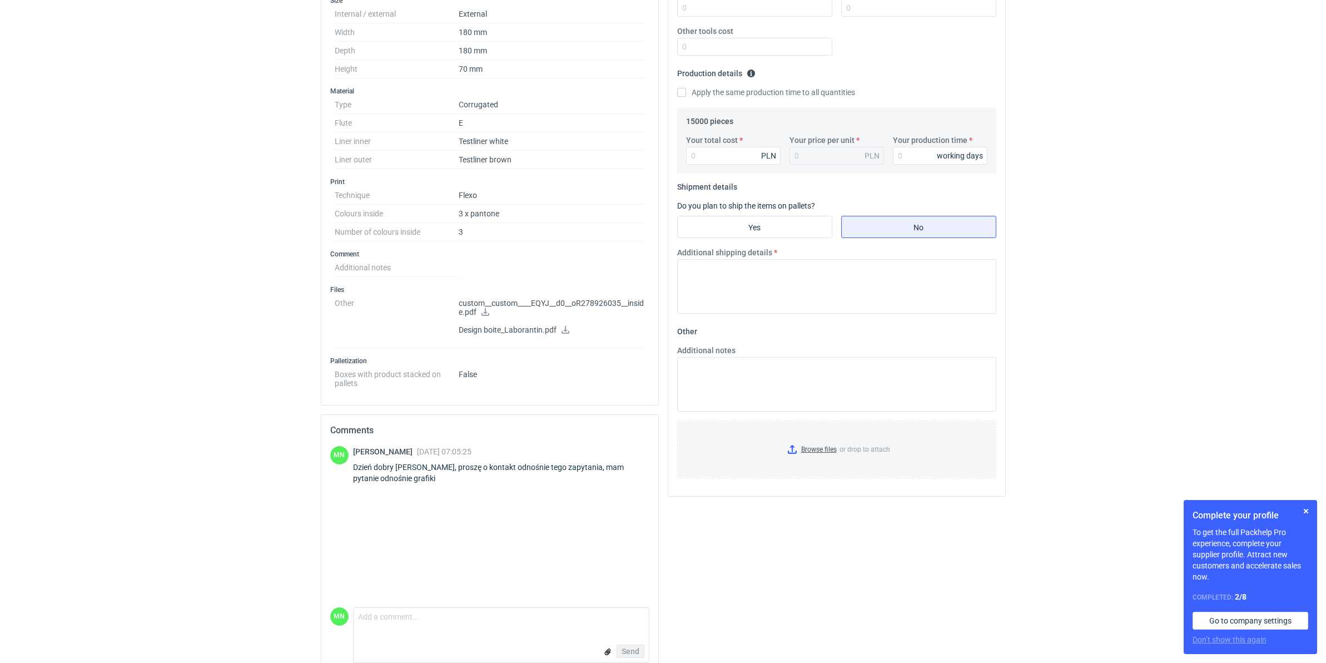
scroll to position [298, 0]
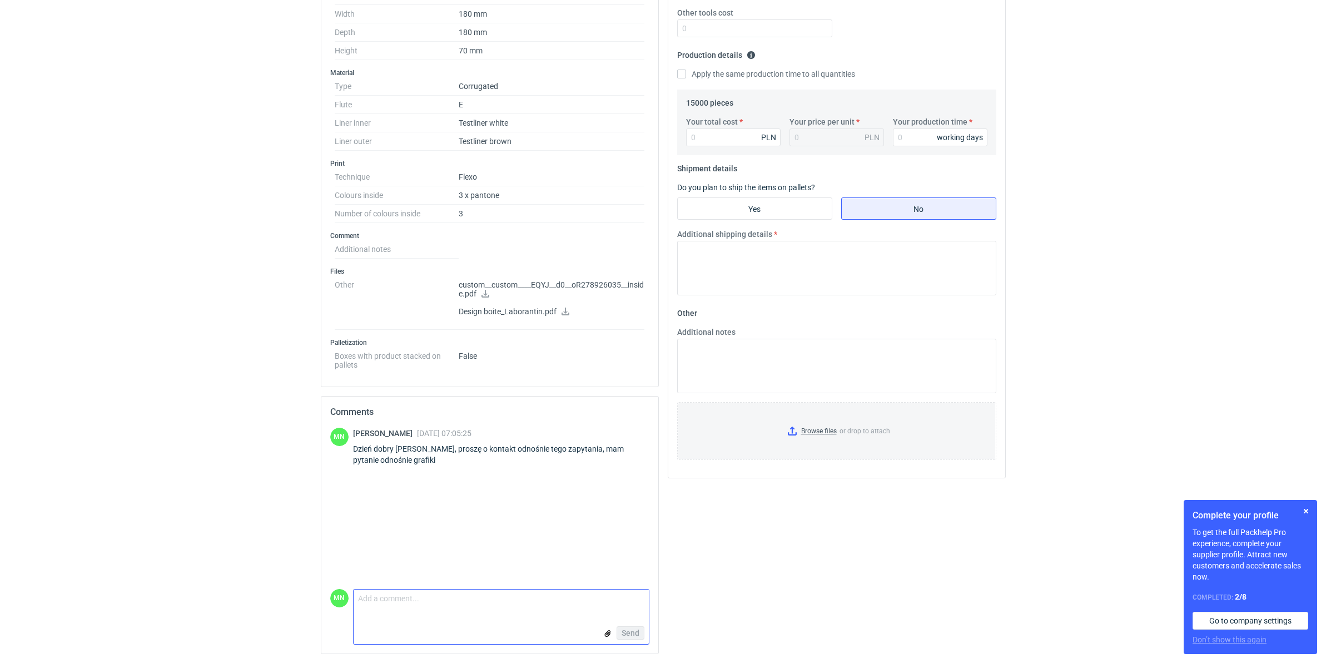
click at [435, 592] on textarea "Comment message" at bounding box center [500, 600] width 295 height 23
paste textarea "dzień dobry, czy to zapytanie jest aktualne?"
type textarea "dzień dobry, czy to zapytanie jest aktualne?"
click at [637, 637] on button "Send" at bounding box center [630, 632] width 28 height 13
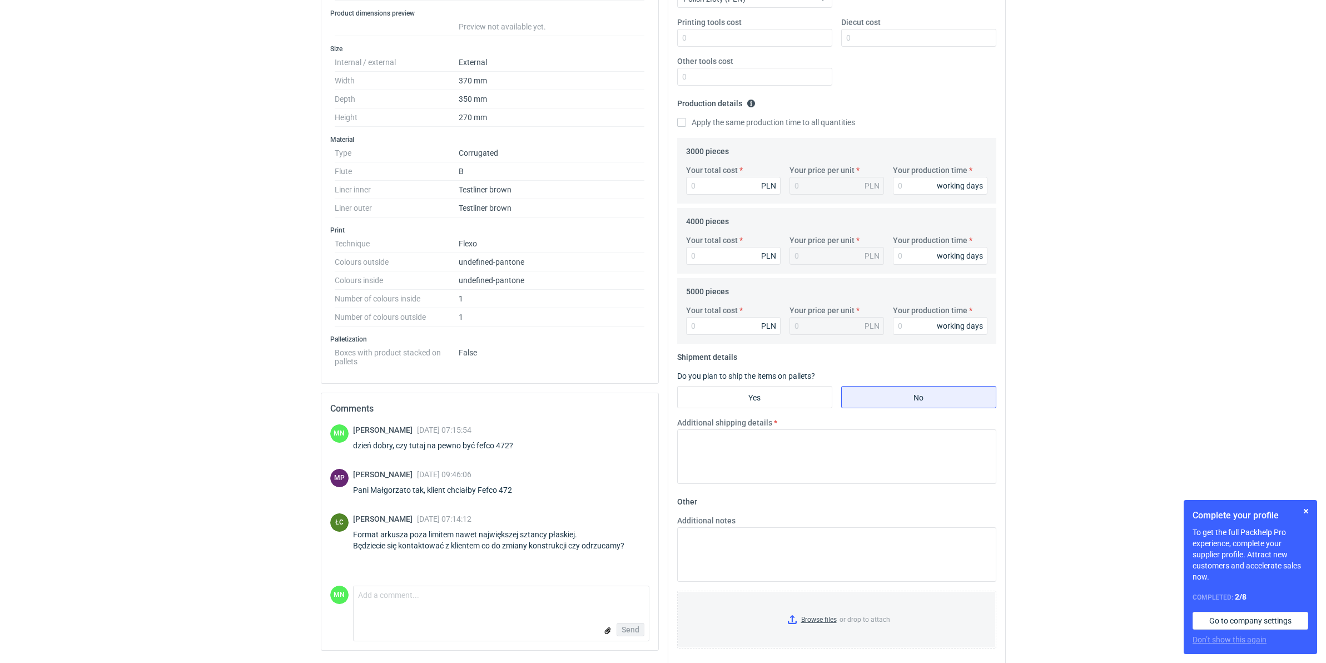
scroll to position [263, 0]
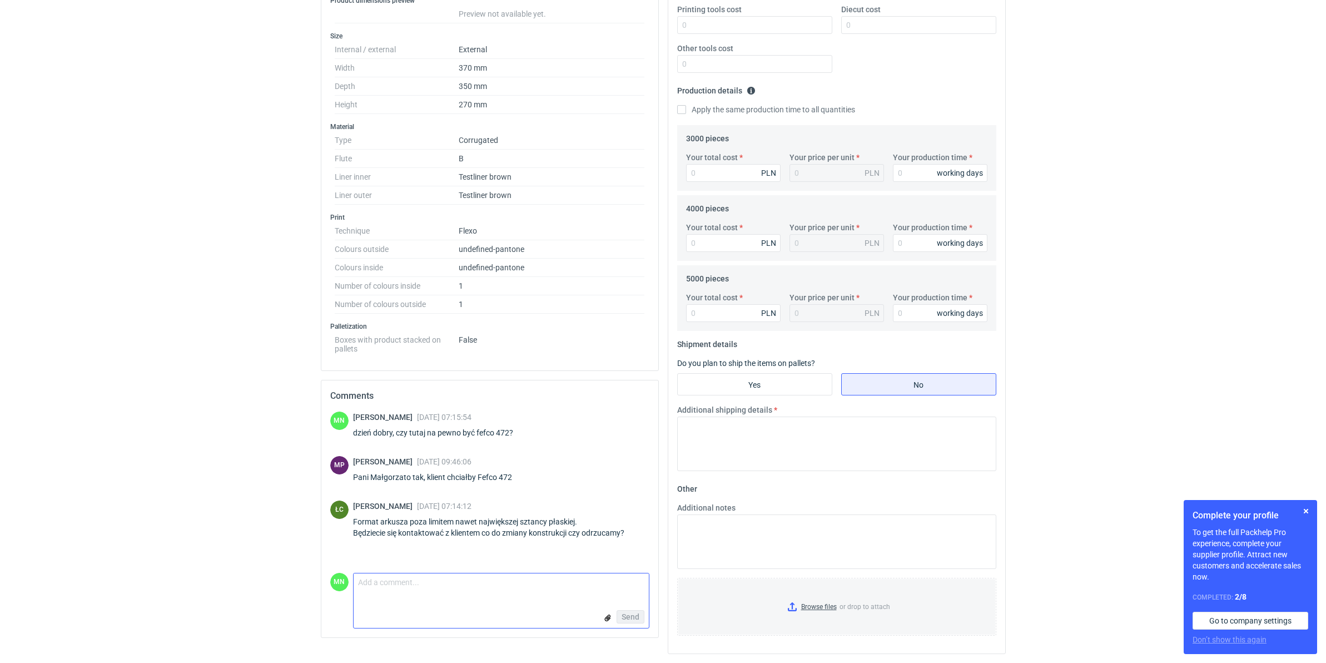
click at [498, 596] on textarea "Comment message" at bounding box center [500, 584] width 295 height 23
paste textarea "dzień dobry, czy to zapytanie jest aktualne?"
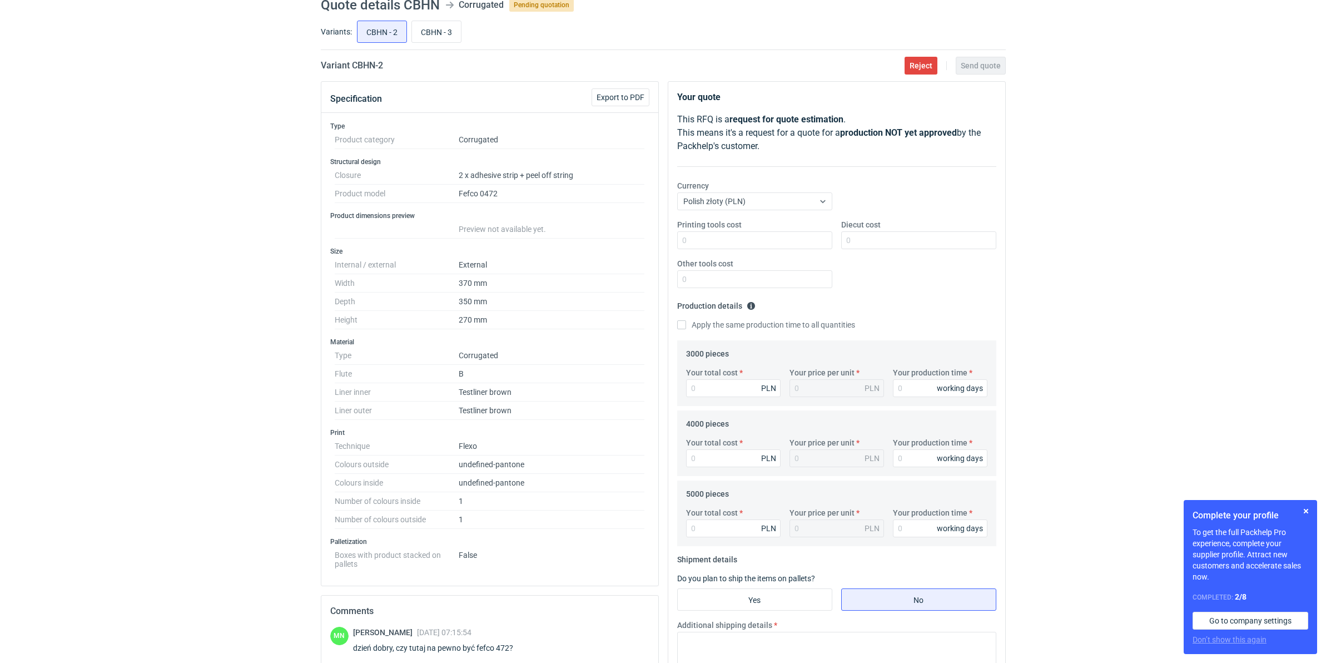
scroll to position [0, 0]
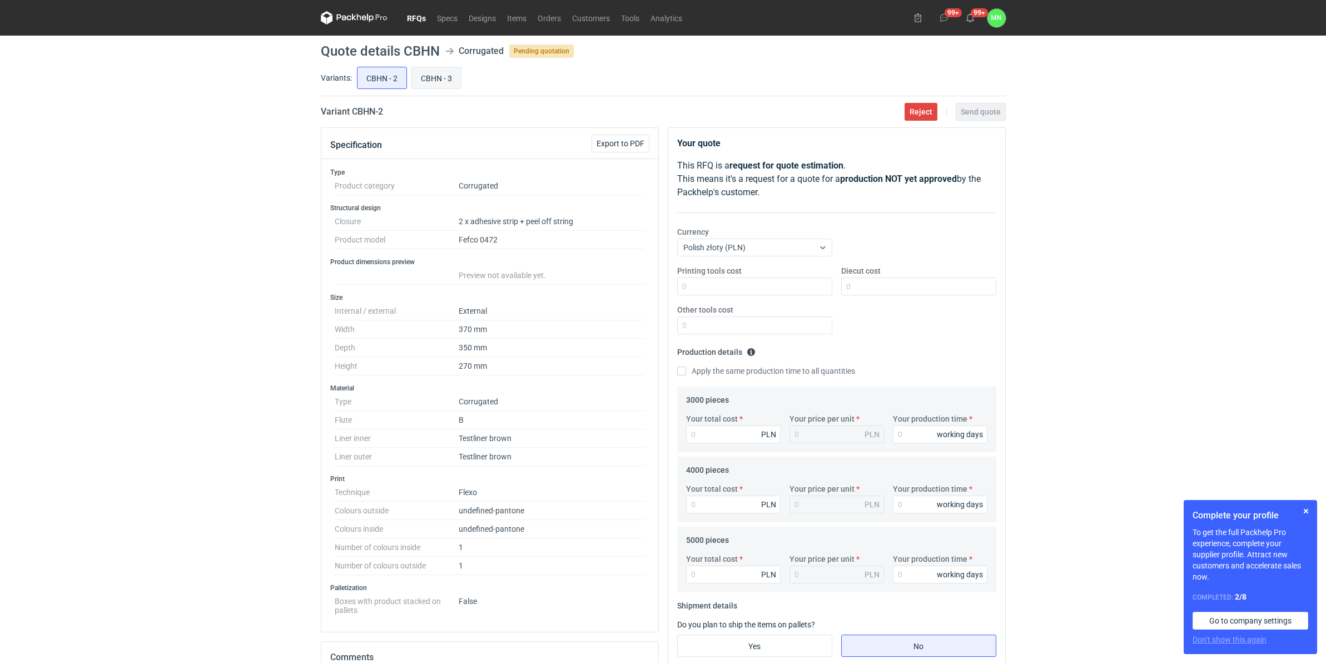
type textarea "dzień dobry, czy to zapytanie jest aktualne?"
click at [440, 70] on input "CBHN - 3" at bounding box center [436, 77] width 49 height 21
radio input "true"
click at [396, 83] on input "CBHN - 2" at bounding box center [381, 77] width 49 height 21
radio input "true"
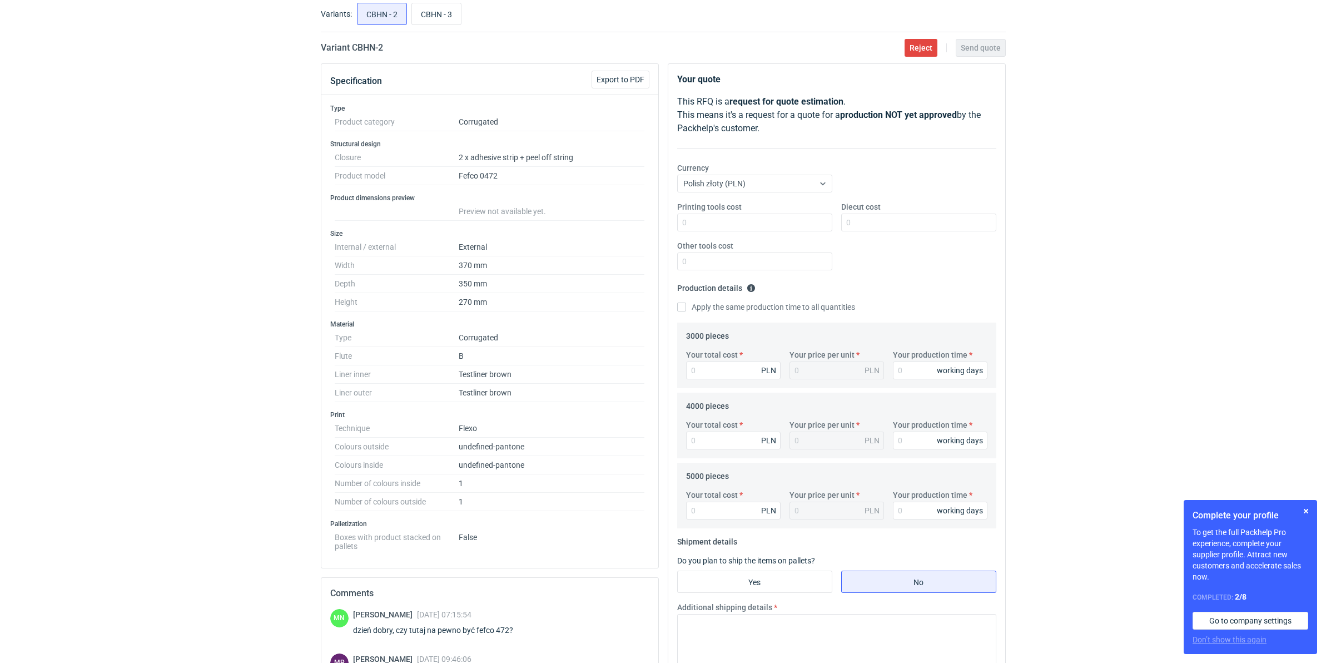
scroll to position [263, 0]
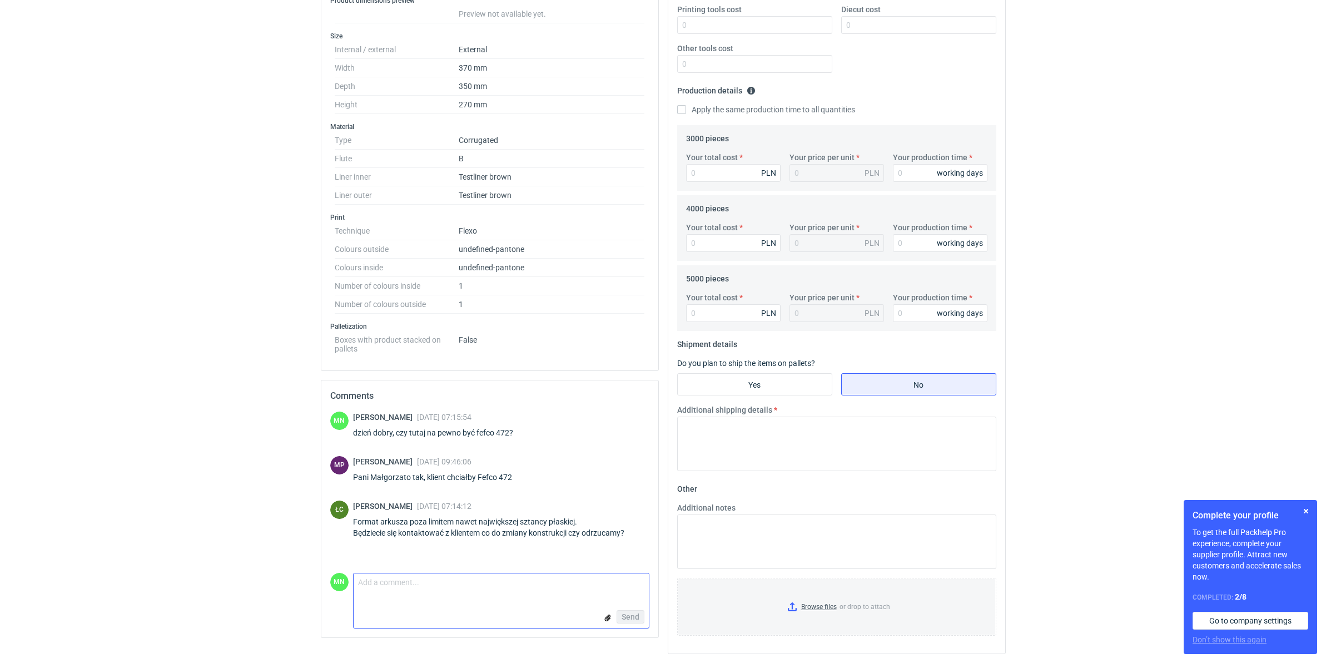
click at [499, 595] on textarea "Comment message" at bounding box center [500, 584] width 295 height 23
paste textarea "dzień dobry, czy to zapytanie jest aktualne?"
type textarea "dzień dobry, czy to zapytanie jest aktualne?"
click at [620, 615] on button "Send" at bounding box center [630, 616] width 28 height 13
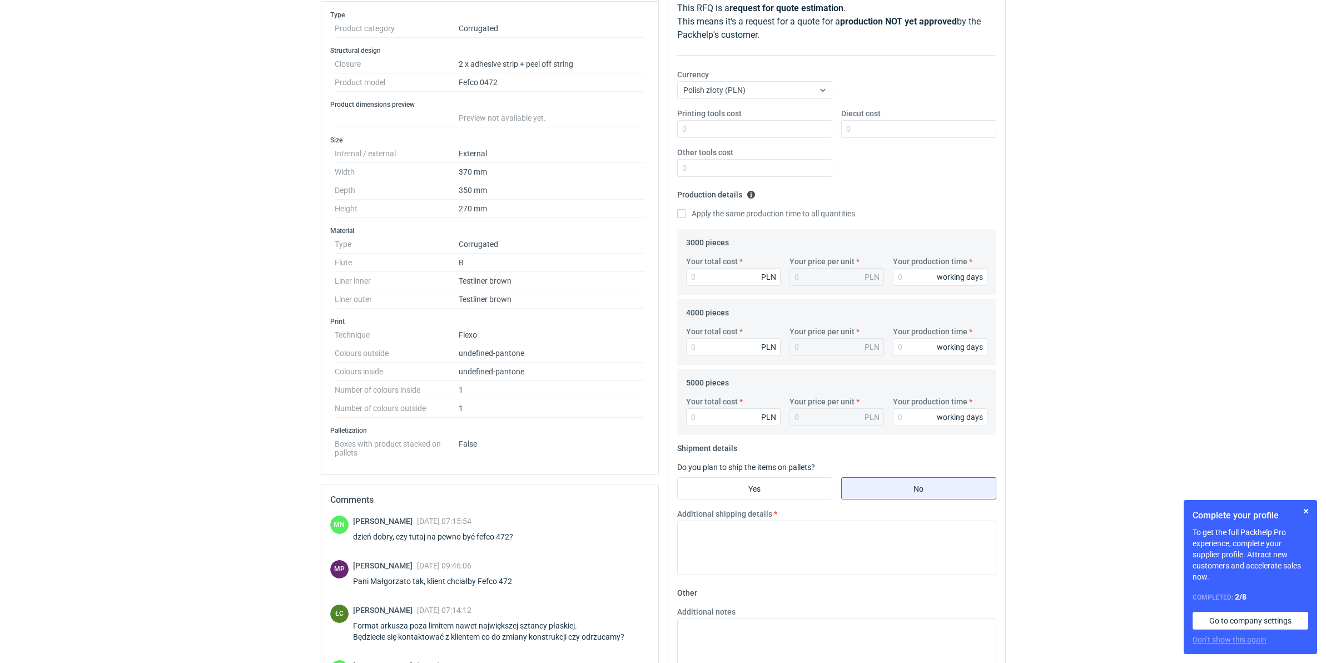
scroll to position [124, 0]
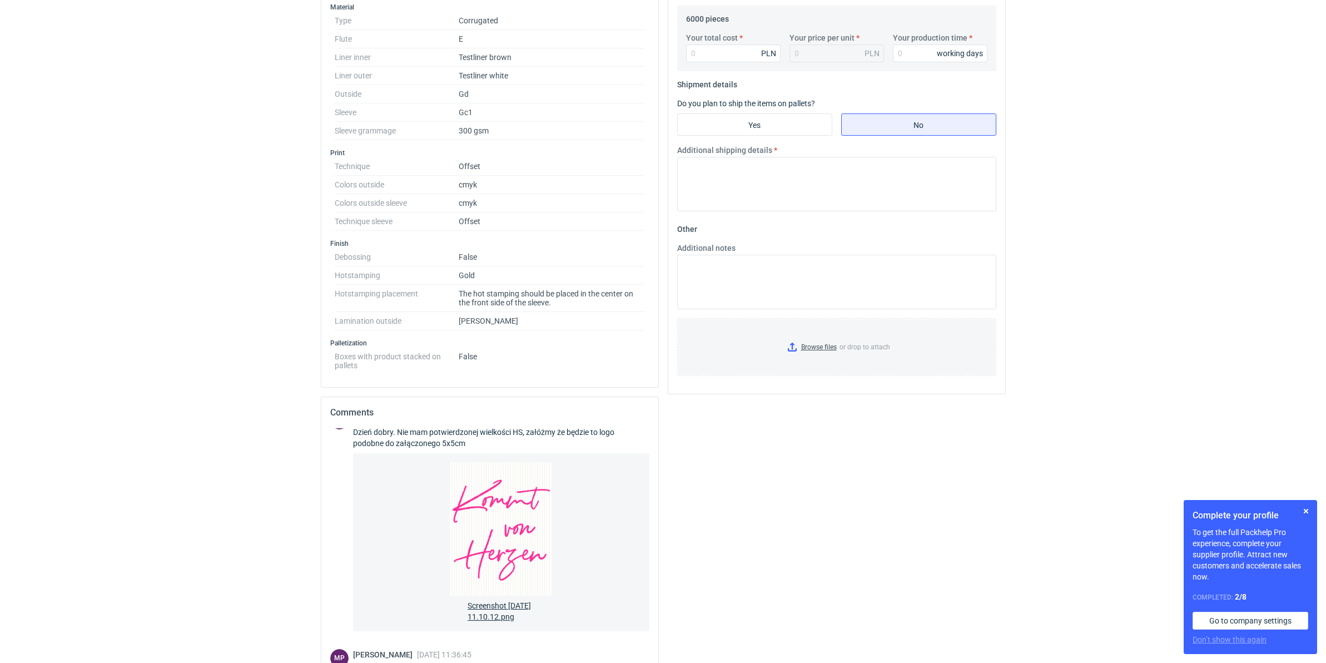
scroll to position [486, 0]
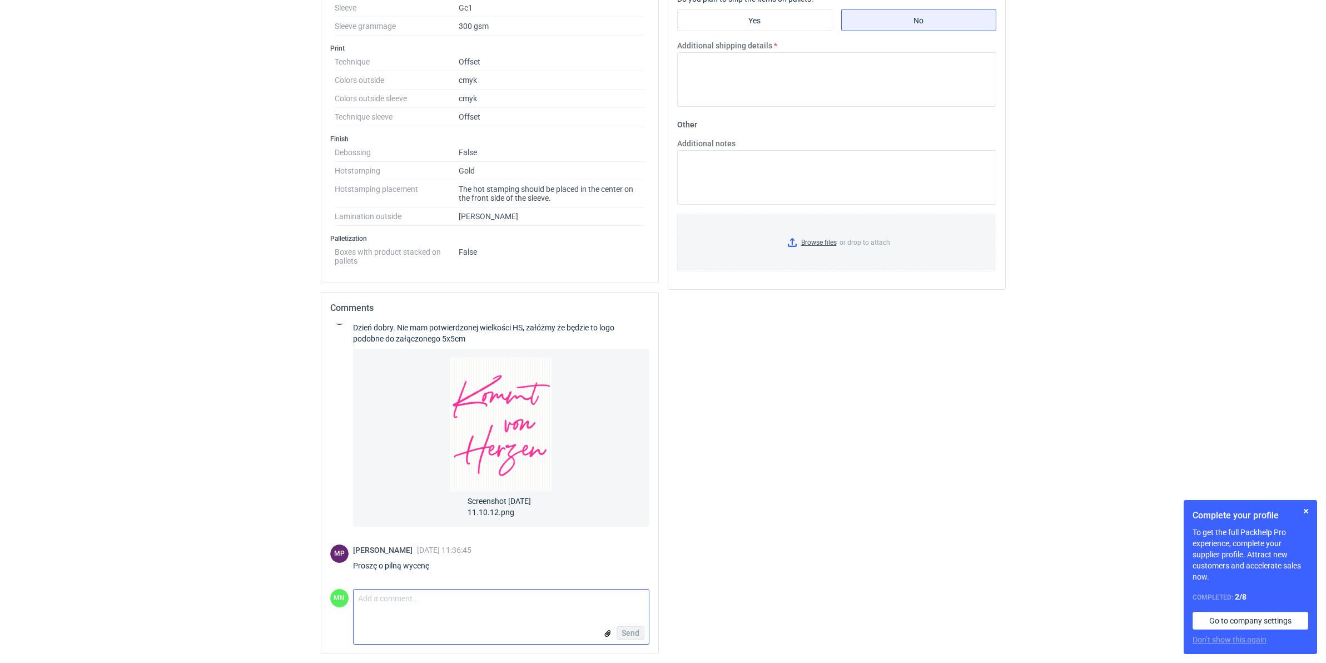
click at [428, 607] on textarea "Comment message" at bounding box center [500, 600] width 295 height 23
paste textarea "dzień dobry, czy to zapytanie jest aktualne?"
type textarea "dzień dobry, czy to zapytanie jest aktualne?"
click at [634, 641] on span "Send" at bounding box center [630, 639] width 18 height 8
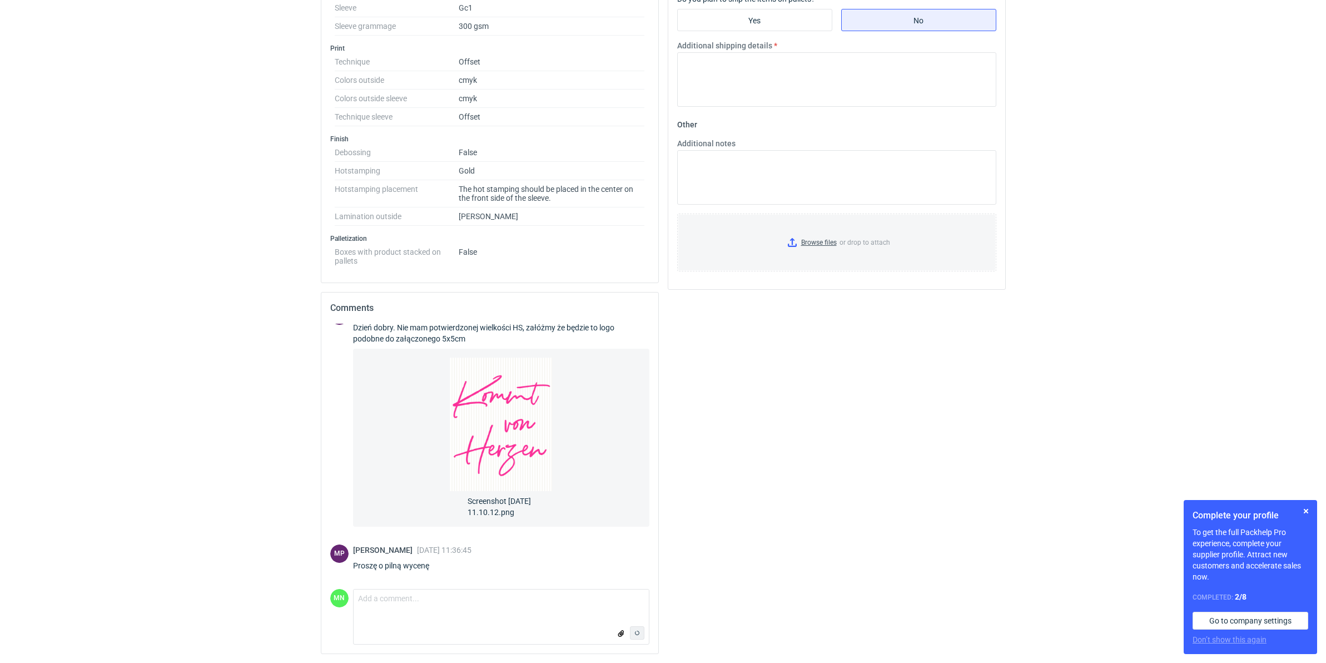
scroll to position [117, 0]
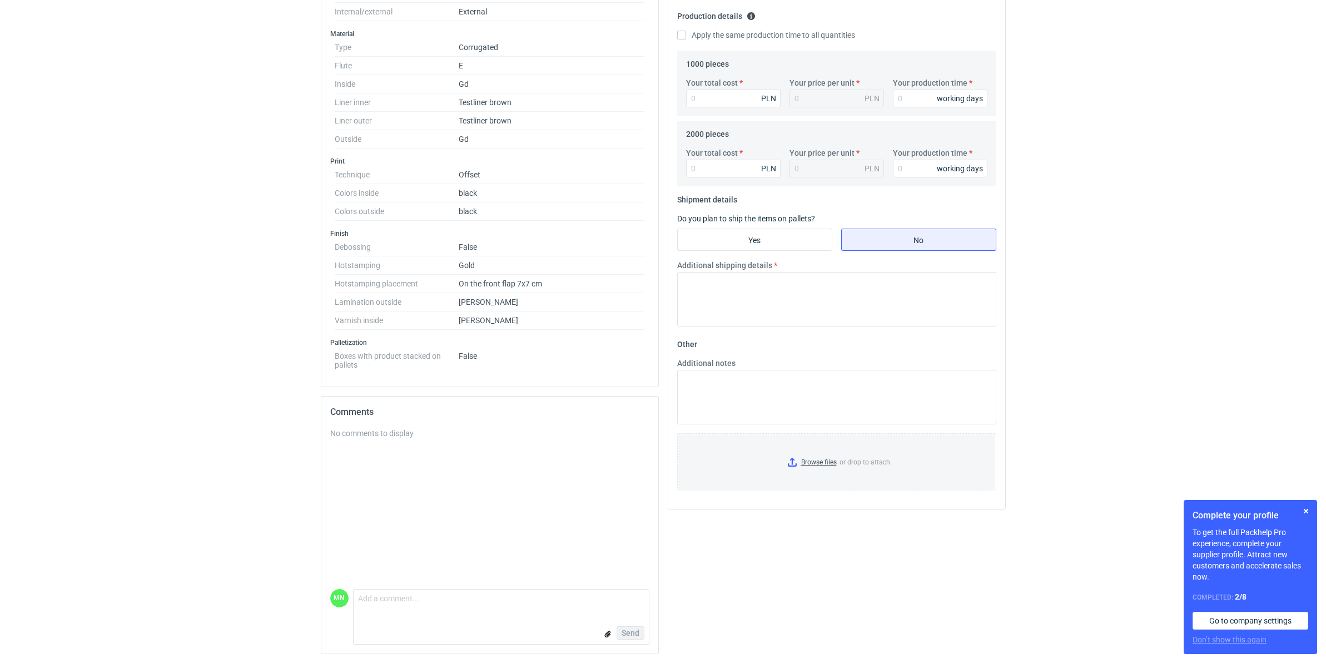
scroll to position [338, 0]
click at [392, 592] on textarea "Comment message" at bounding box center [500, 600] width 295 height 23
type textarea "dzień dobry, czy to zapytanie jest aktualne?"
click at [631, 631] on span "Send" at bounding box center [630, 633] width 18 height 8
copy div "dzień dobry, czy to zapytanie jest aktualne?"
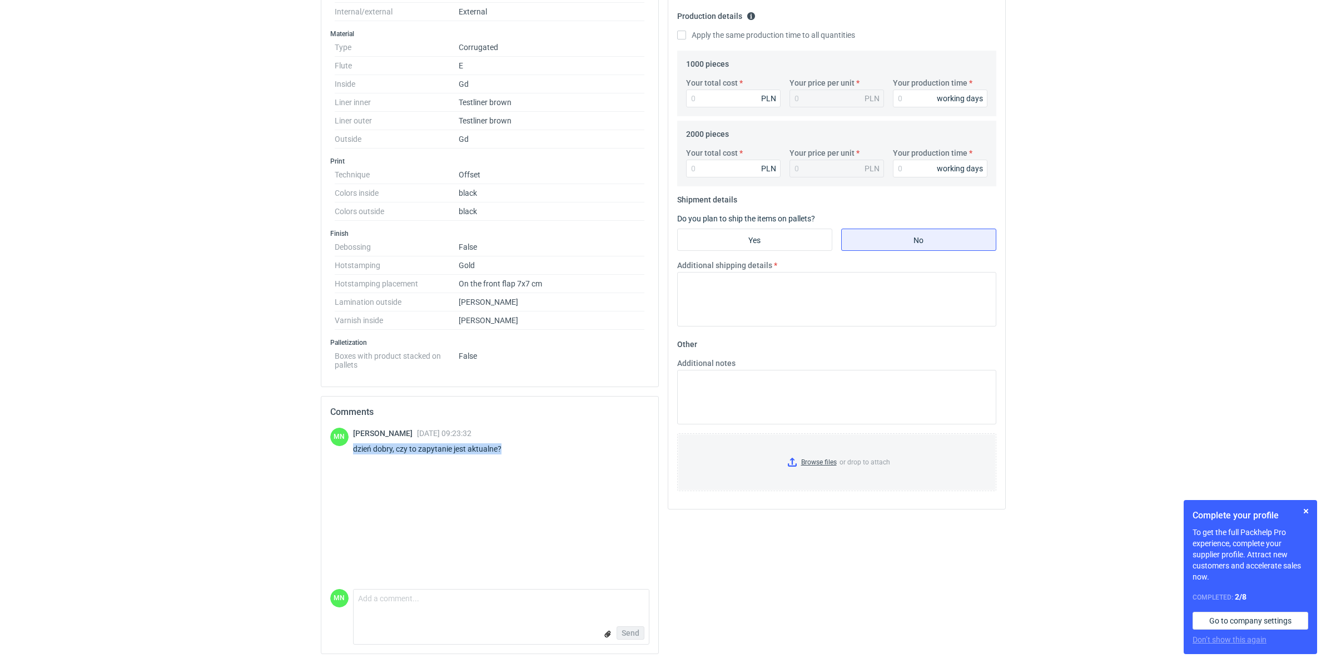
drag, startPoint x: 512, startPoint y: 456, endPoint x: 358, endPoint y: 460, distance: 154.0
click at [357, 460] on div "MN [PERSON_NAME] [DATE] 09:23:32 dzień dobry, czy to zapytanie jest aktualne?" at bounding box center [489, 507] width 319 height 161
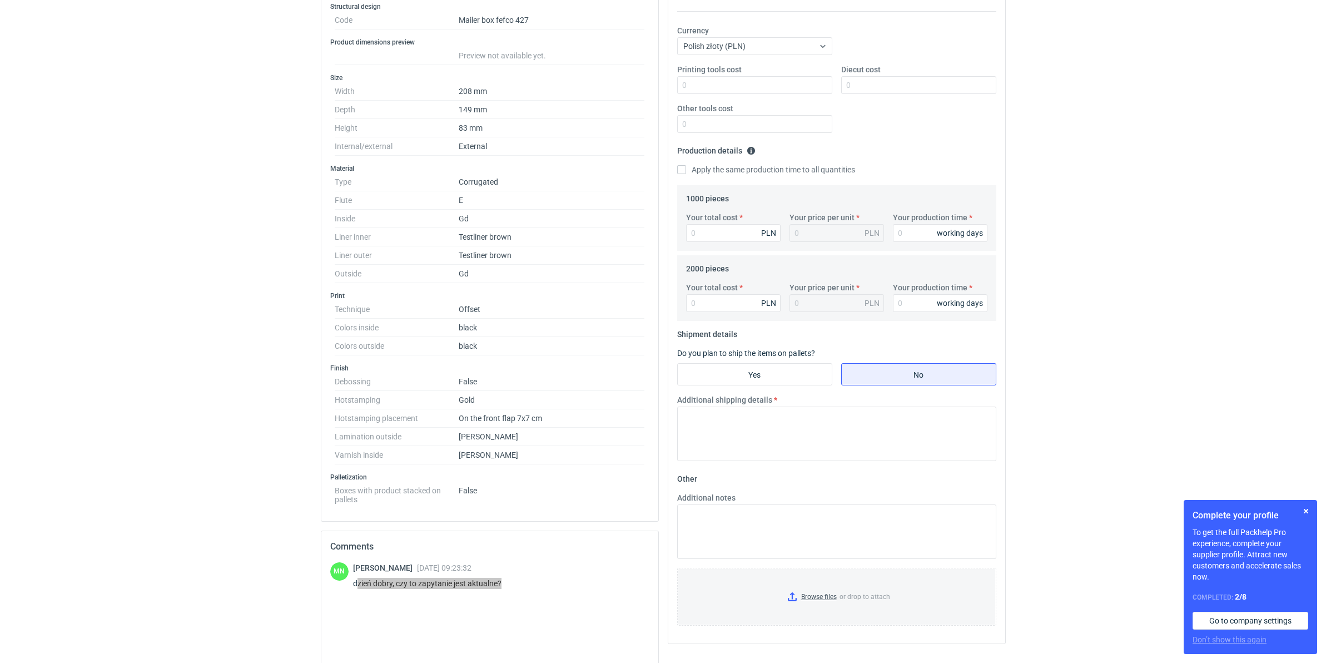
scroll to position [199, 0]
drag, startPoint x: 352, startPoint y: 591, endPoint x: 509, endPoint y: 588, distance: 157.3
click at [509, 588] on div "dzień dobry, czy to zapytanie jest aktualne?" at bounding box center [434, 585] width 162 height 11
copy div "dzień dobry, czy to zapytanie jest aktualne?"
